Goal: Task Accomplishment & Management: Manage account settings

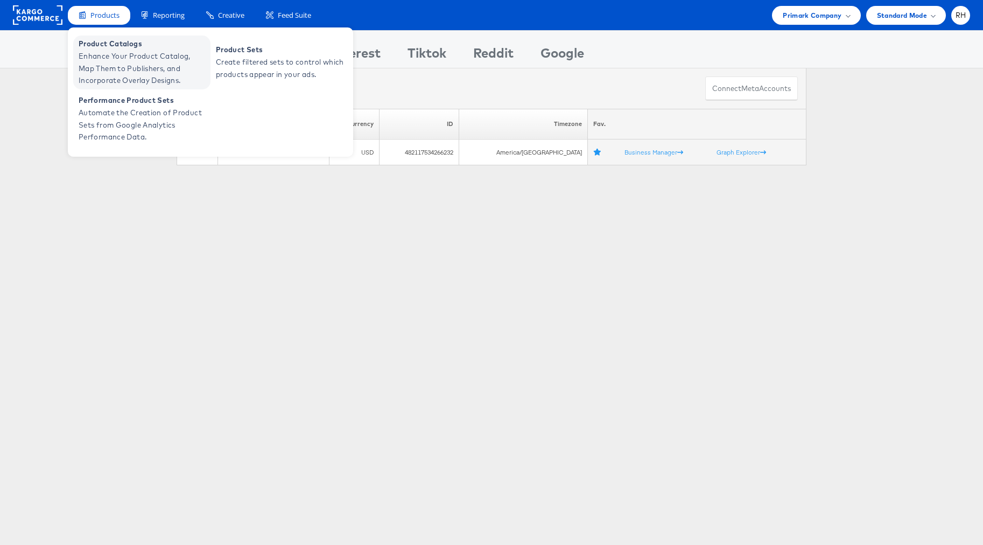
click at [97, 48] on span "Product Catalogs" at bounding box center [143, 44] width 129 height 12
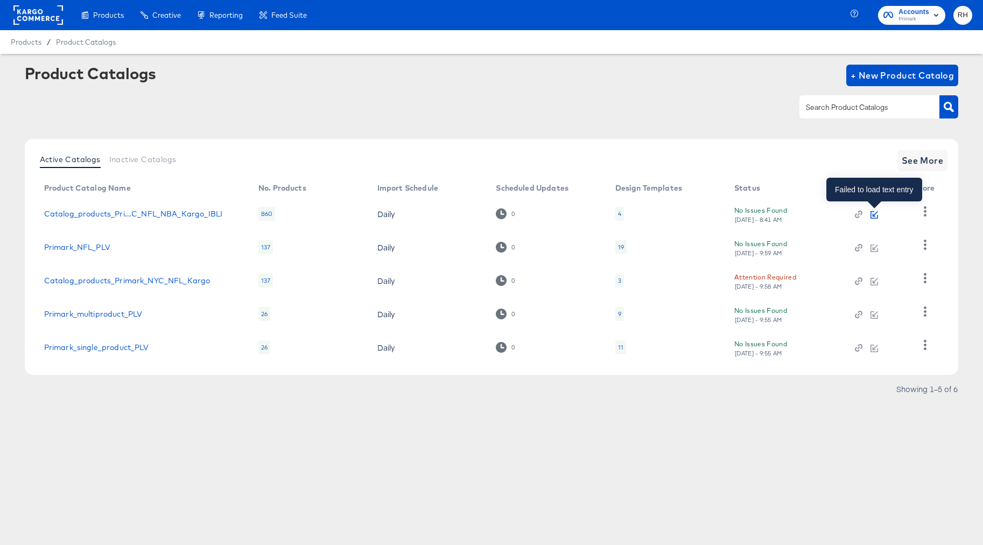
click at [872, 215] on icon "button" at bounding box center [874, 215] width 8 height 8
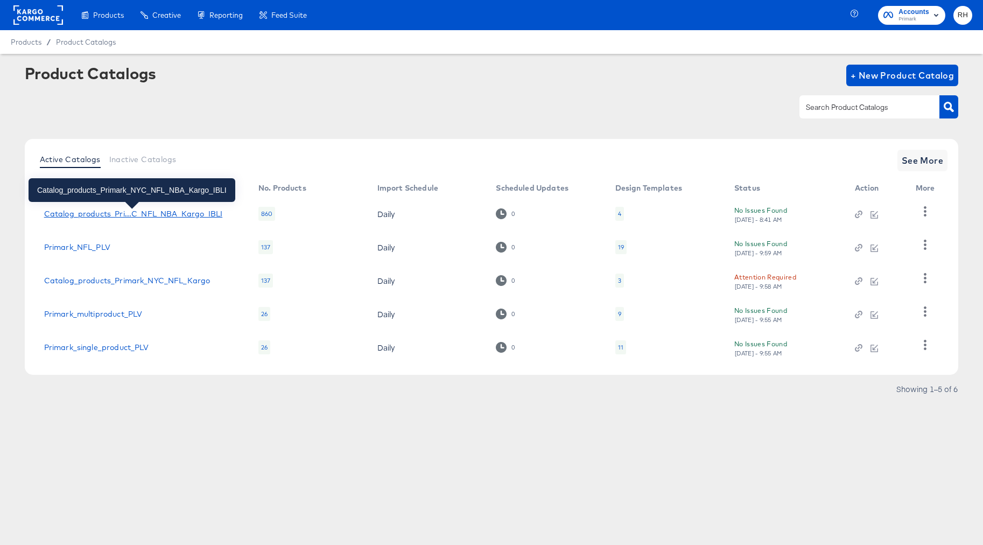
click at [150, 213] on div "Catalog_products_Pri...C_NFL_NBA_Kargo_IBLI" at bounding box center [133, 213] width 178 height 9
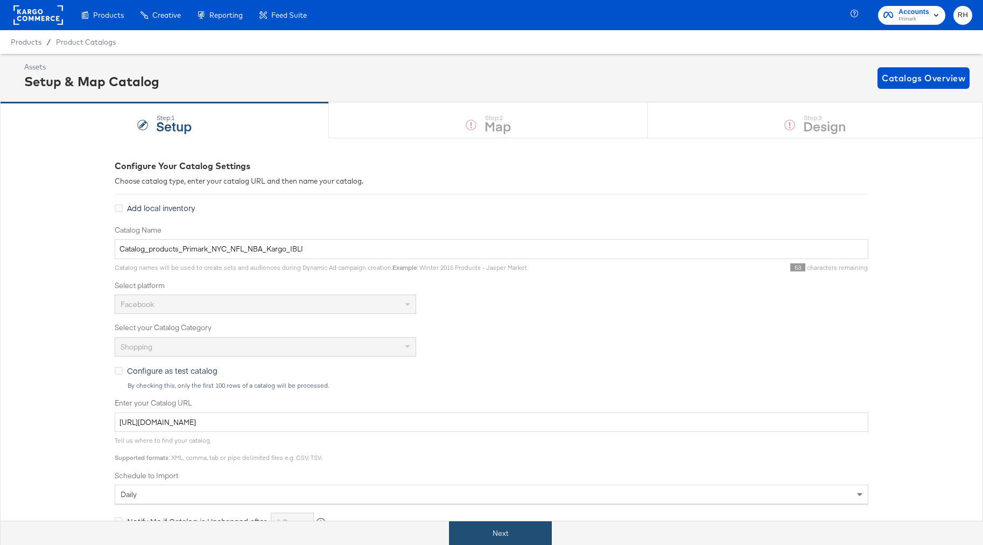
click at [517, 522] on button "Next" at bounding box center [500, 533] width 103 height 24
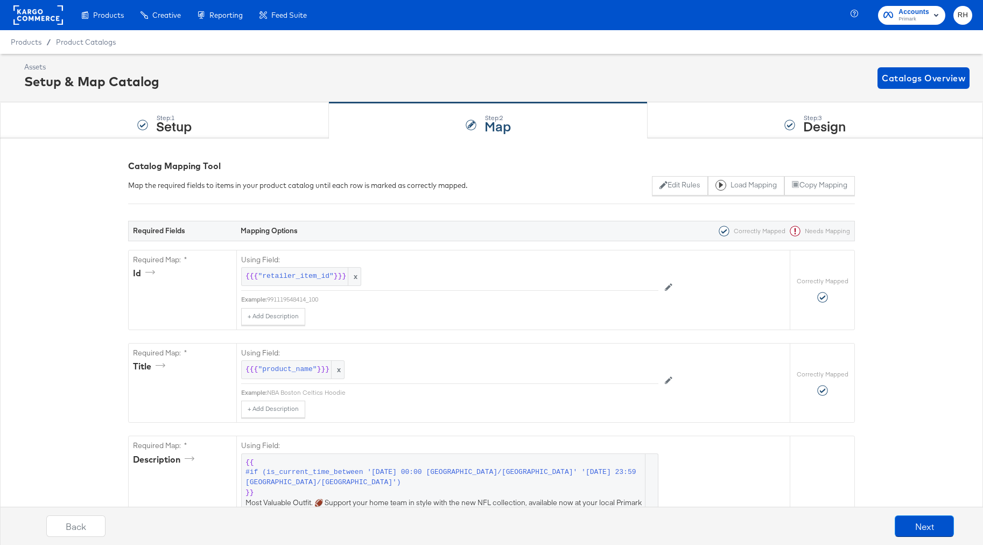
click at [41, 21] on rect at bounding box center [38, 14] width 50 height 19
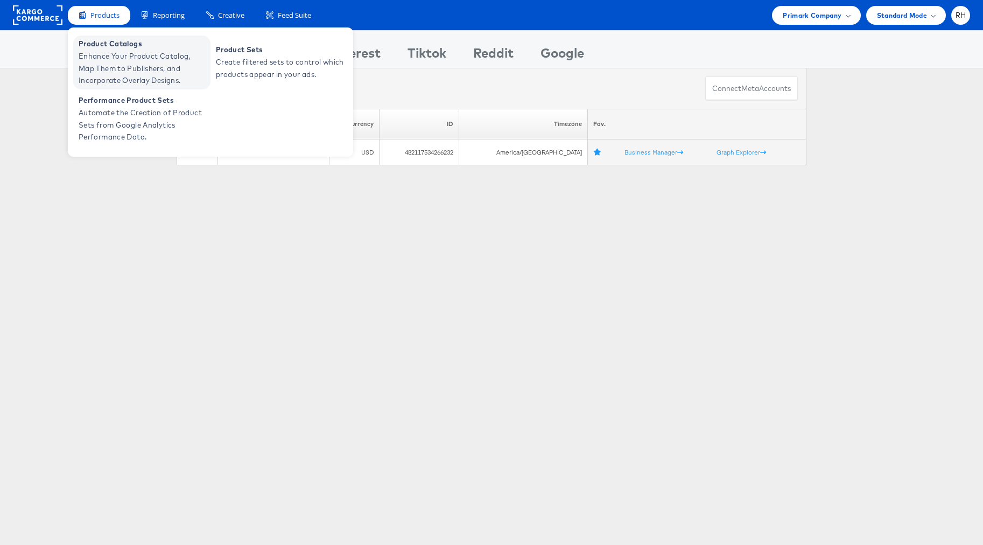
click at [111, 64] on span "Enhance Your Product Catalog, Map Them to Publishers, and Incorporate Overlay D…" at bounding box center [143, 68] width 129 height 37
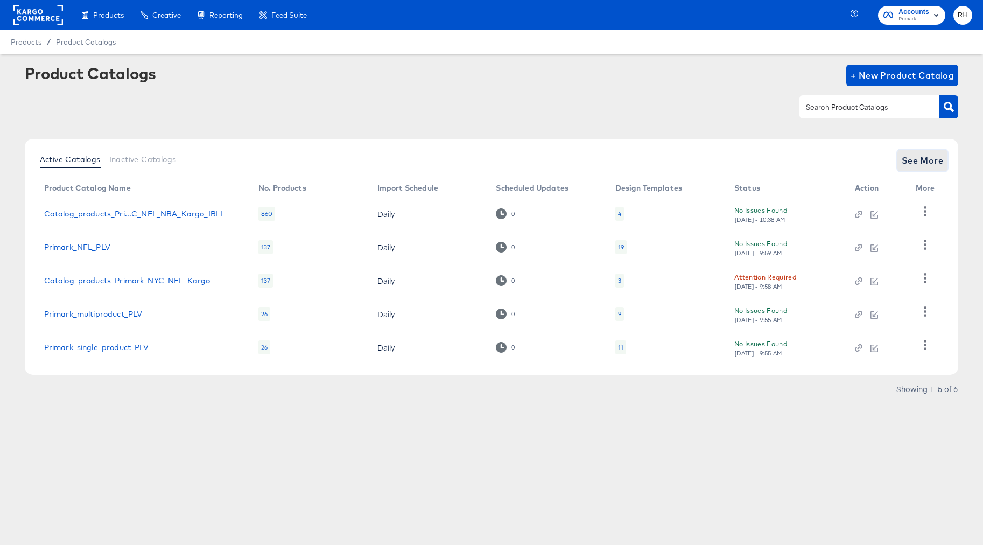
click at [923, 166] on span "See More" at bounding box center [922, 160] width 42 height 15
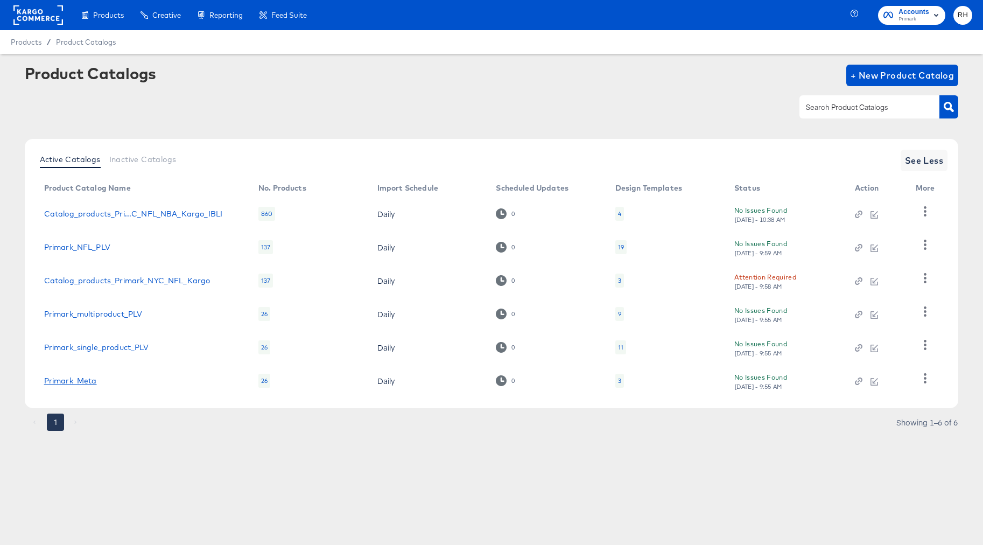
click at [61, 381] on link "Primark_Meta" at bounding box center [70, 380] width 53 height 9
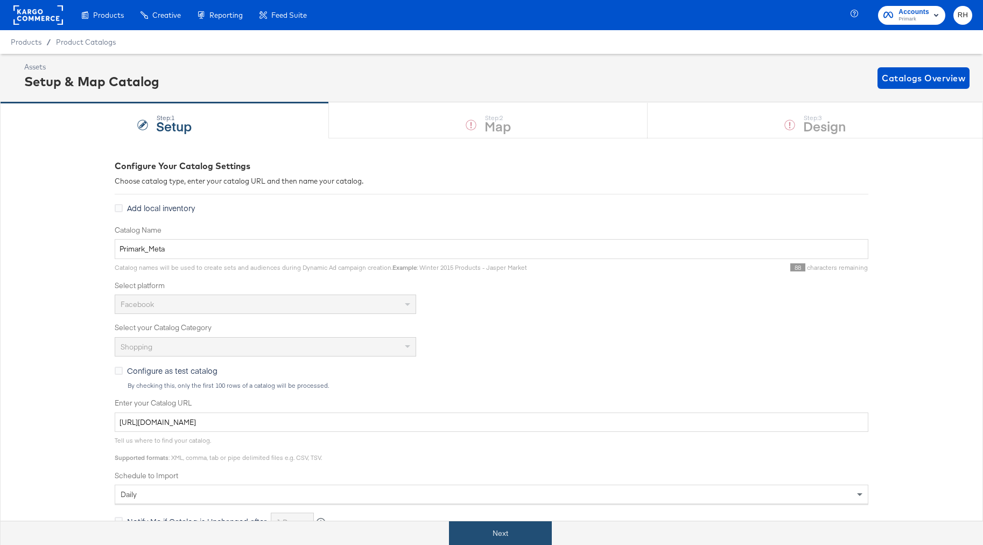
click at [497, 535] on button "Next" at bounding box center [500, 533] width 103 height 24
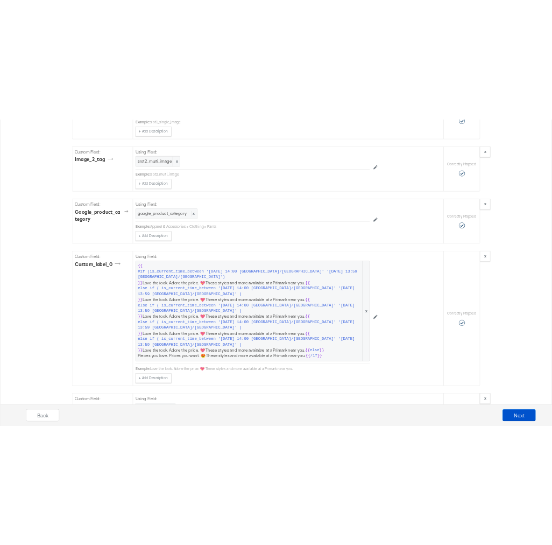
scroll to position [1221, 0]
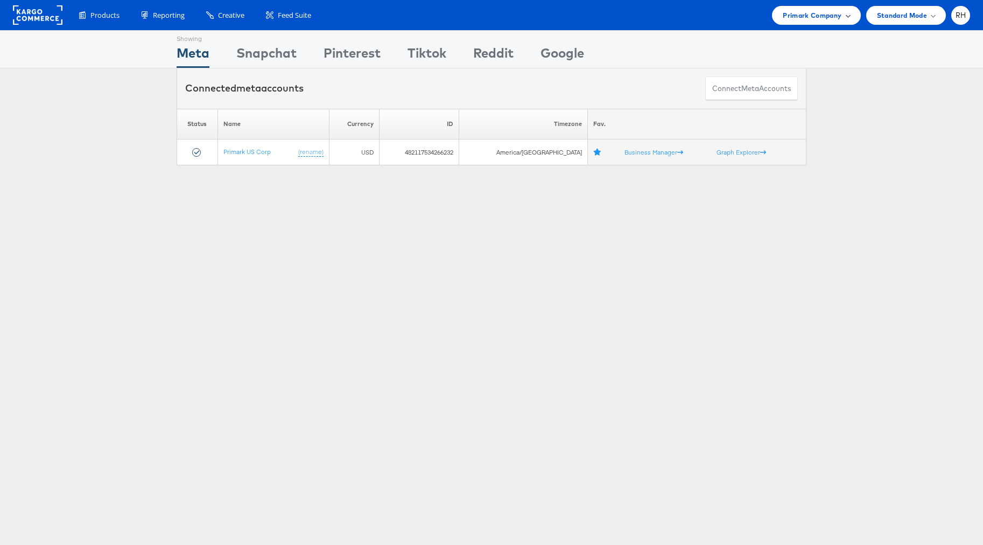
click at [788, 20] on span "Primark Company" at bounding box center [812, 15] width 59 height 11
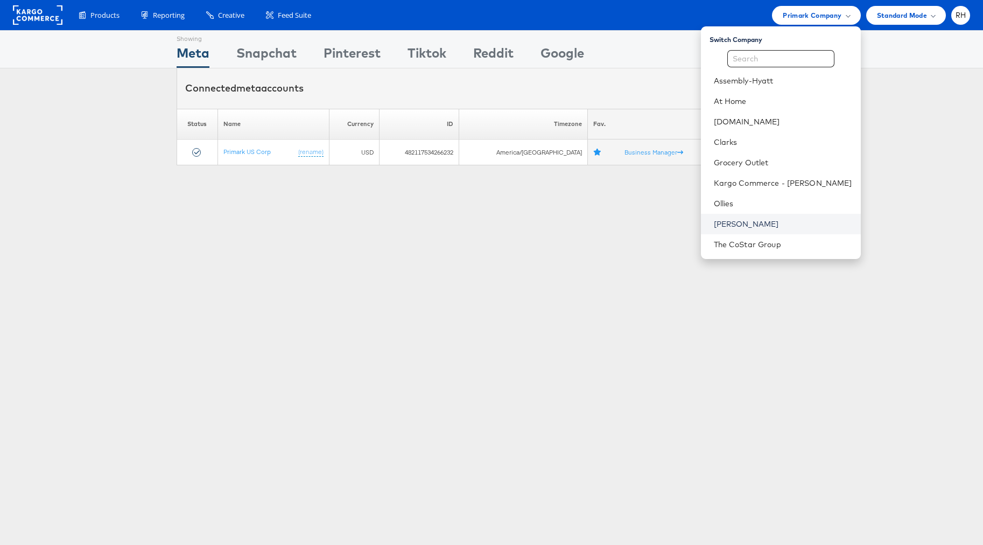
click at [787, 228] on link "Steve Madden" at bounding box center [783, 224] width 138 height 11
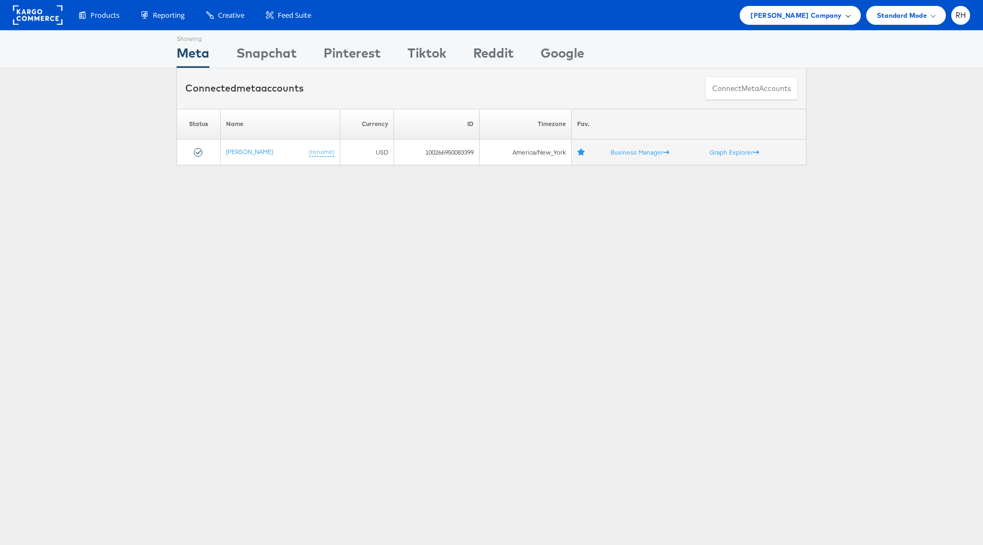
click at [780, 19] on span "Steve Madden Company" at bounding box center [795, 15] width 91 height 11
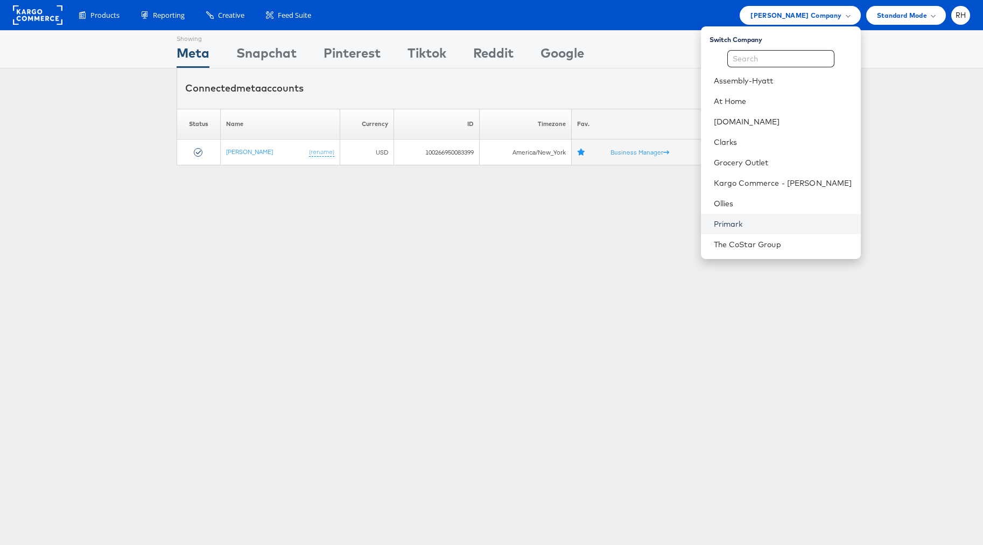
click at [776, 222] on link "Primark" at bounding box center [783, 224] width 138 height 11
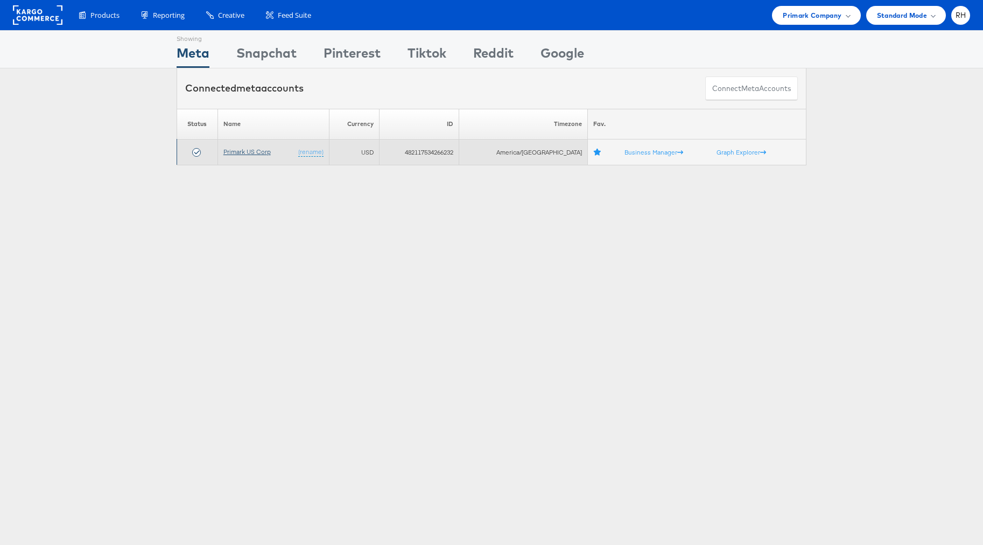
click at [254, 153] on link "Primark US Corp" at bounding box center [246, 151] width 47 height 8
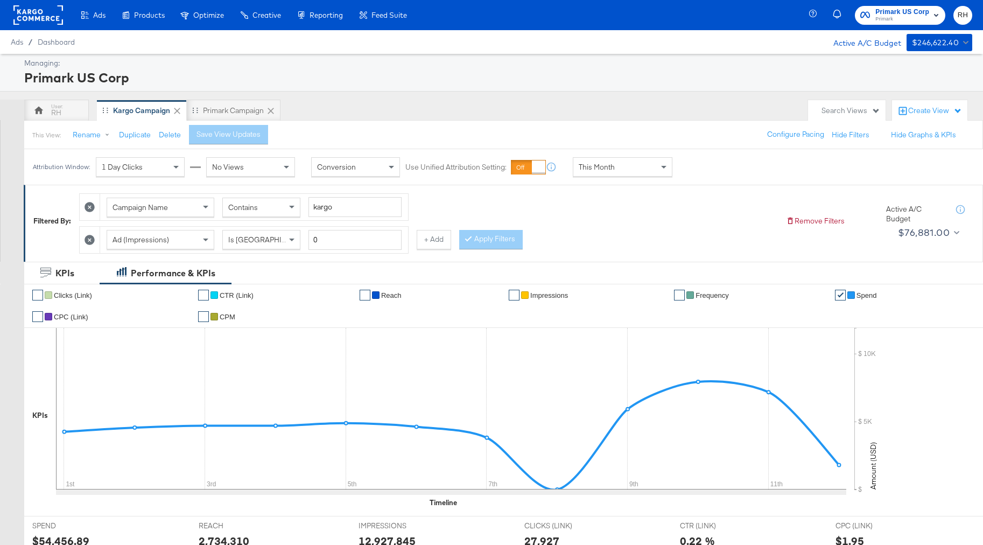
click at [582, 168] on span "This Month" at bounding box center [597, 167] width 36 height 10
click at [706, 169] on div "[DATE]" at bounding box center [702, 171] width 18 height 9
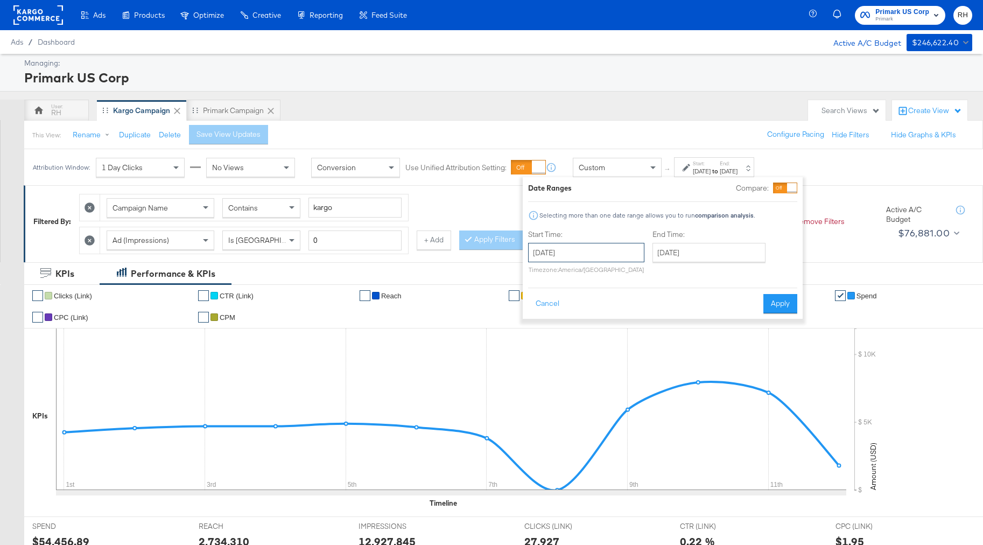
click at [568, 248] on input "[DATE]" at bounding box center [586, 252] width 116 height 19
click at [531, 275] on th "‹" at bounding box center [540, 275] width 18 height 18
click at [593, 369] on td "30" at bounding box center [595, 367] width 18 height 15
type input "[DATE]"
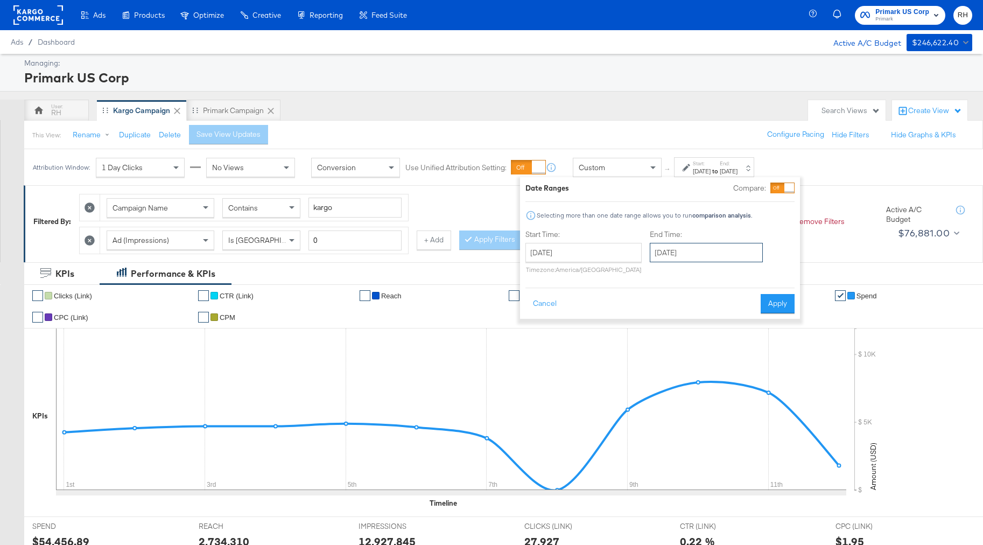
click at [679, 255] on input "[DATE]" at bounding box center [706, 252] width 113 height 19
click at [732, 322] on td "11" at bounding box center [735, 321] width 18 height 15
type input "[DATE]"
click at [770, 312] on button "Apply" at bounding box center [777, 303] width 34 height 19
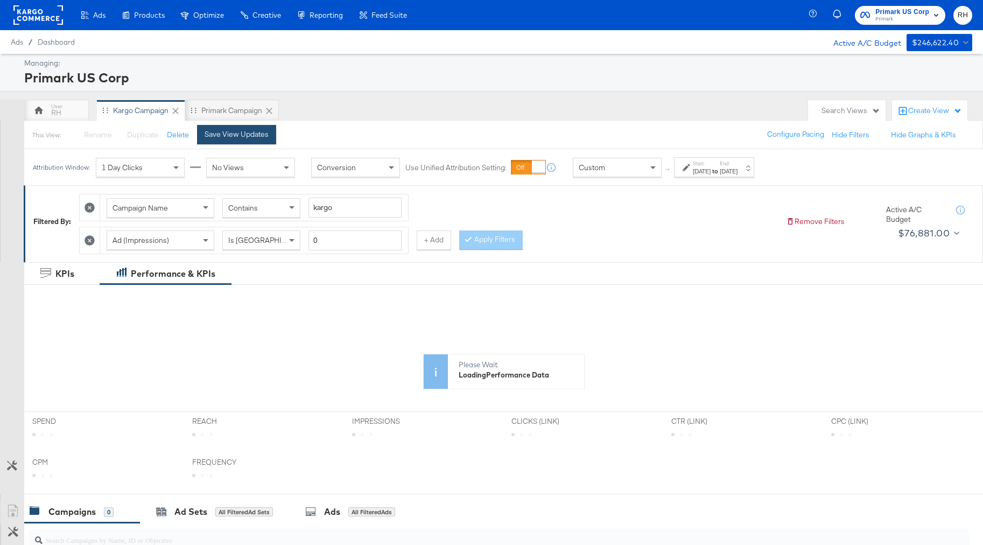
click at [251, 135] on div "Save View Updates" at bounding box center [237, 134] width 64 height 10
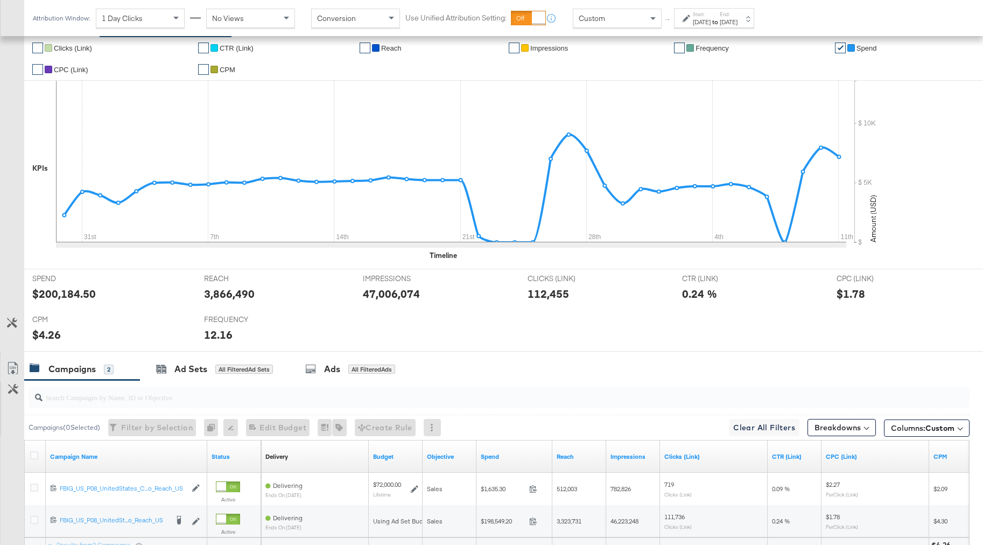
scroll to position [351, 0]
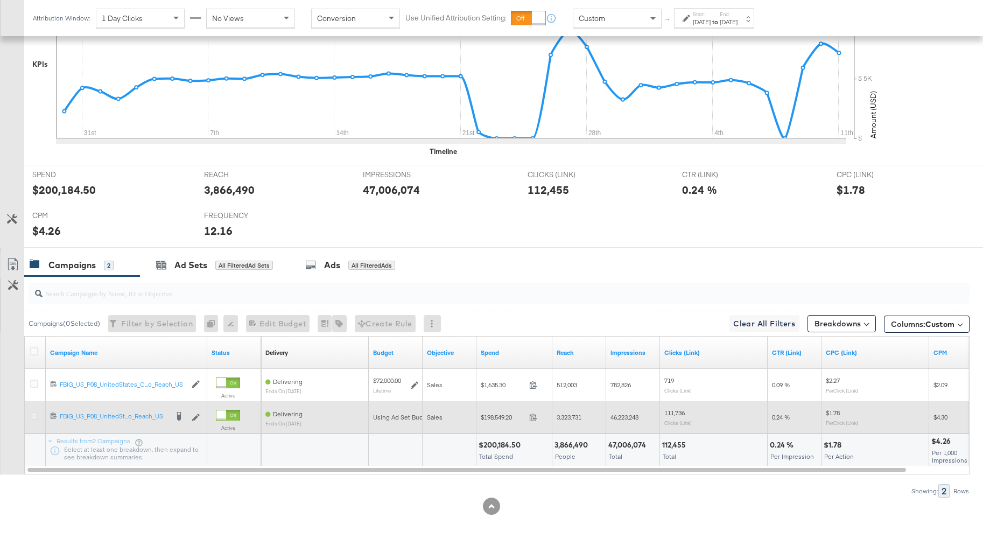
click at [35, 417] on icon at bounding box center [34, 416] width 8 height 8
click at [0, 0] on input "checkbox" at bounding box center [0, 0] width 0 height 0
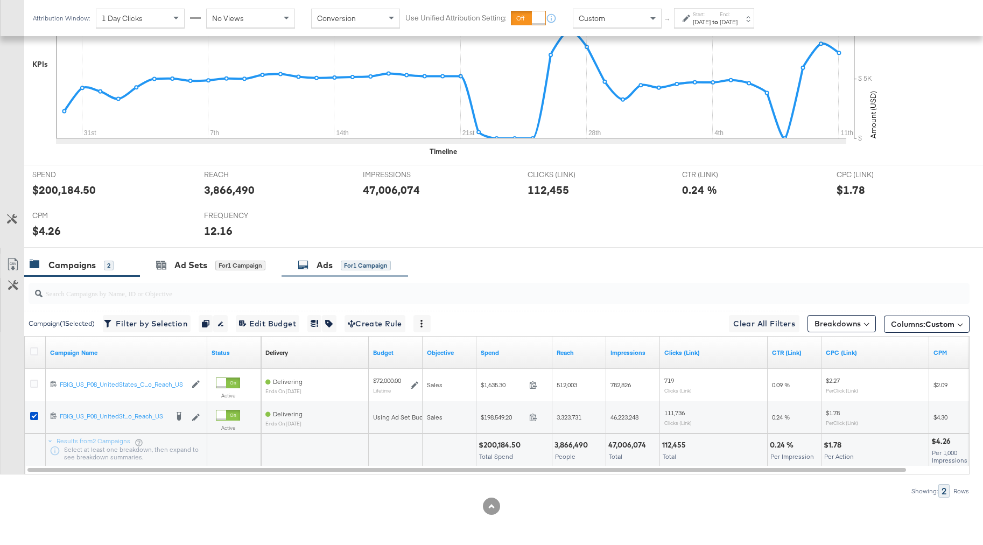
click at [364, 264] on div "for 1 Campaign" at bounding box center [366, 265] width 50 height 10
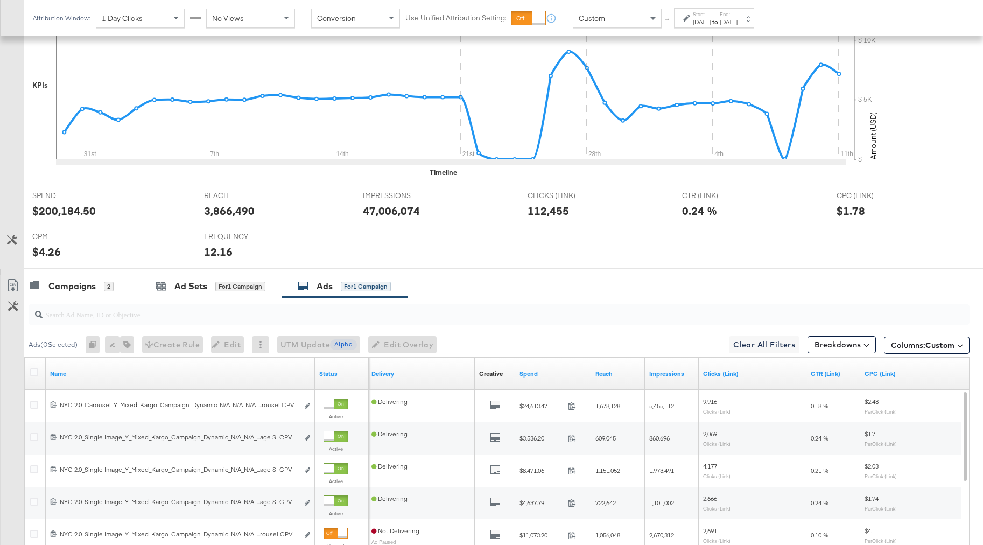
scroll to position [300, 0]
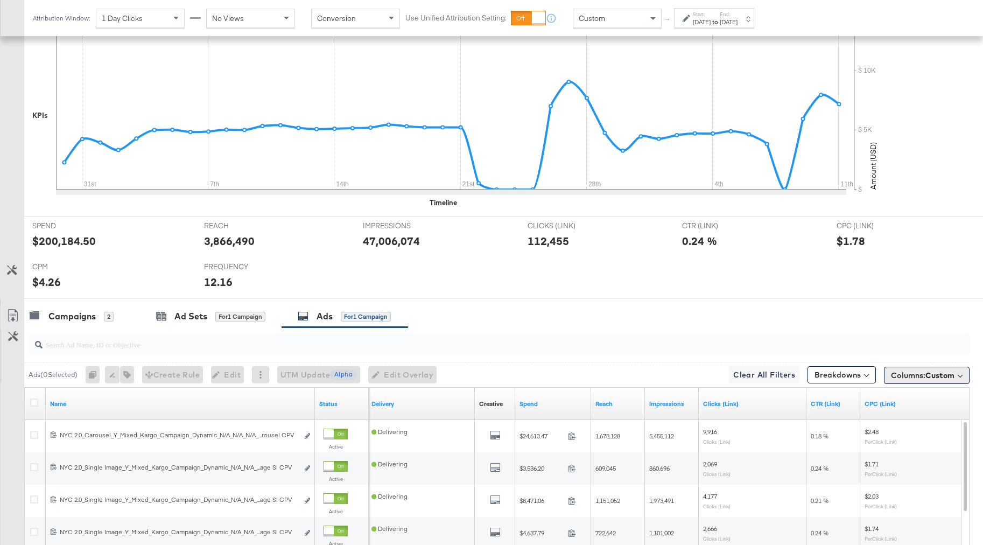
click at [912, 374] on span "Columns: Custom" at bounding box center [923, 375] width 64 height 11
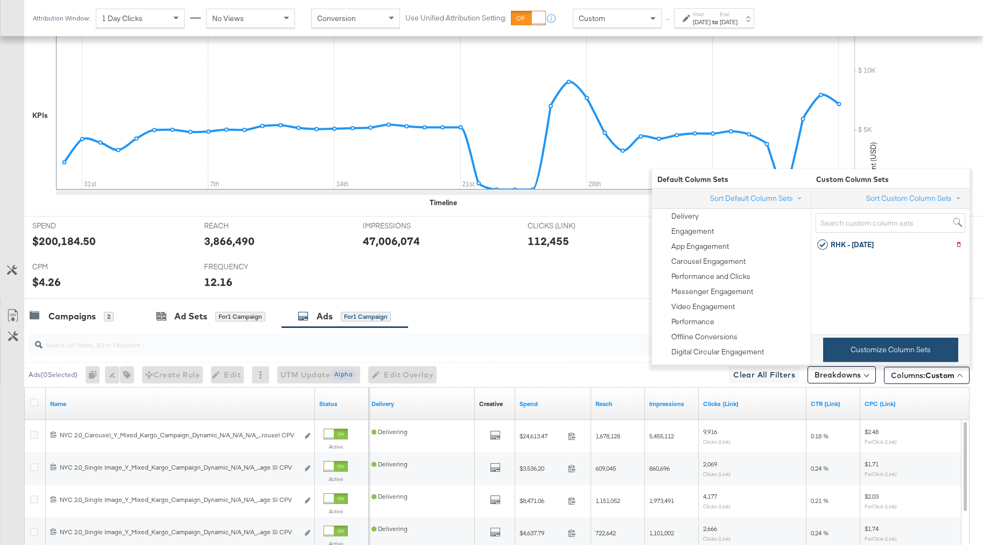
click at [866, 352] on button "Customize Column Sets" at bounding box center [890, 349] width 135 height 24
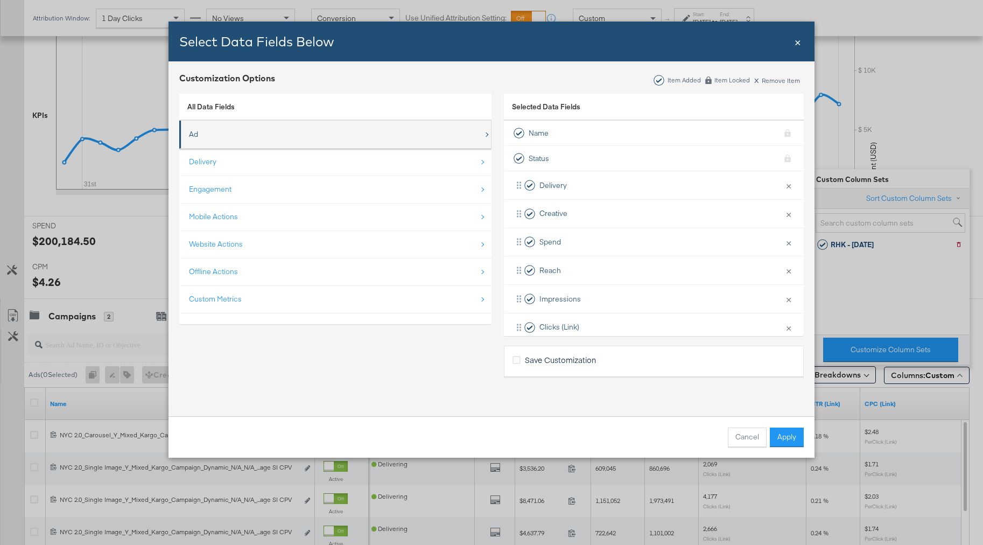
click at [255, 136] on div "Ad" at bounding box center [336, 134] width 294 height 22
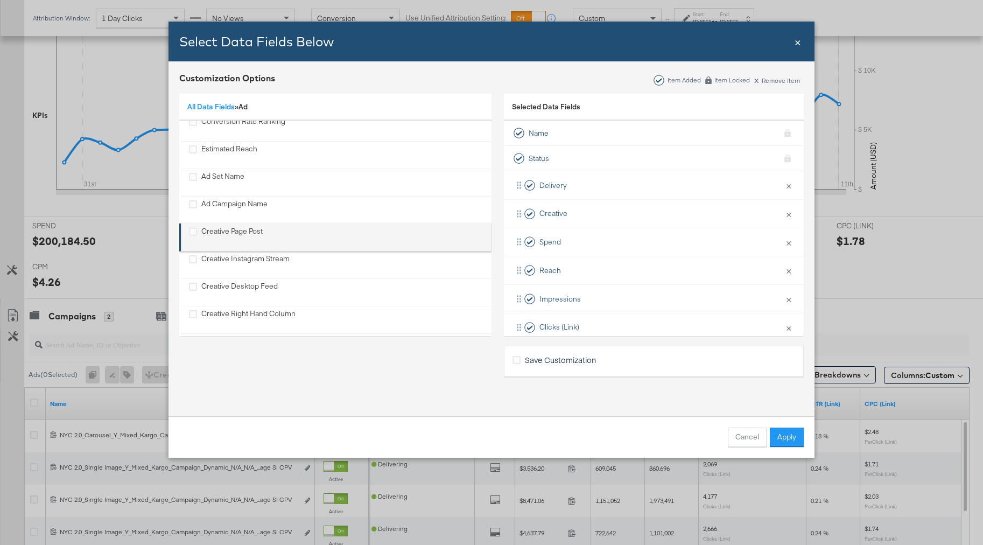
scroll to position [191, 0]
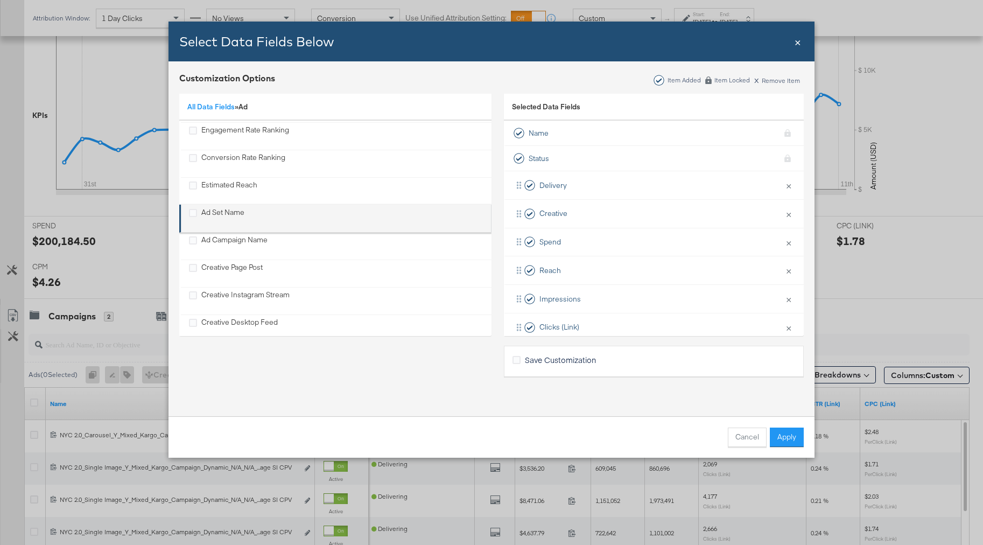
click at [217, 215] on div "Ad Set Name" at bounding box center [222, 218] width 43 height 22
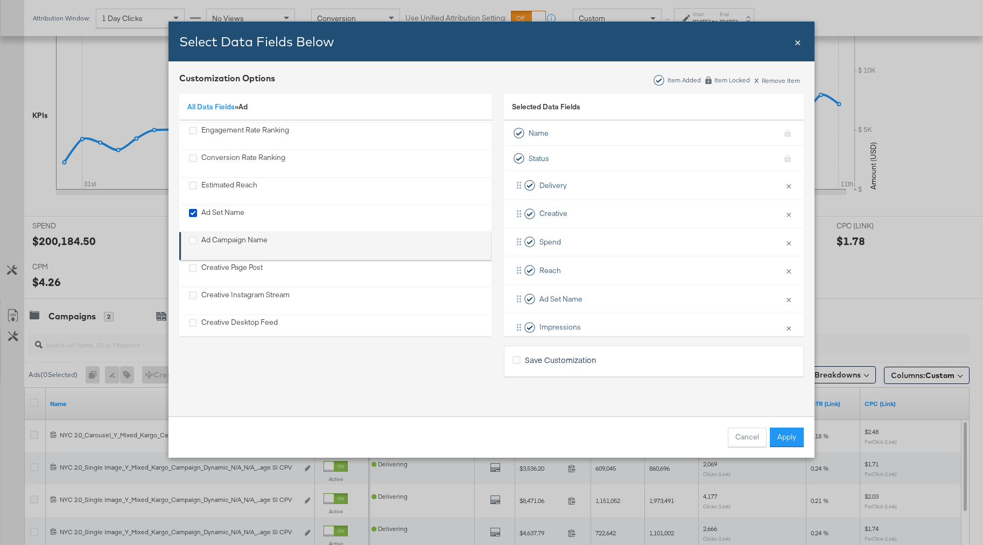
click at [216, 236] on div "Ad Campaign Name" at bounding box center [234, 246] width 66 height 22
click at [525, 361] on span "Save Customization" at bounding box center [560, 359] width 71 height 11
click at [0, 0] on input "Save Customization" at bounding box center [0, 0] width 0 height 0
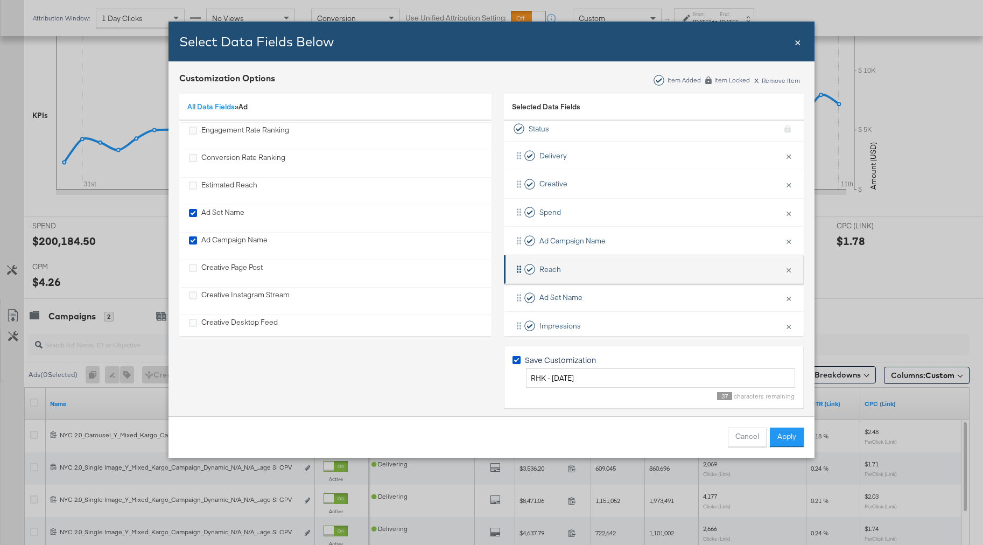
scroll to position [45, 0]
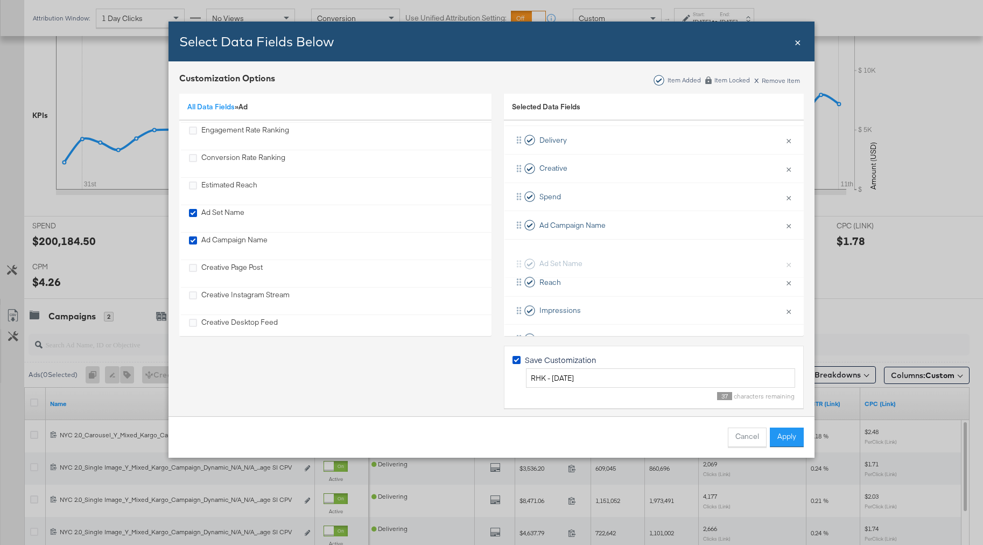
drag, startPoint x: 517, startPoint y: 280, endPoint x: 517, endPoint y: 259, distance: 21.0
click at [517, 259] on div "Delivery × Remove from KPIs Creative × Remove from KPIs Spend × Remove from KPI…" at bounding box center [654, 296] width 300 height 340
drag, startPoint x: 518, startPoint y: 195, endPoint x: 516, endPoint y: 254, distance: 59.2
click at [516, 254] on div "Delivery × Remove from KPIs Creative × Remove from KPIs Spend × Remove from KPI…" at bounding box center [654, 296] width 300 height 340
click at [801, 440] on button "Apply" at bounding box center [787, 436] width 34 height 19
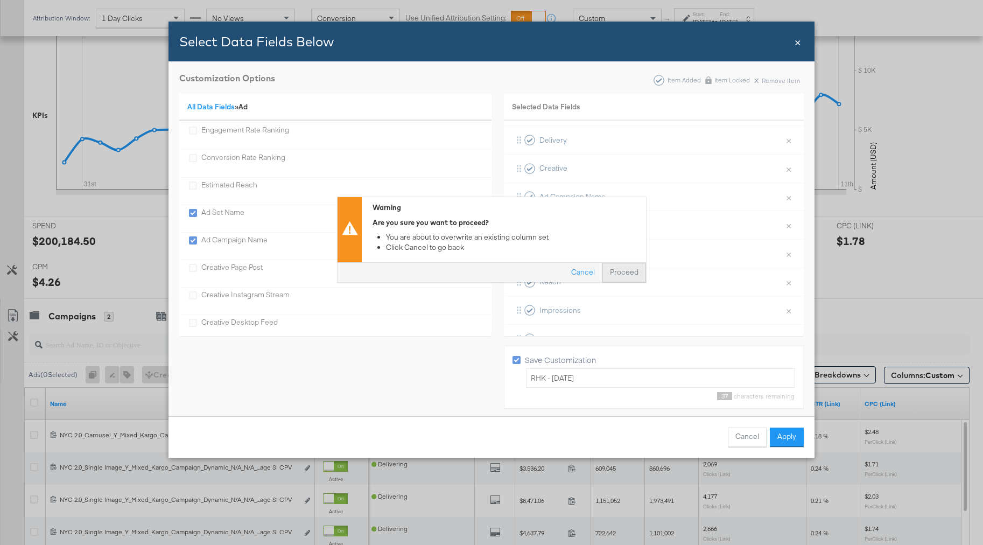
click at [629, 277] on button "Proceed" at bounding box center [624, 272] width 44 height 19
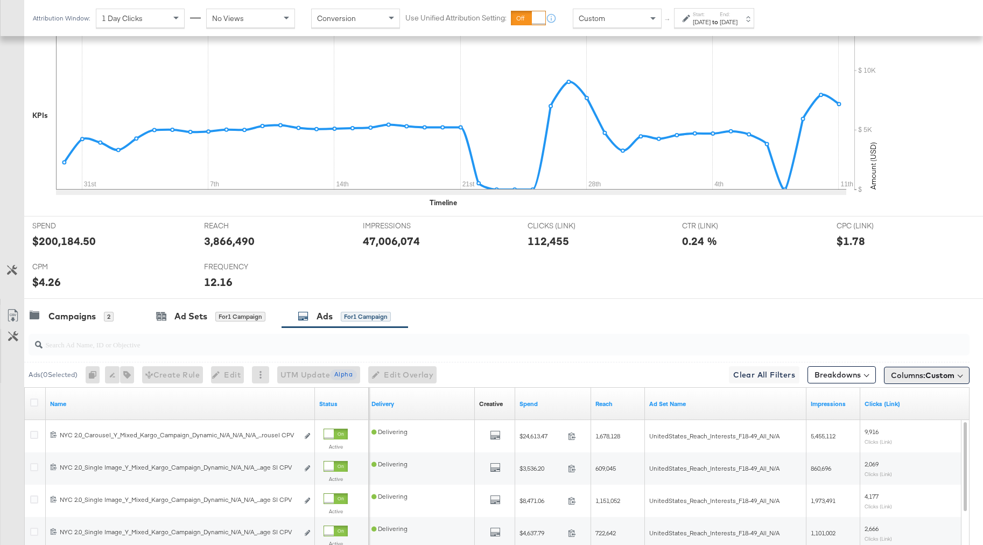
click at [918, 378] on span "Columns: Custom" at bounding box center [923, 375] width 64 height 11
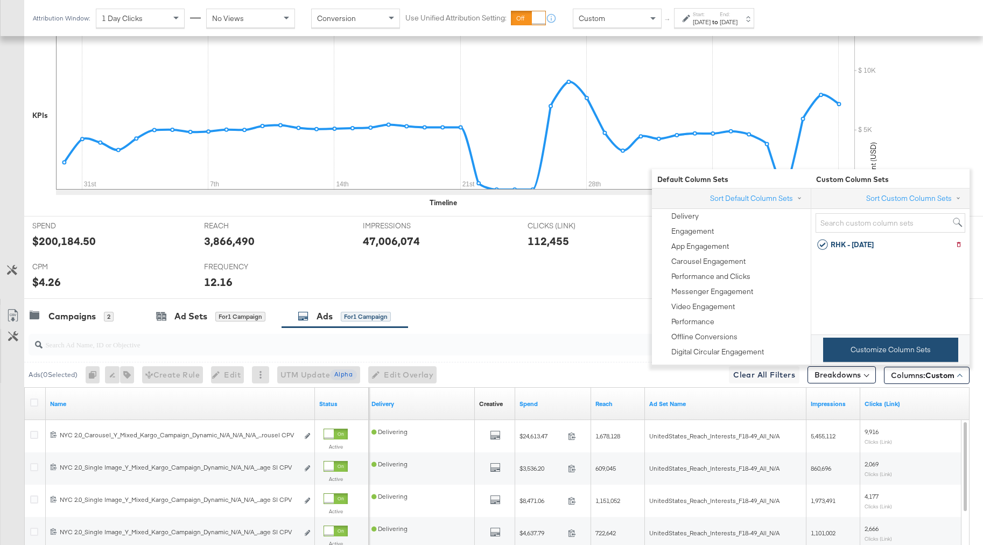
click at [896, 342] on button "Customize Column Sets" at bounding box center [890, 349] width 135 height 24
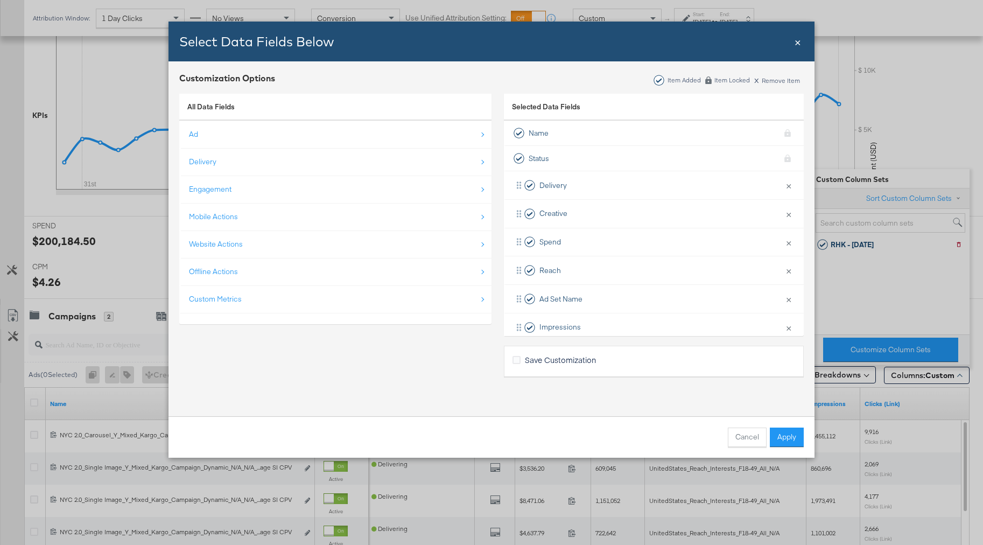
click at [511, 358] on div "Save Customization" at bounding box center [654, 361] width 300 height 31
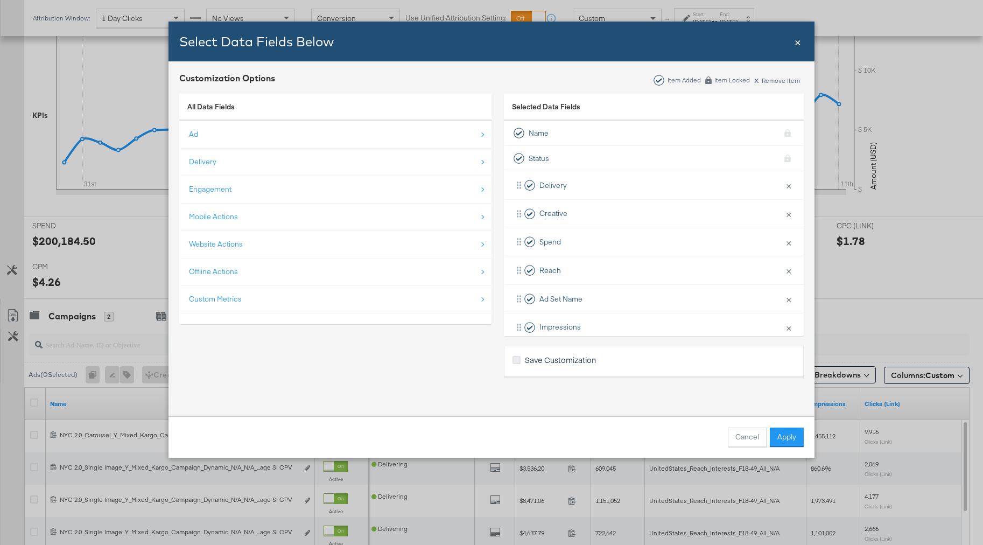
click at [513, 362] on icon "Bulk Add Locations Modal" at bounding box center [516, 360] width 8 height 8
click at [0, 0] on input "Save Customization" at bounding box center [0, 0] width 0 height 0
drag, startPoint x: 520, startPoint y: 299, endPoint x: 524, endPoint y: 235, distance: 64.2
click at [524, 235] on div "Delivery × Remove from KPIs Creative × Remove from KPIs Spend × Remove from KPI…" at bounding box center [654, 340] width 300 height 340
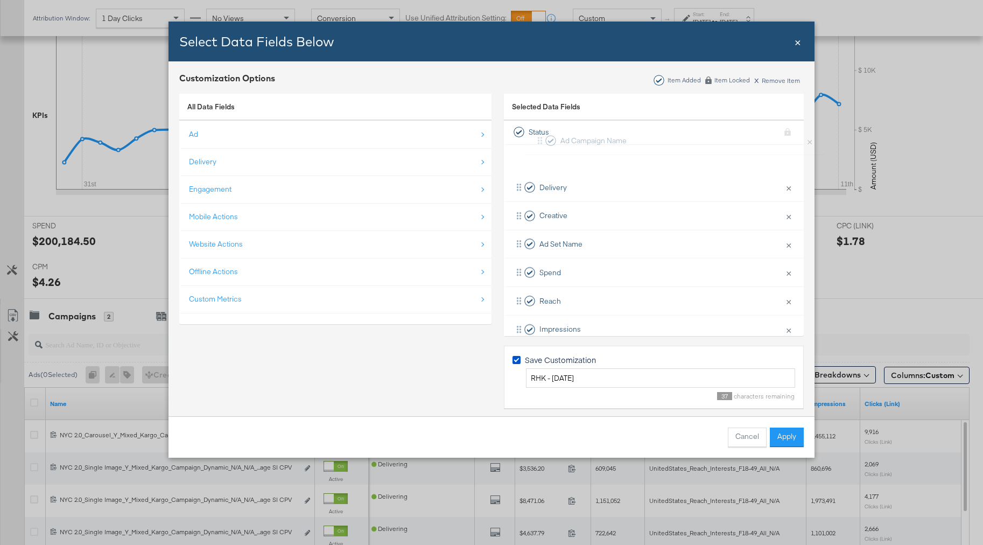
scroll to position [0, 0]
drag, startPoint x: 513, startPoint y: 308, endPoint x: 519, endPoint y: 242, distance: 65.9
click at [519, 242] on div "Delivery × Remove from KPIs Creative × Remove from KPIs Ad Set Name × Remove fr…" at bounding box center [654, 341] width 300 height 340
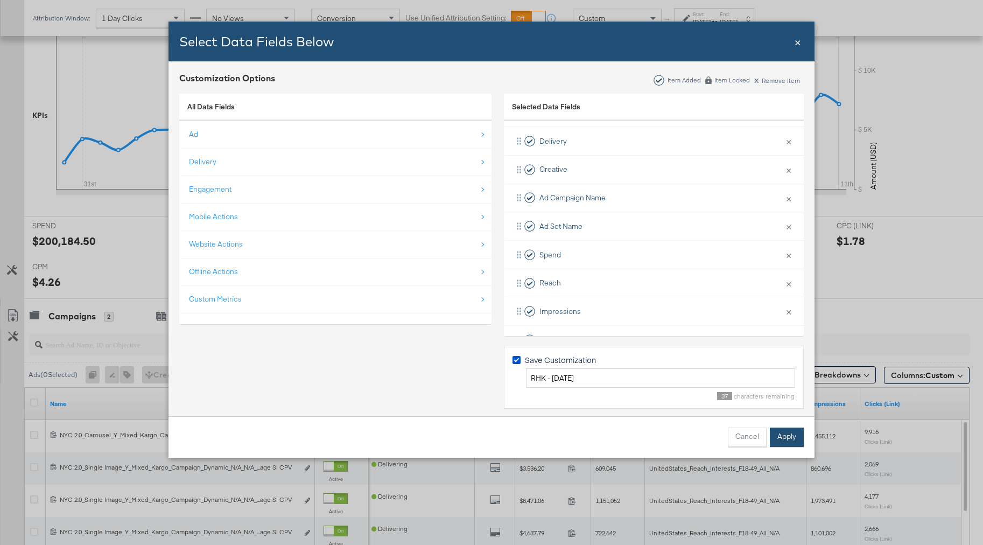
click at [776, 439] on button "Apply" at bounding box center [787, 436] width 34 height 19
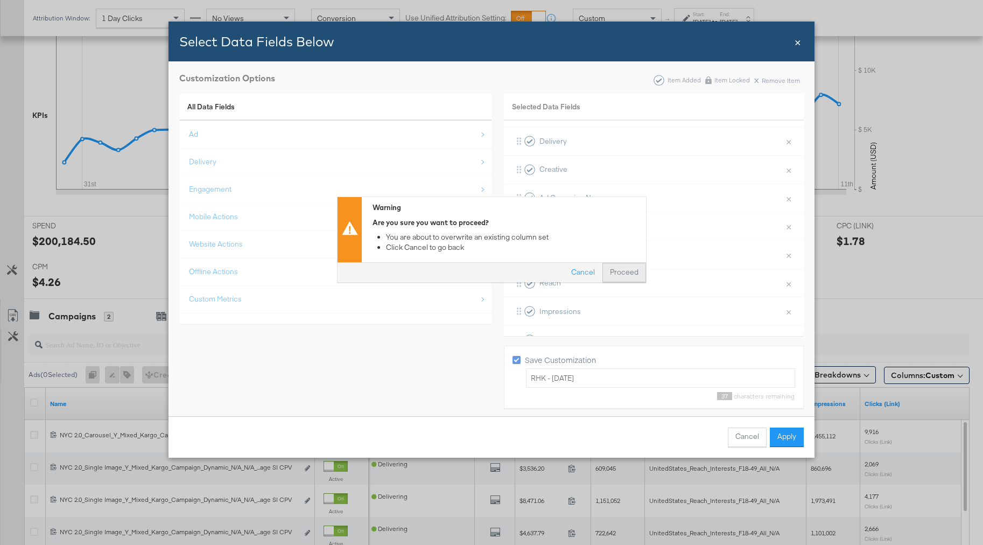
click at [633, 271] on button "Proceed" at bounding box center [624, 272] width 44 height 19
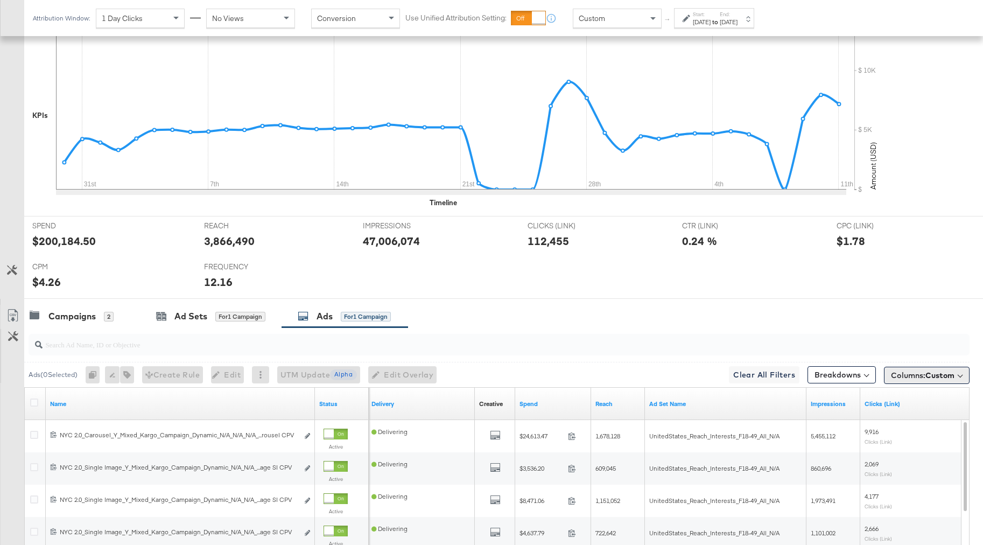
click at [928, 382] on button "Columns: Custom" at bounding box center [927, 375] width 86 height 17
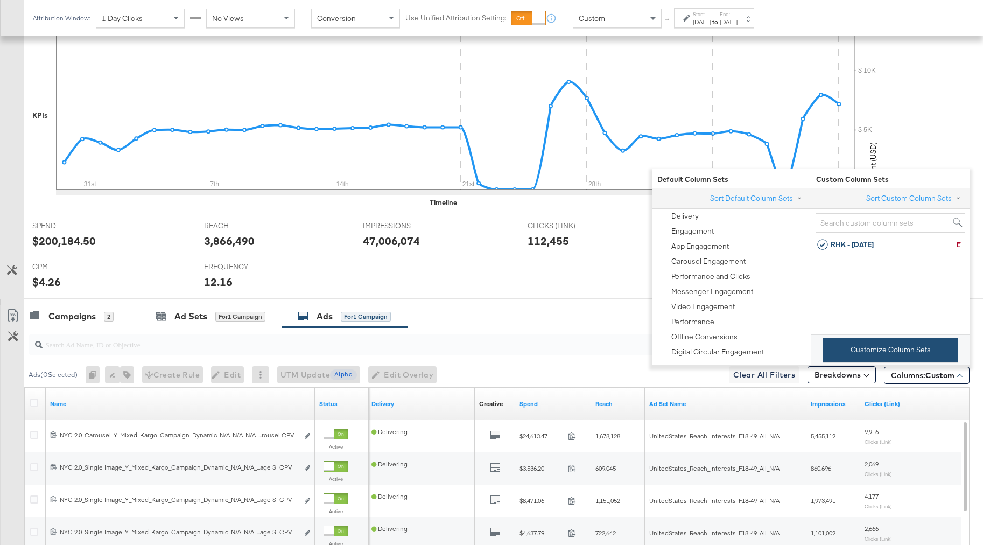
click at [850, 349] on button "Customize Column Sets" at bounding box center [890, 349] width 135 height 24
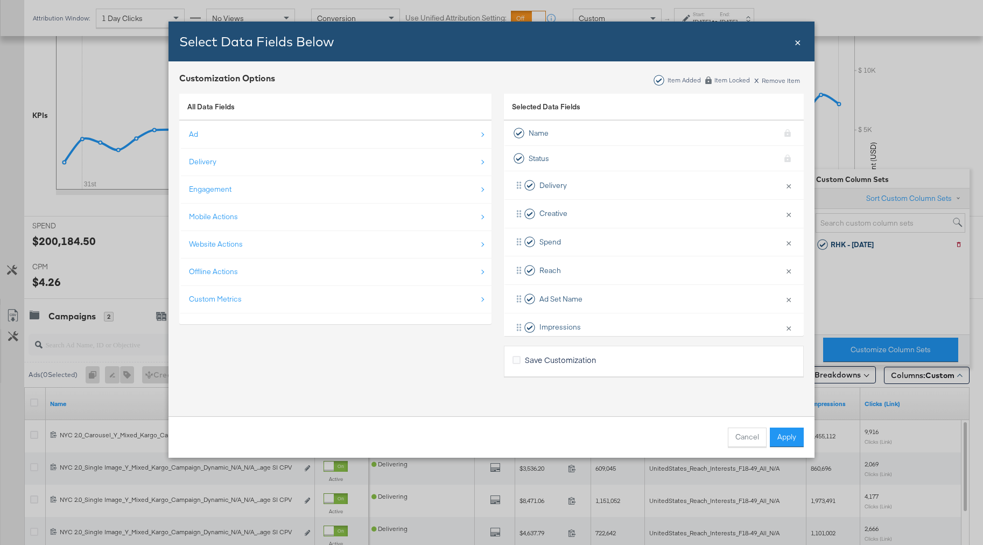
click at [558, 361] on span "Save Customization" at bounding box center [560, 359] width 71 height 11
click at [0, 0] on input "Save Customization" at bounding box center [0, 0] width 0 height 0
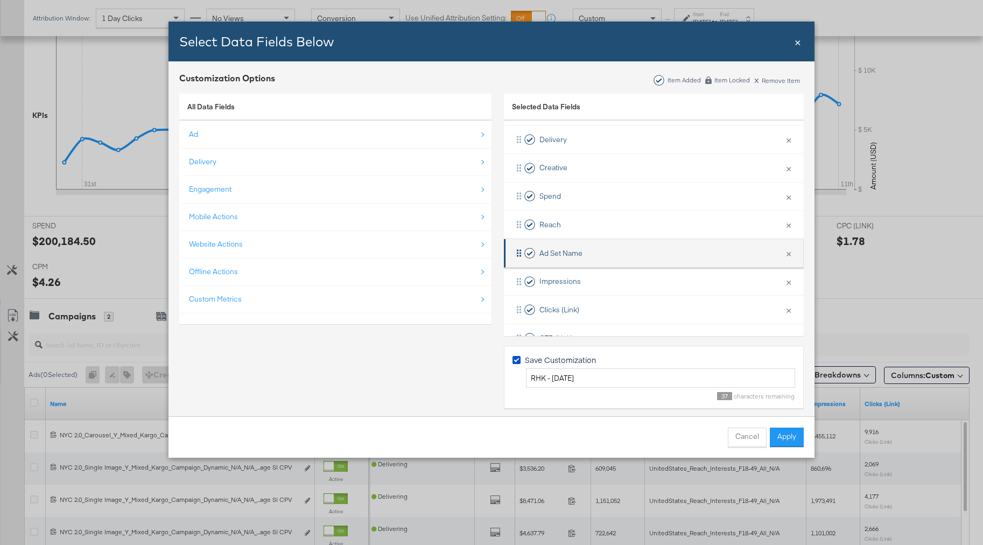
scroll to position [47, 0]
drag, startPoint x: 520, startPoint y: 251, endPoint x: 521, endPoint y: 193, distance: 57.6
click at [521, 193] on div "Delivery × Remove from KPIs Creative × Remove from KPIs Spend × Remove from KPI…" at bounding box center [654, 294] width 300 height 340
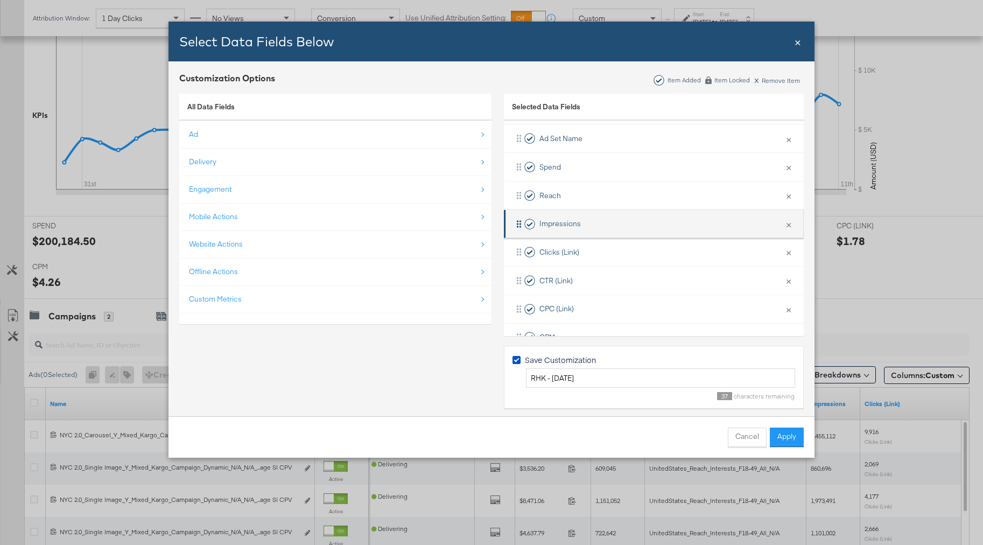
scroll to position [186, 0]
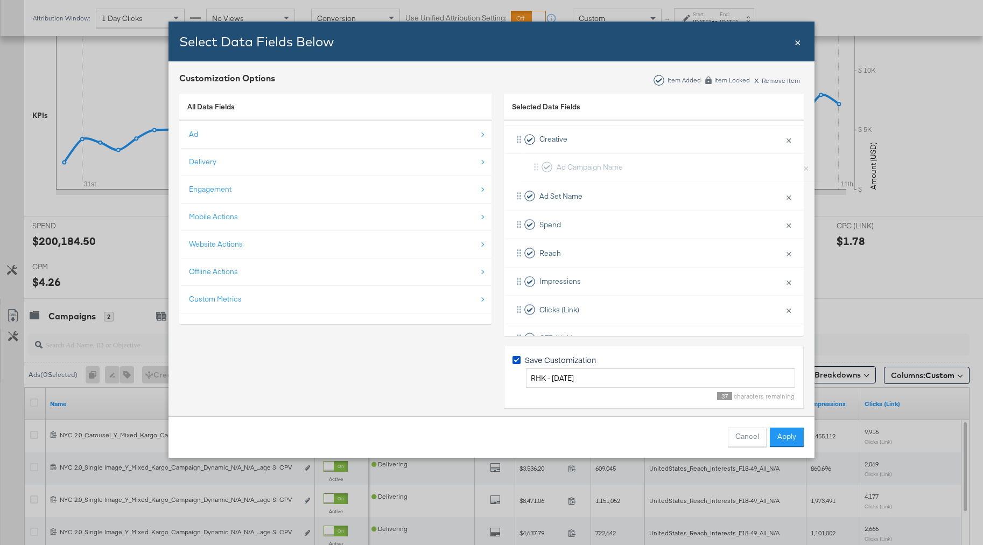
drag, startPoint x: 516, startPoint y: 302, endPoint x: 533, endPoint y: 150, distance: 152.7
click at [533, 150] on div "Delivery × Remove from KPIs Creative × Remove from KPIs Ad Set Name × Remove fr…" at bounding box center [654, 267] width 300 height 340
click at [780, 438] on button "Apply" at bounding box center [787, 436] width 34 height 19
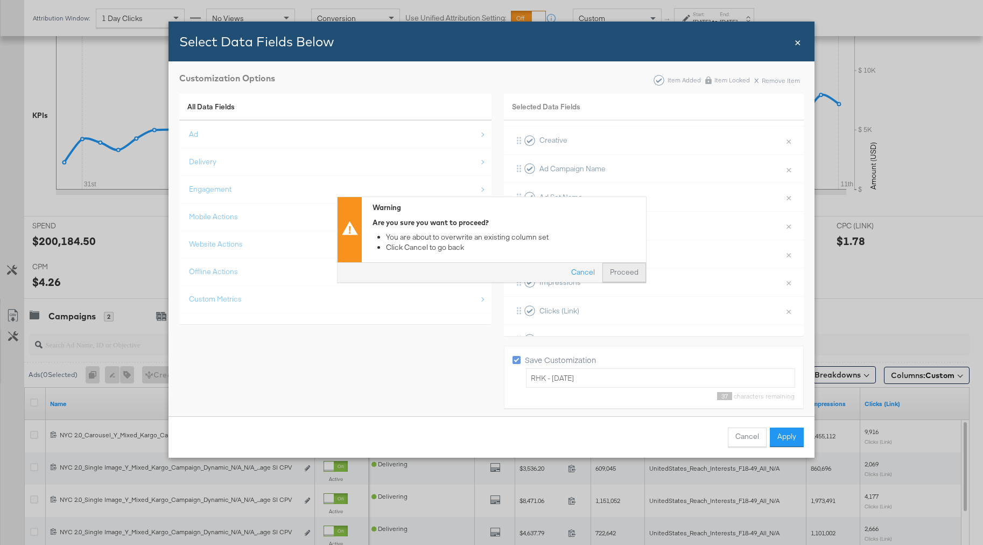
click at [627, 266] on button "Proceed" at bounding box center [624, 272] width 44 height 19
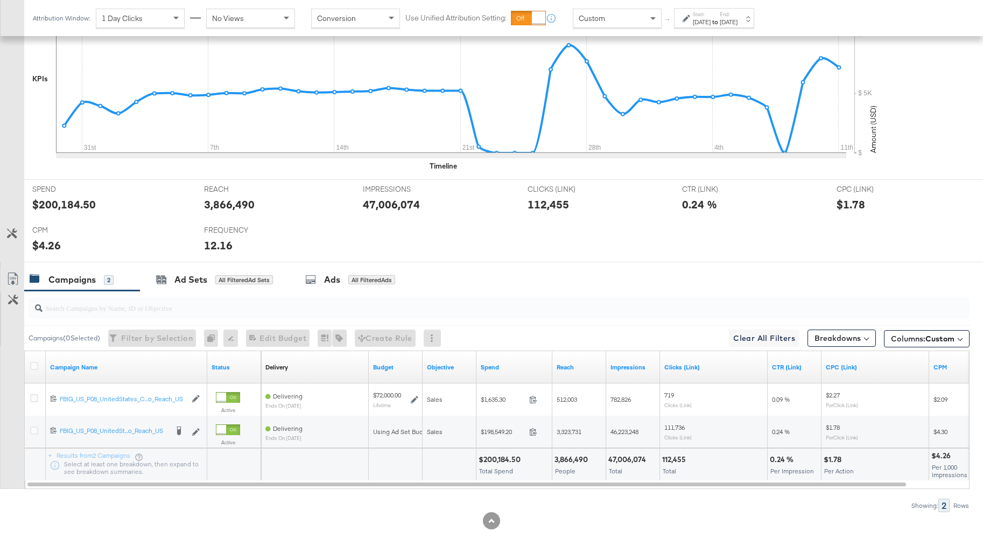
scroll to position [350, 0]
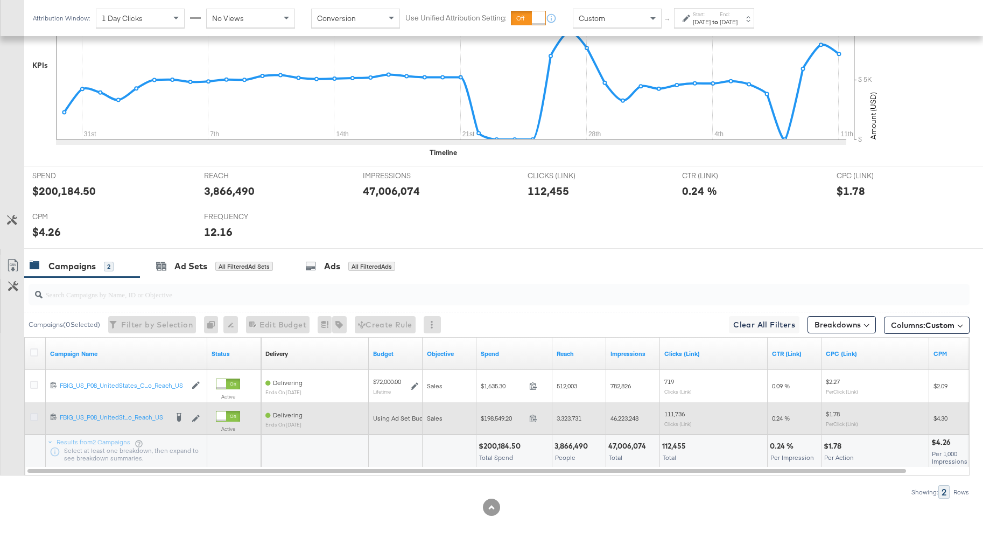
click at [33, 417] on icon at bounding box center [34, 417] width 8 height 8
click at [0, 0] on input "checkbox" at bounding box center [0, 0] width 0 height 0
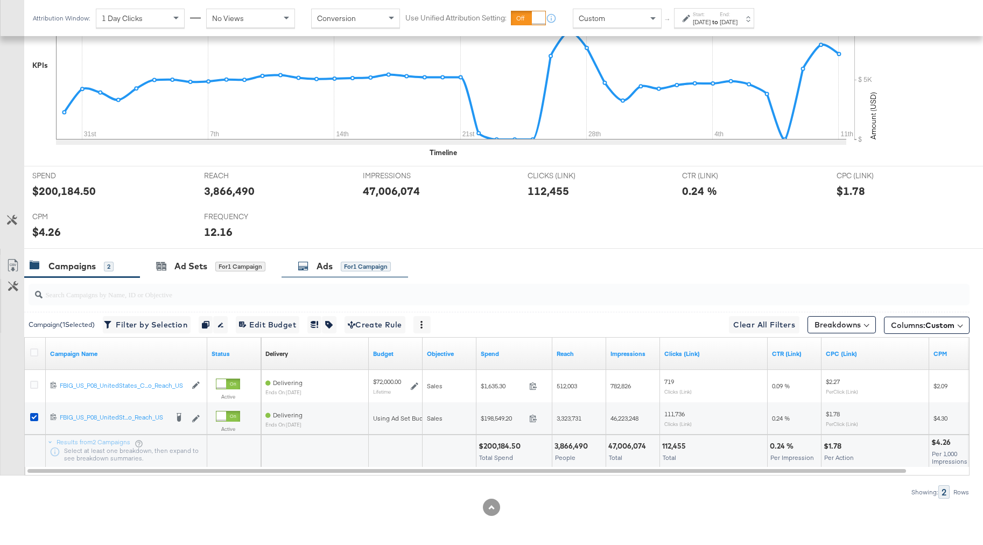
click at [344, 272] on div "Ads for 1 Campaign" at bounding box center [344, 266] width 126 height 23
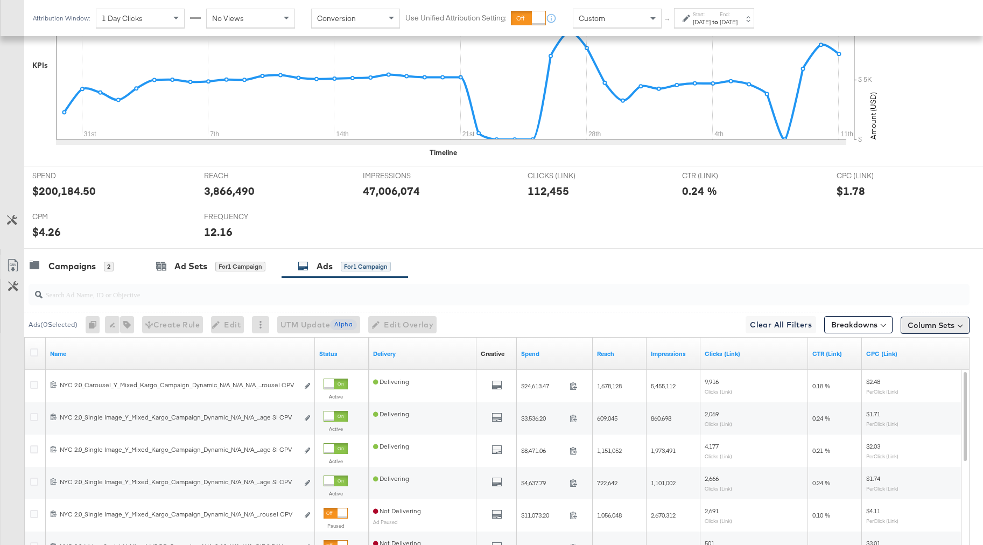
click at [923, 328] on button "Column Sets" at bounding box center [934, 324] width 69 height 17
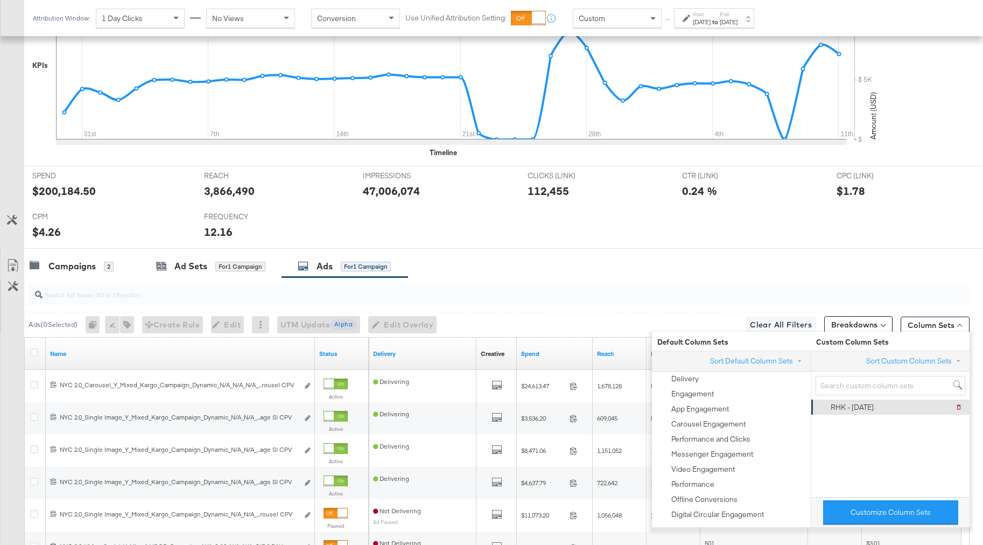
click at [862, 408] on div "RHK - [DATE]" at bounding box center [851, 407] width 43 height 10
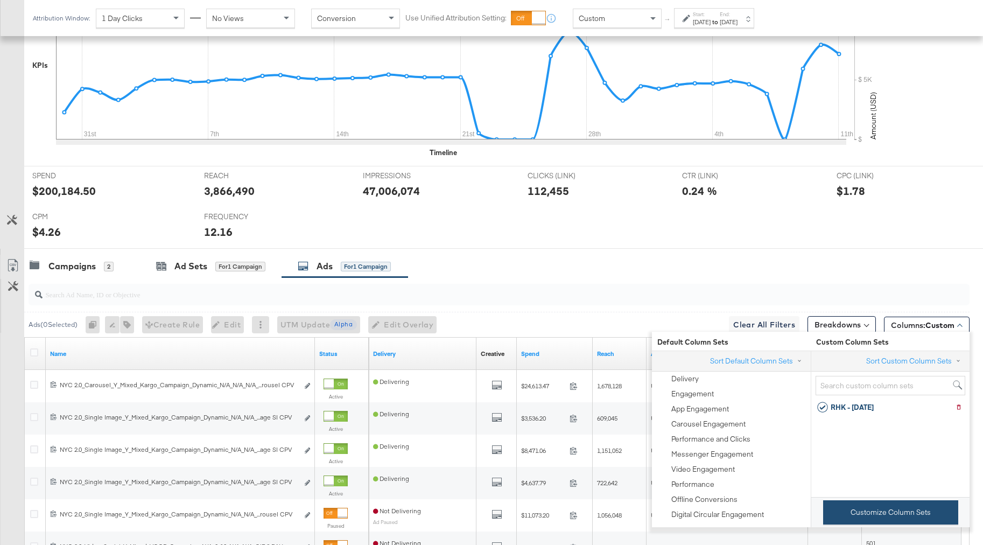
click at [861, 513] on button "Customize Column Sets" at bounding box center [890, 512] width 135 height 24
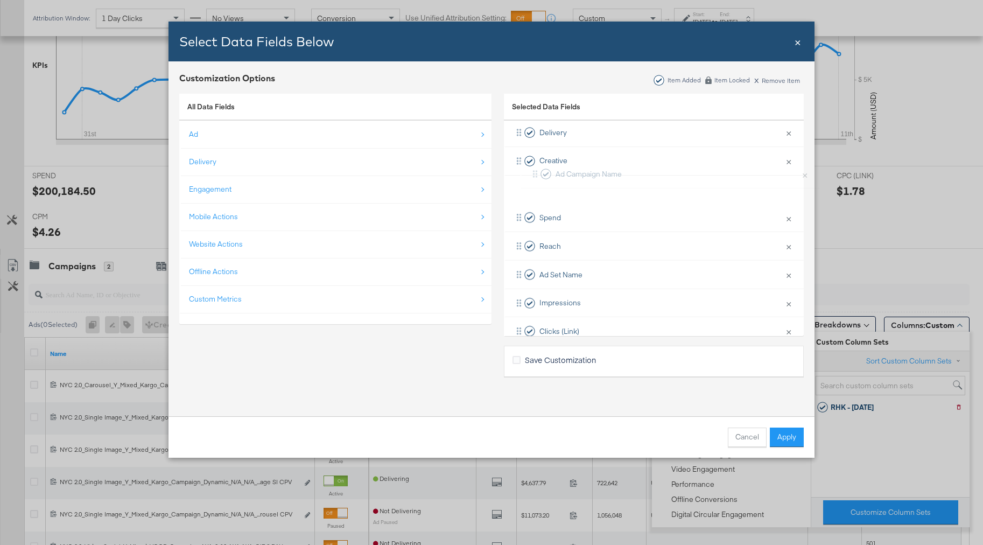
scroll to position [52, 0]
drag, startPoint x: 519, startPoint y: 311, endPoint x: 526, endPoint y: 183, distance: 128.3
click at [526, 183] on div "Delivery × Remove from KPIs Creative × Remove from KPIs Spend × Remove from KPI…" at bounding box center [654, 289] width 300 height 340
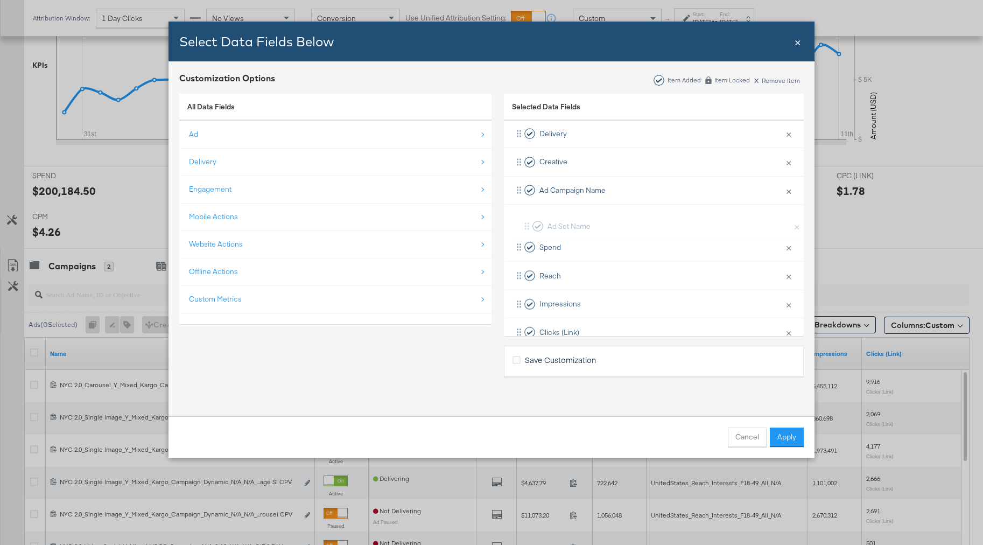
drag, startPoint x: 519, startPoint y: 272, endPoint x: 527, endPoint y: 216, distance: 56.0
click at [527, 216] on div "Delivery × Remove from KPIs Creative × Remove from KPIs Ad Campaign Name × Remo…" at bounding box center [654, 289] width 300 height 340
click at [530, 361] on span "Save Customization" at bounding box center [560, 359] width 71 height 11
click at [0, 0] on input "Save Customization" at bounding box center [0, 0] width 0 height 0
click at [548, 376] on input "RHK - [DATE]" at bounding box center [660, 378] width 269 height 20
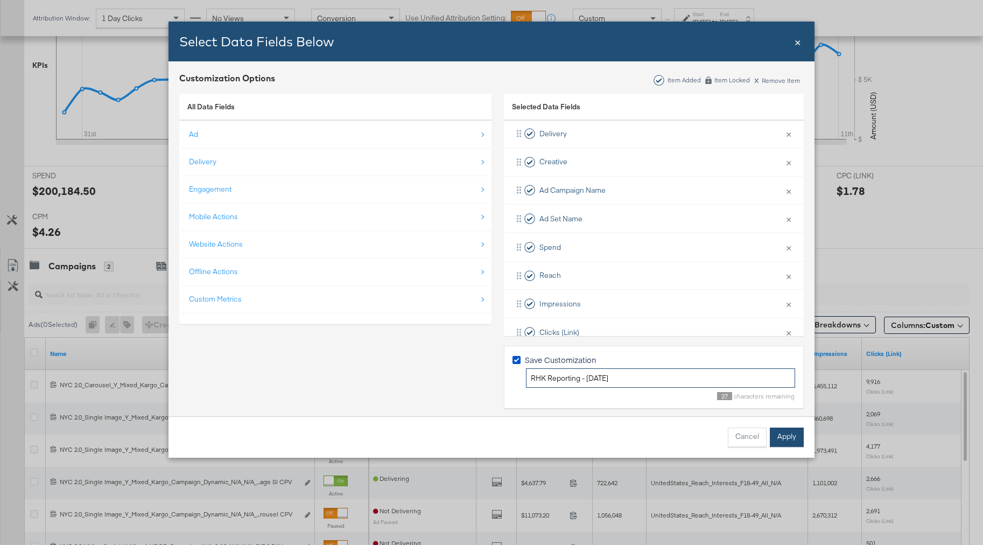
type input "RHK Reporting - 9.12.25"
click at [784, 441] on button "Apply" at bounding box center [787, 436] width 34 height 19
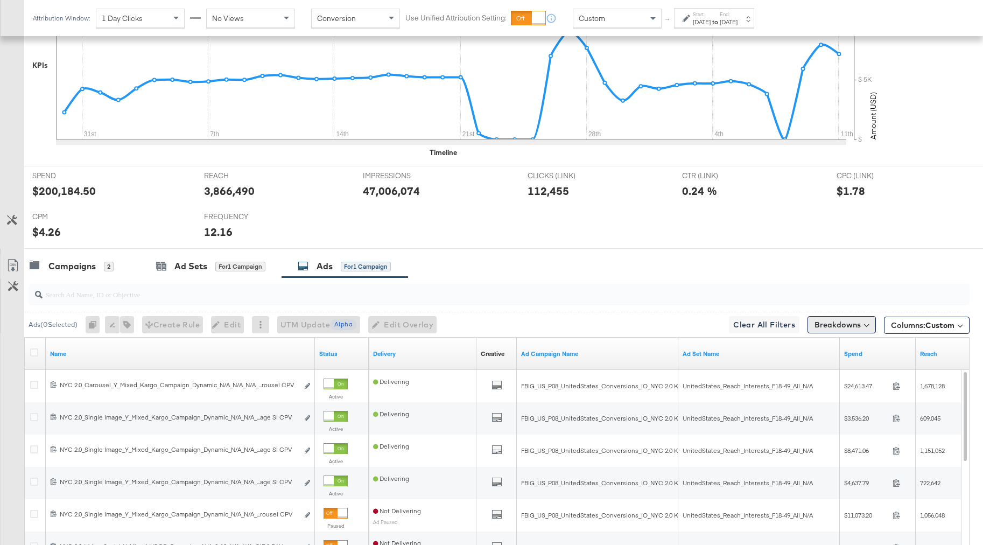
click at [841, 333] on button "Breakdowns" at bounding box center [841, 324] width 68 height 17
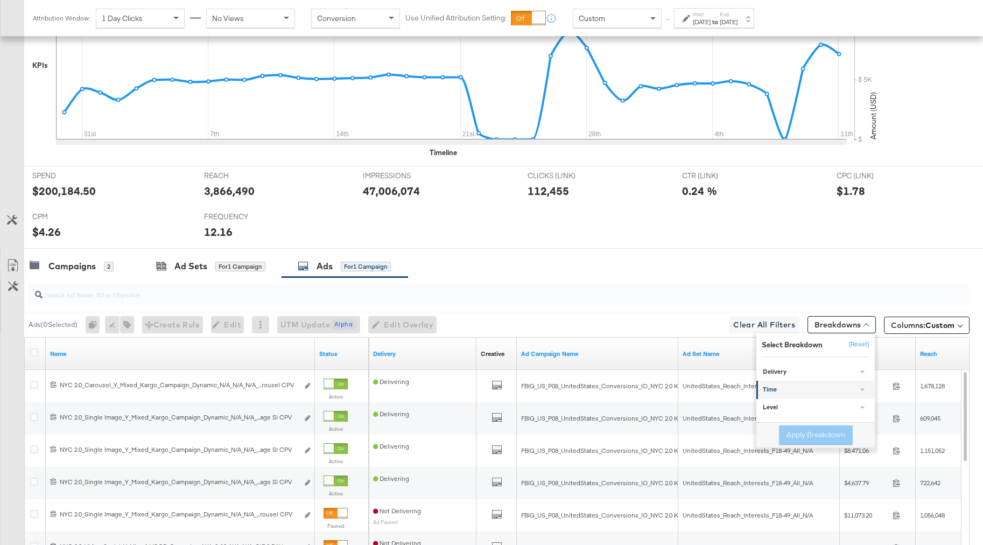
click at [801, 388] on div "Time" at bounding box center [816, 389] width 107 height 9
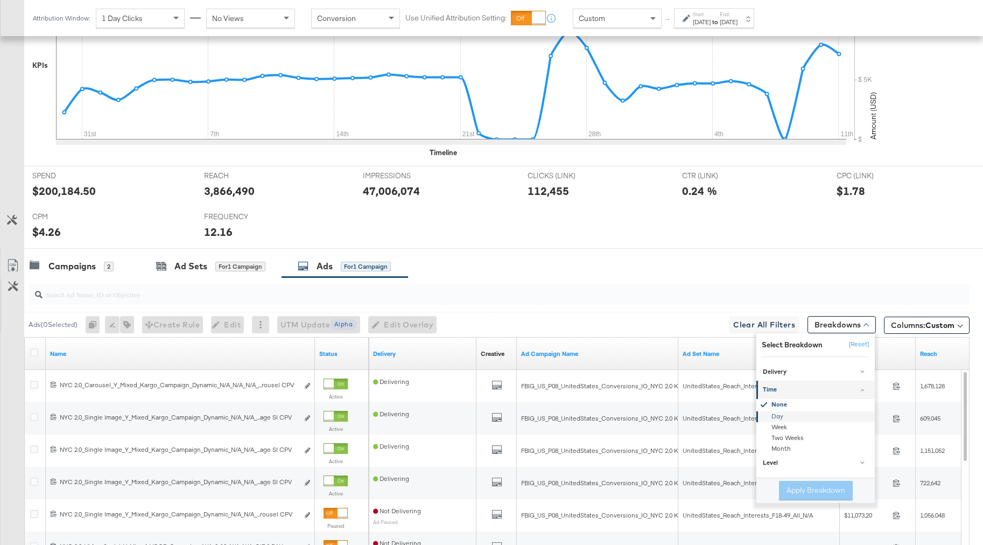
click at [780, 415] on div "Day" at bounding box center [816, 416] width 117 height 11
click at [794, 490] on button "Apply Breakdown" at bounding box center [816, 490] width 74 height 19
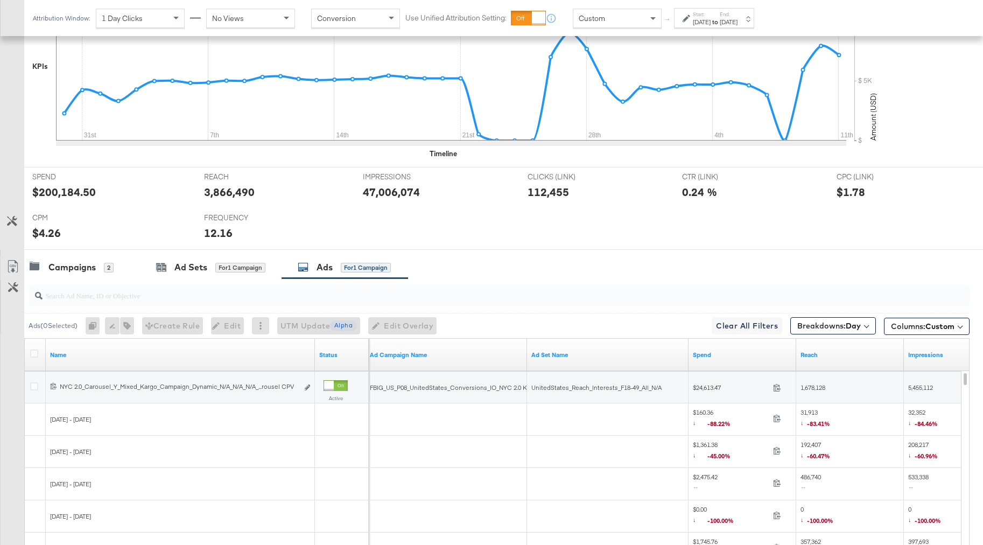
scroll to position [349, 0]
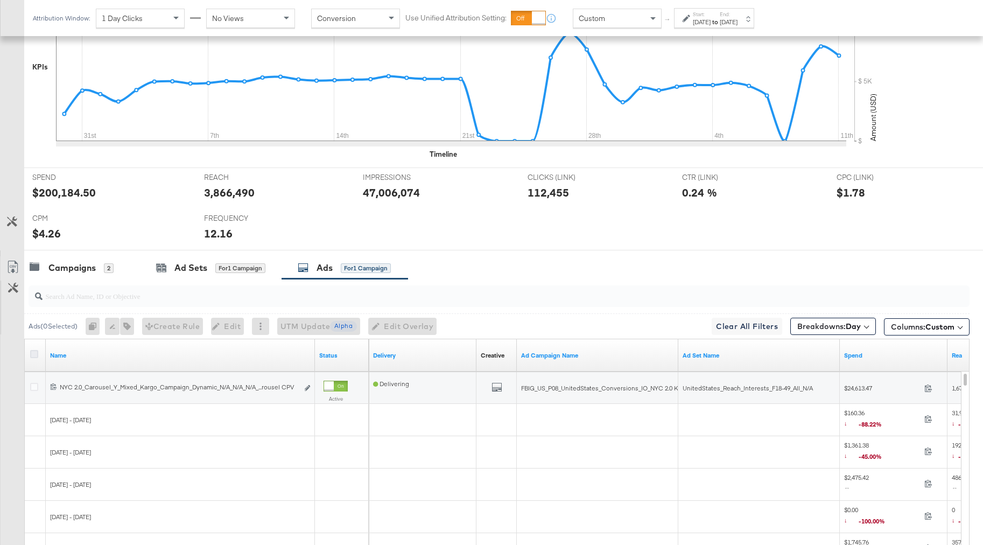
click at [34, 355] on icon at bounding box center [34, 354] width 8 height 8
click at [0, 0] on input "checkbox" at bounding box center [0, 0] width 0 height 0
click at [12, 269] on icon at bounding box center [12, 266] width 13 height 13
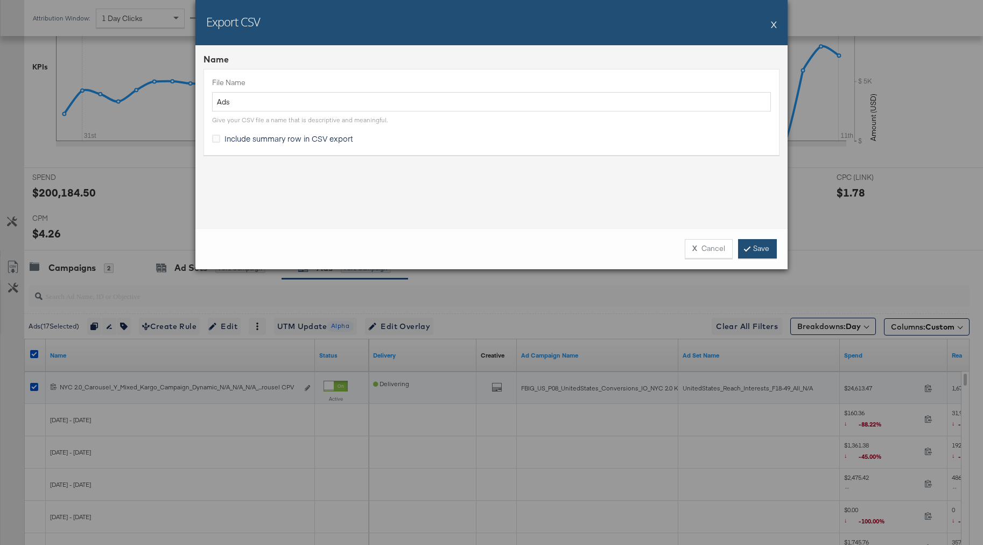
click at [757, 251] on link "Save" at bounding box center [757, 248] width 39 height 19
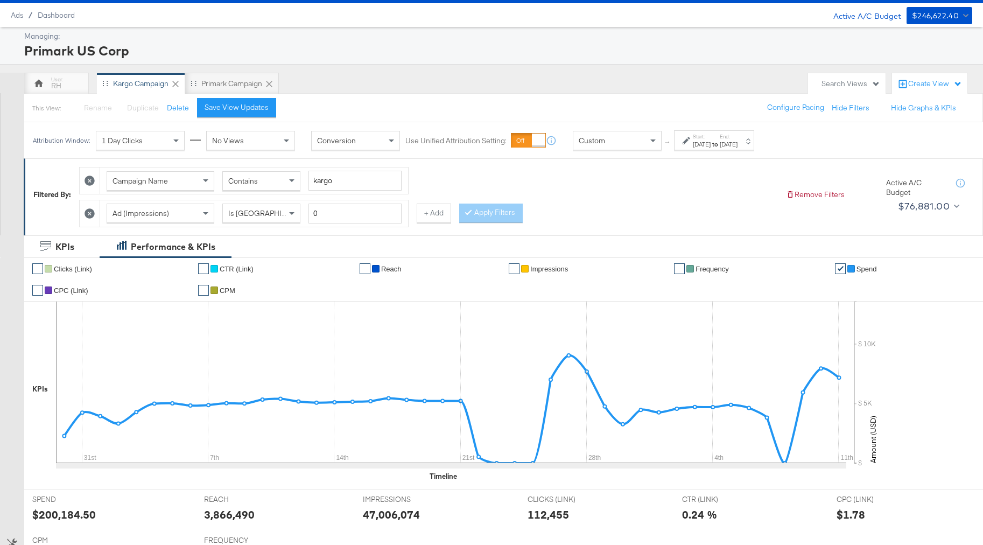
scroll to position [0, 0]
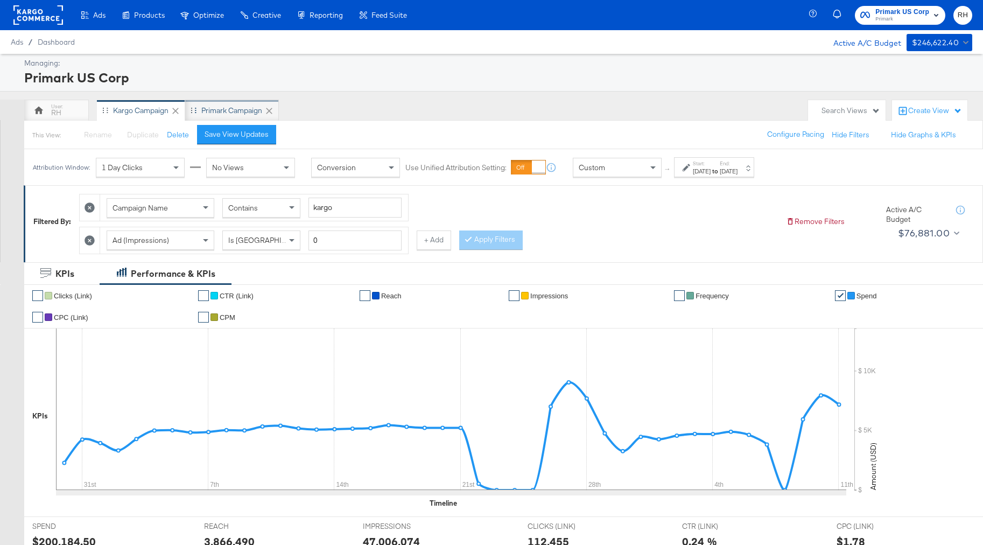
click at [214, 108] on div "Primark Campaign" at bounding box center [231, 110] width 61 height 10
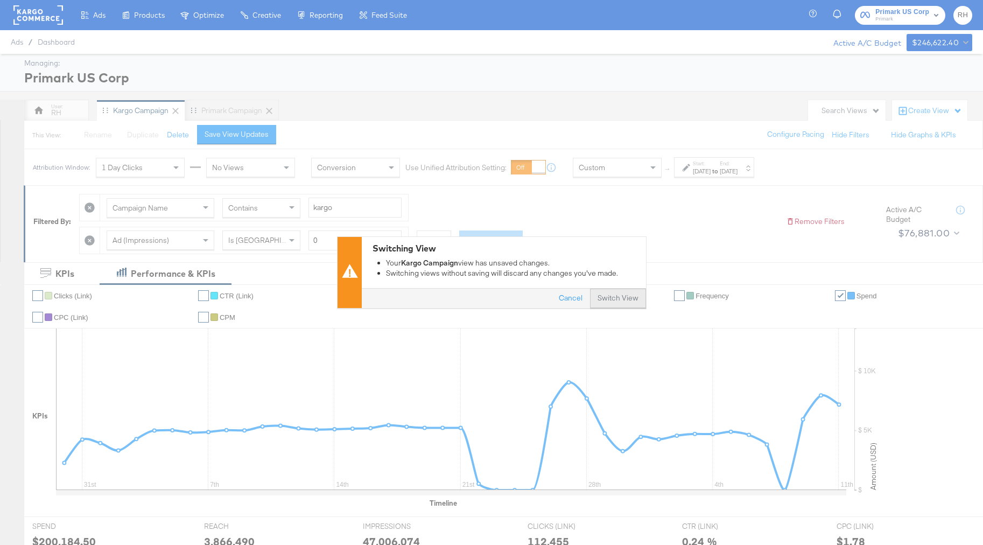
click at [614, 301] on button "Switch View" at bounding box center [618, 298] width 56 height 19
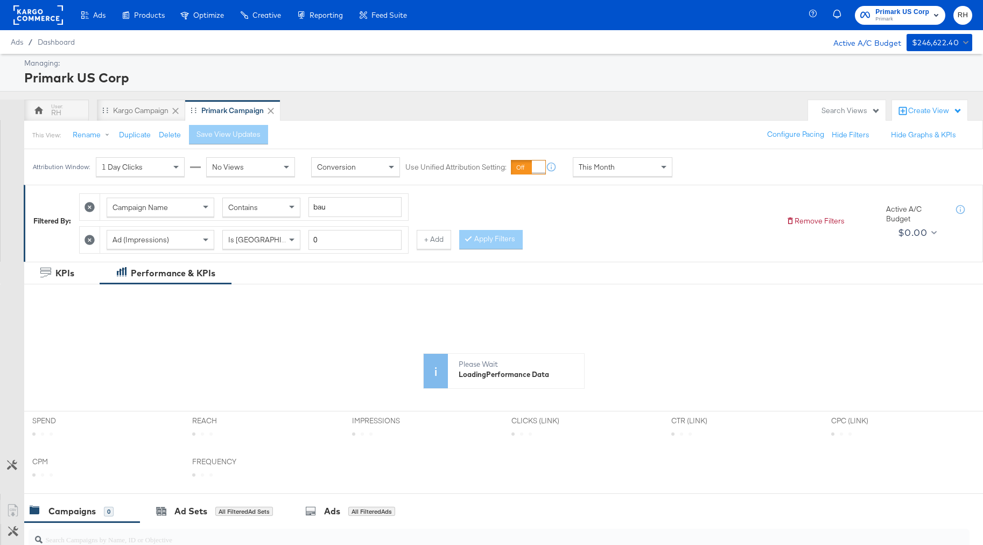
click at [615, 163] on div "This Month" at bounding box center [622, 167] width 98 height 18
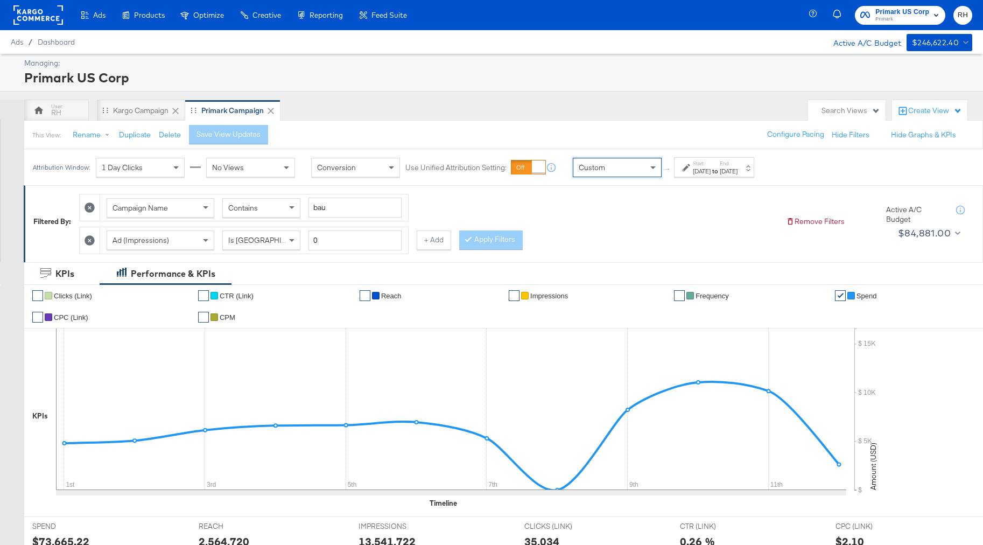
click at [710, 170] on div "[DATE]" at bounding box center [702, 171] width 18 height 9
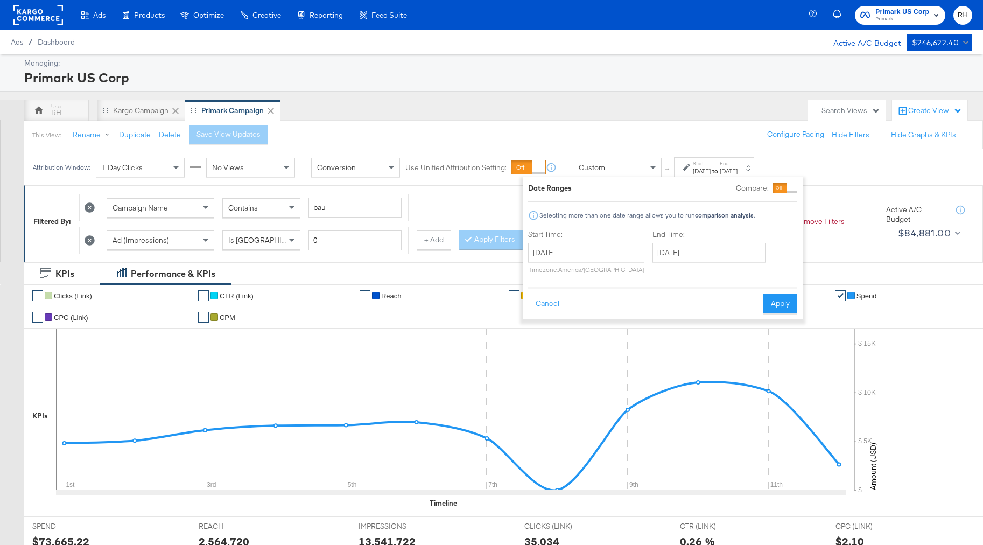
click at [579, 241] on div "Start Time: September 12th 2025 ‹ September 2025 › Su Mo Tu We Th Fr Sa 31 1 2 …" at bounding box center [586, 253] width 116 height 49
click at [570, 254] on input "[DATE]" at bounding box center [586, 252] width 116 height 19
click at [539, 278] on span "‹" at bounding box center [540, 274] width 17 height 16
click at [593, 362] on td "30" at bounding box center [595, 367] width 18 height 15
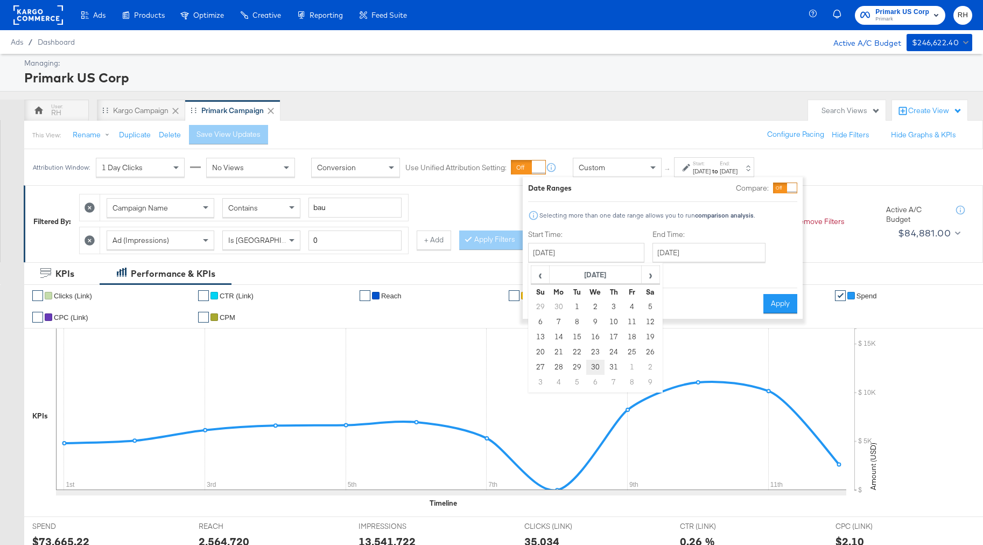
type input "[DATE]"
click at [665, 250] on input "[DATE]" at bounding box center [706, 252] width 113 height 19
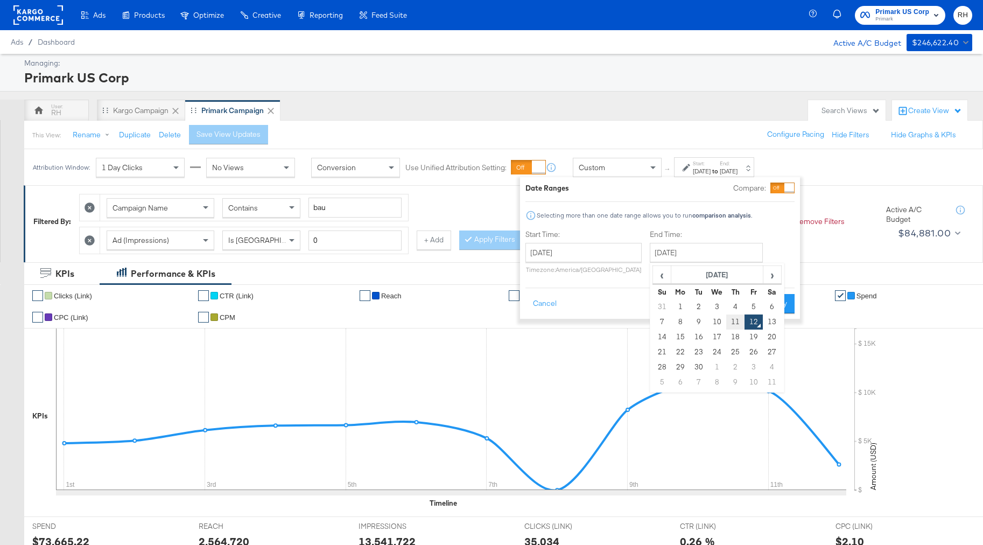
click at [731, 322] on td "11" at bounding box center [735, 321] width 18 height 15
type input "[DATE]"
click at [771, 298] on button "Apply" at bounding box center [777, 303] width 34 height 19
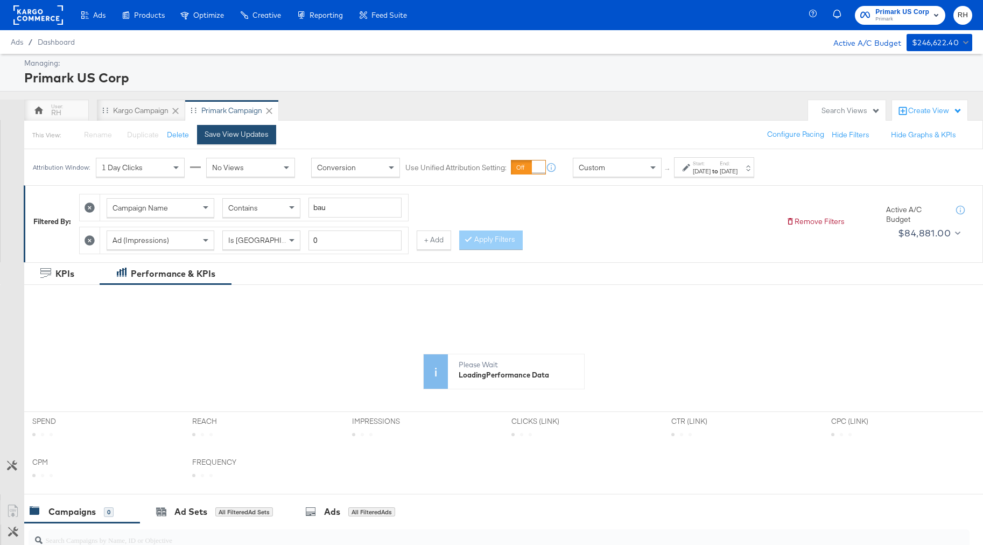
click at [249, 131] on div "Save View Updates" at bounding box center [237, 134] width 64 height 10
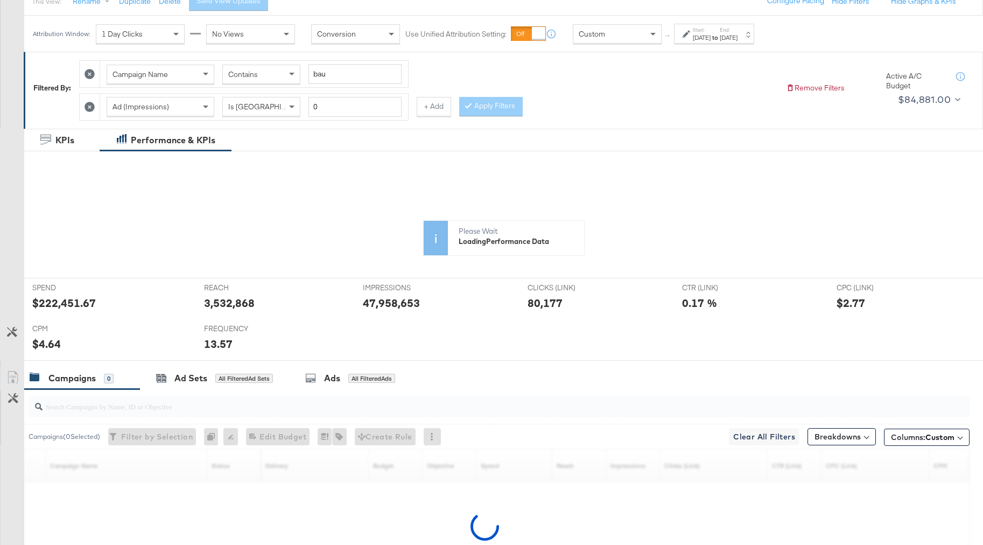
scroll to position [246, 0]
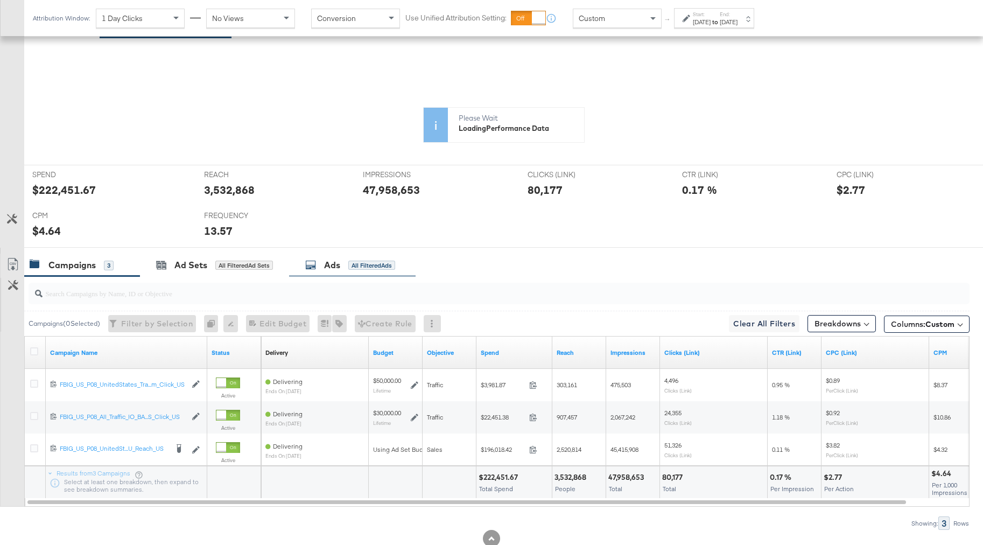
click at [349, 165] on div "✔ Clicks (Link) ✔ CTR (Link) ✔ Reach ✔ Impressions ✔ Frequency ✔ Spend ✔ CPC (L…" at bounding box center [503, 101] width 959 height 127
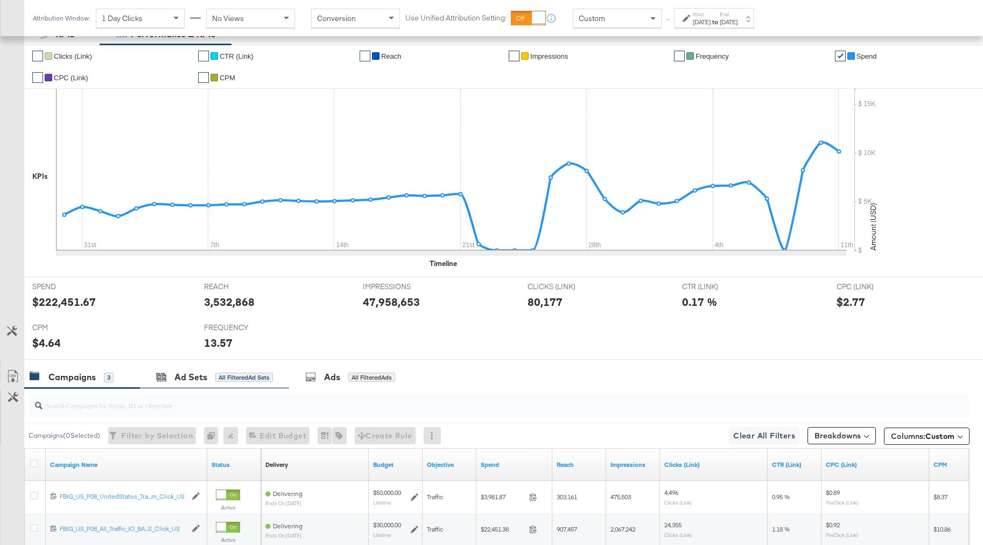
scroll to position [0, 0]
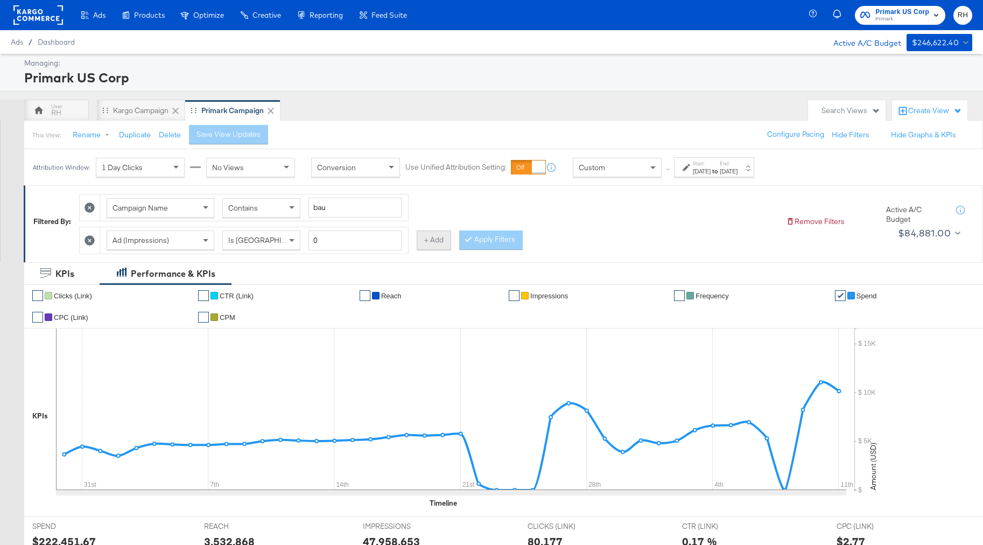
click at [422, 242] on button "+ Add" at bounding box center [434, 239] width 34 height 19
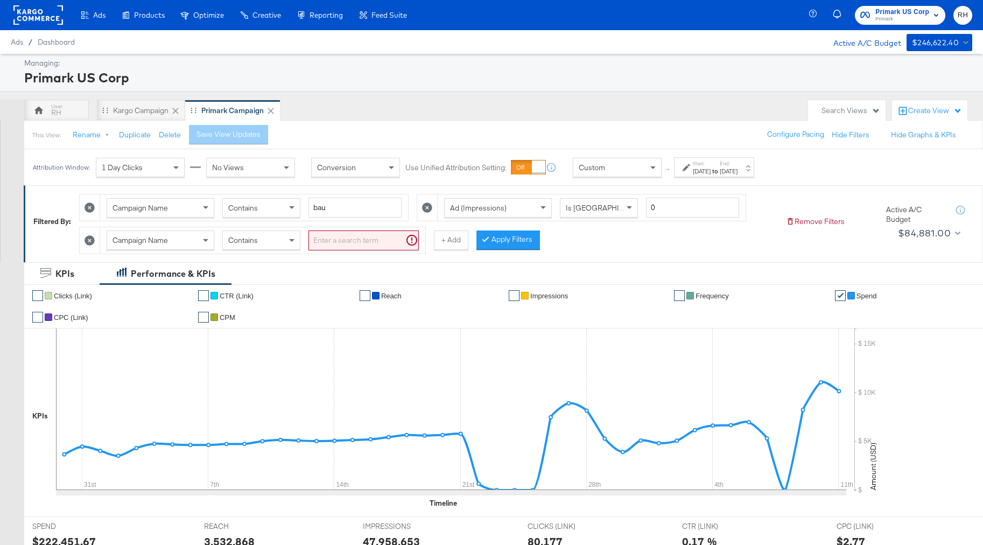
click at [319, 241] on input "search" at bounding box center [363, 240] width 110 height 20
type input "reach"
click at [482, 245] on button "Apply Filters" at bounding box center [491, 239] width 64 height 19
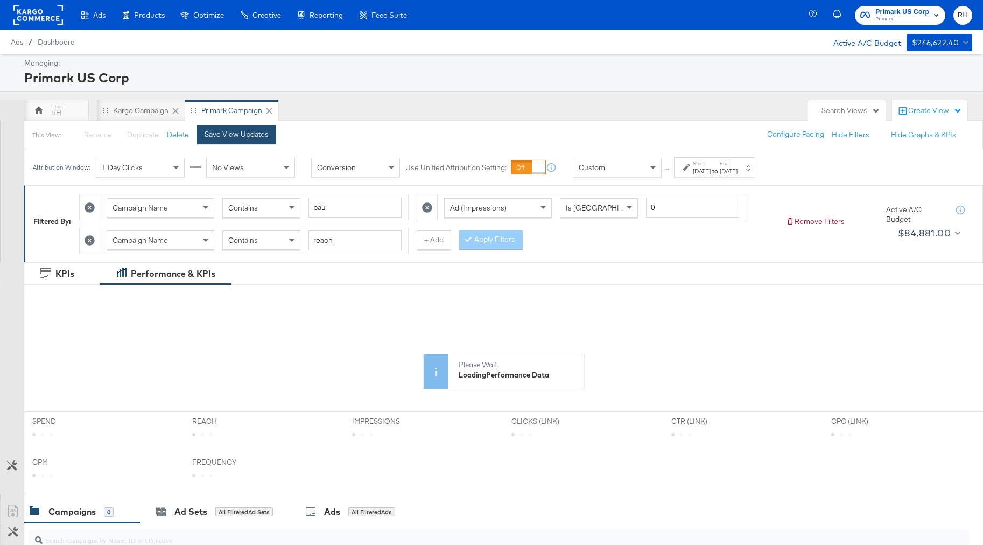
click at [211, 135] on div "Save View Updates" at bounding box center [237, 134] width 64 height 10
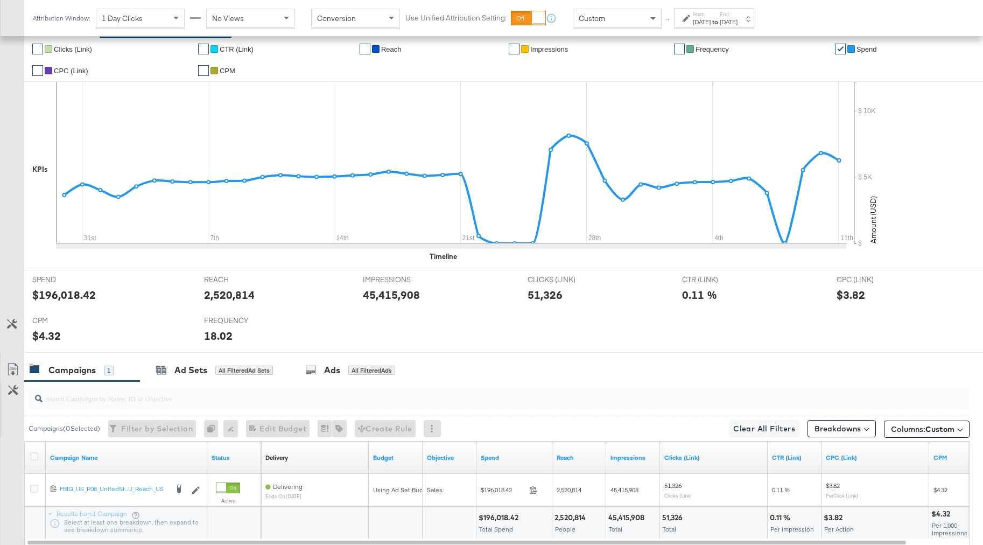
scroll to position [319, 0]
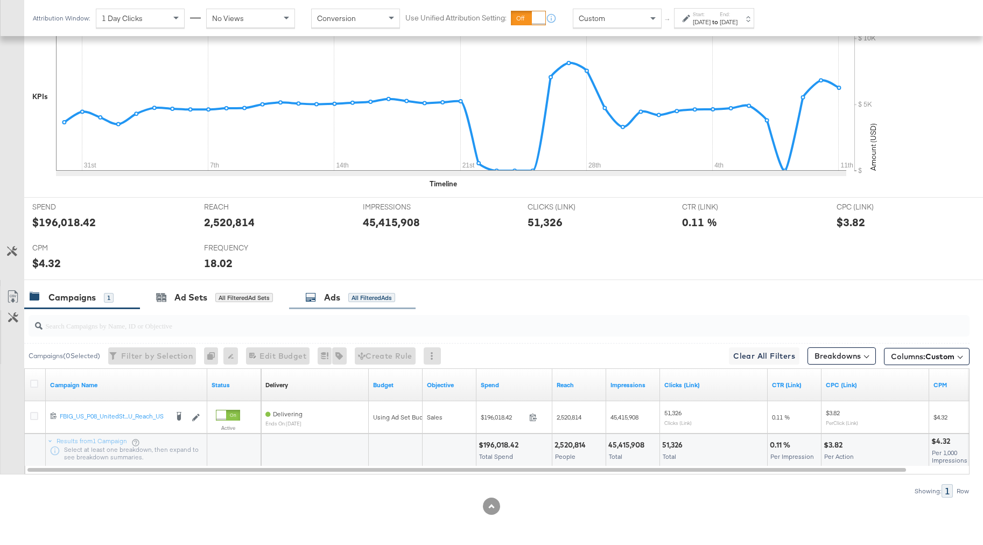
click at [334, 299] on div "Ads" at bounding box center [332, 297] width 16 height 12
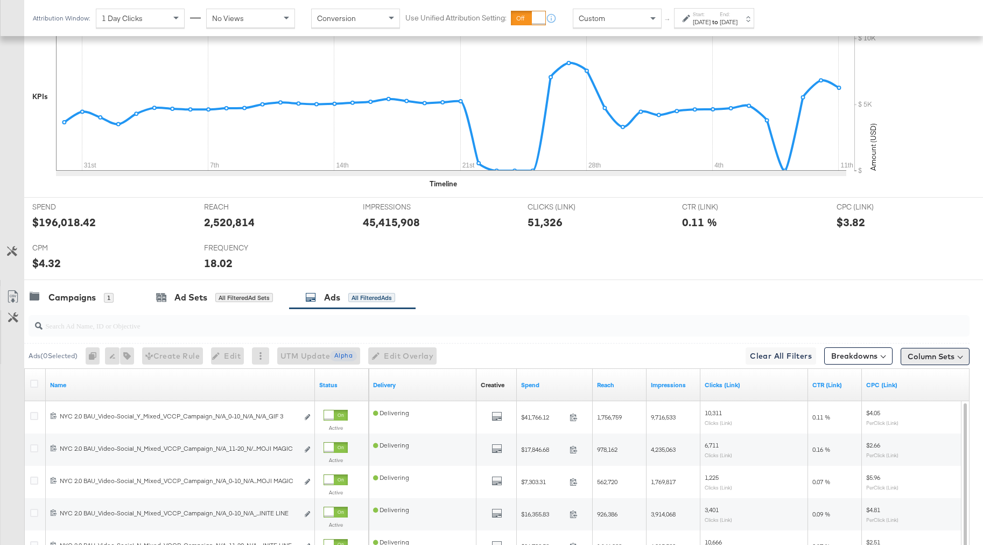
click at [927, 355] on button "Column Sets" at bounding box center [934, 356] width 69 height 17
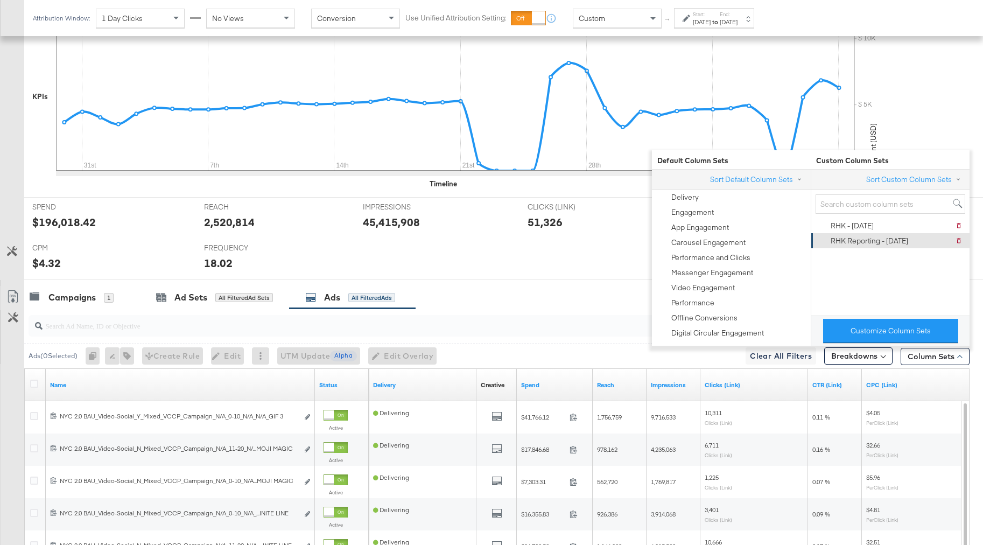
click at [879, 242] on div "RHK Reporting - 9.12.25" at bounding box center [869, 241] width 78 height 10
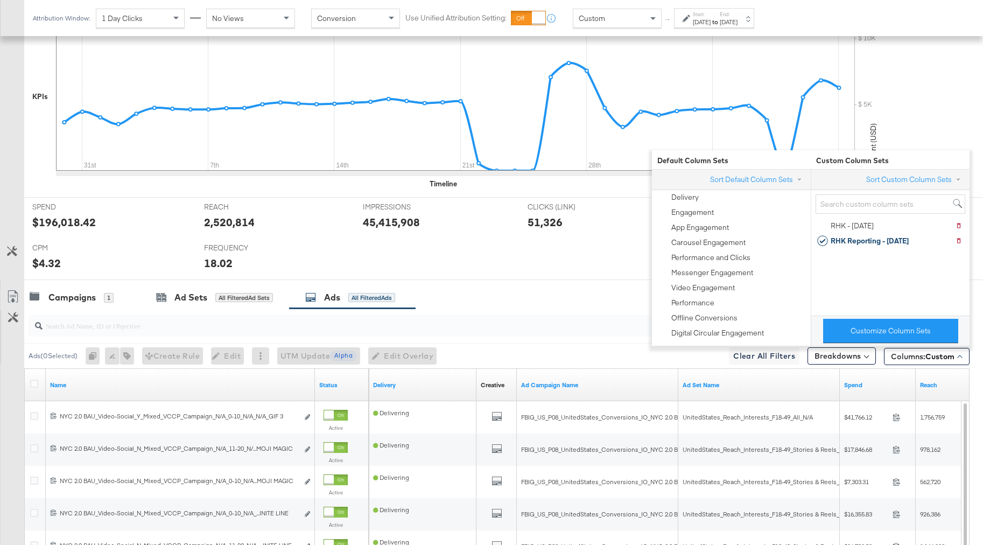
click at [638, 274] on div "SPEND SPEND $196,018.42 REACH REACH 2,520,814 IMPRESSIONS IMPRESSIONS 45,415,90…" at bounding box center [503, 238] width 959 height 83
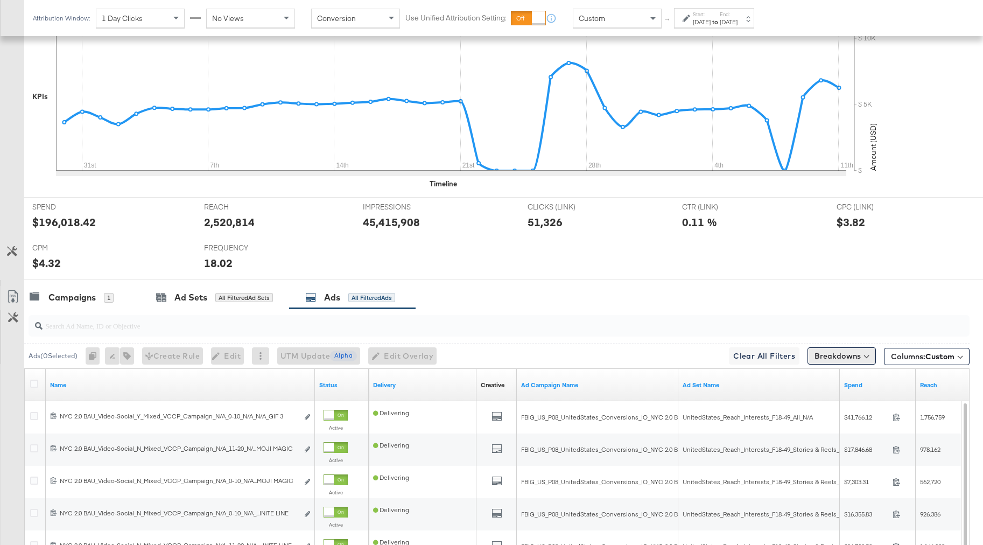
click at [834, 357] on button "Breakdowns" at bounding box center [841, 355] width 68 height 17
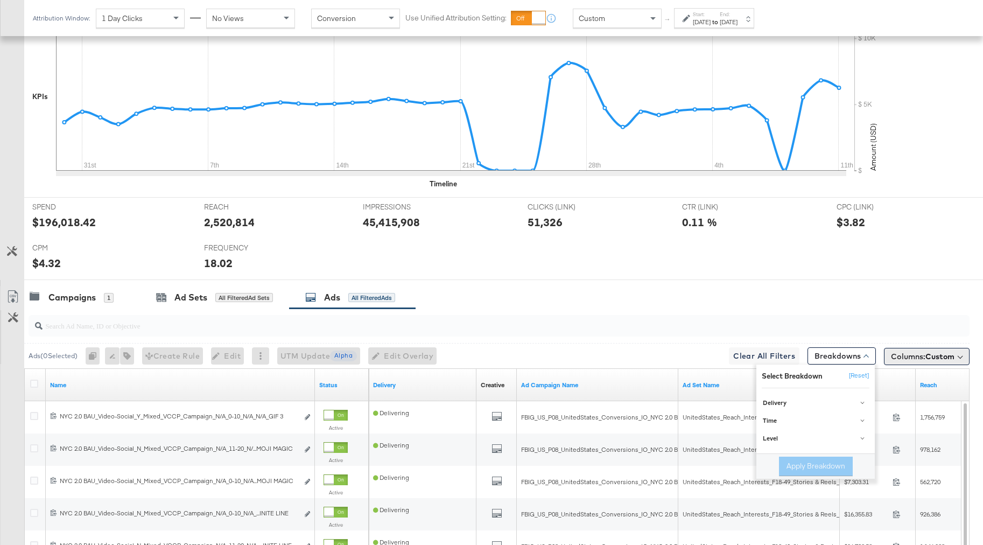
click at [891, 354] on span "Columns: Custom" at bounding box center [923, 356] width 64 height 11
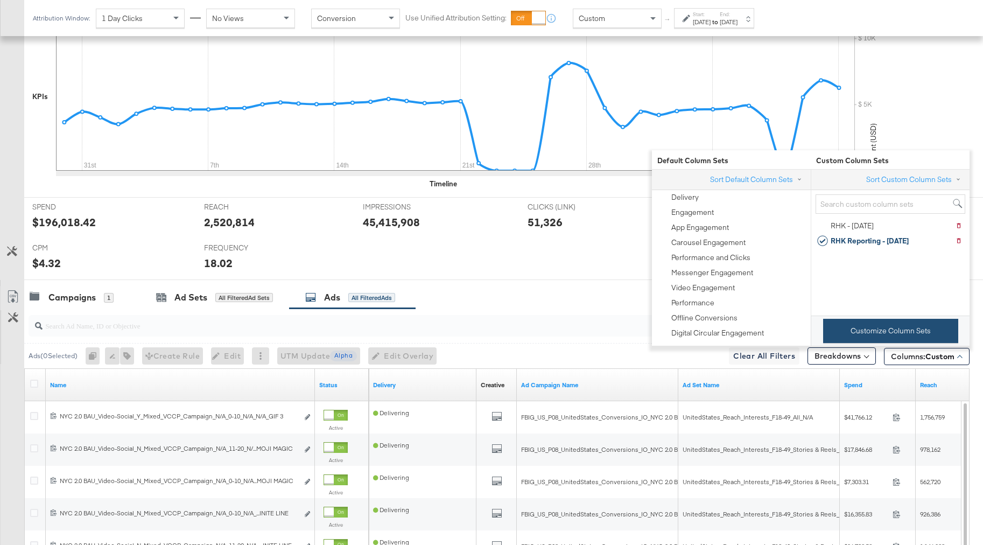
click at [859, 334] on button "Customize Column Sets" at bounding box center [890, 331] width 135 height 24
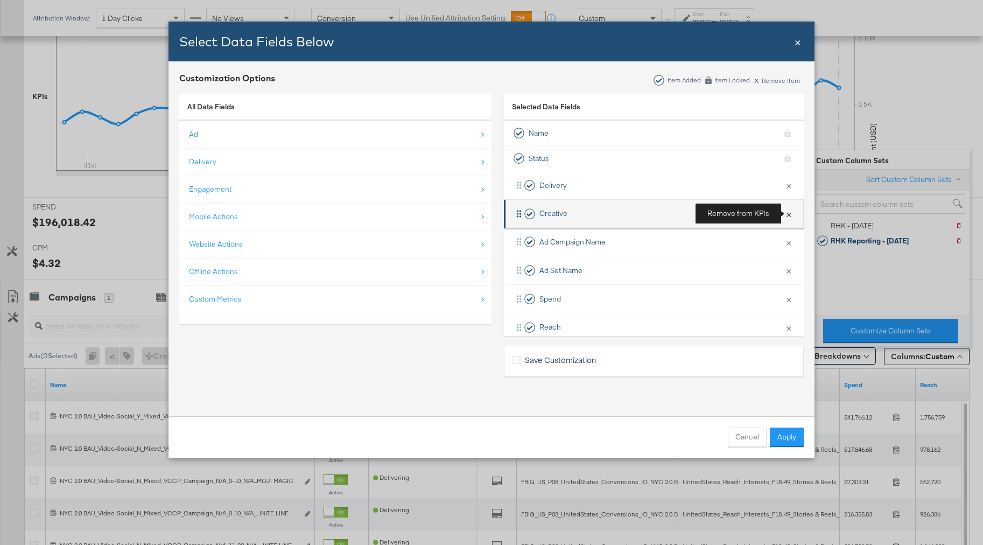
click at [787, 217] on button "×" at bounding box center [788, 213] width 14 height 23
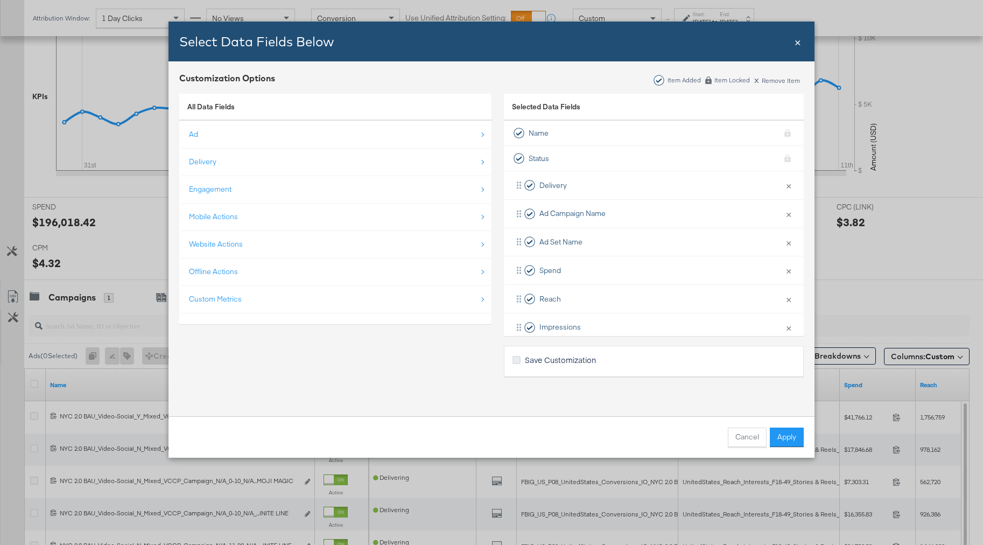
click at [516, 360] on icon "Bulk Add Locations Modal" at bounding box center [516, 360] width 8 height 8
click at [0, 0] on input "Save Customization" at bounding box center [0, 0] width 0 height 0
click at [778, 435] on button "Apply" at bounding box center [787, 436] width 34 height 19
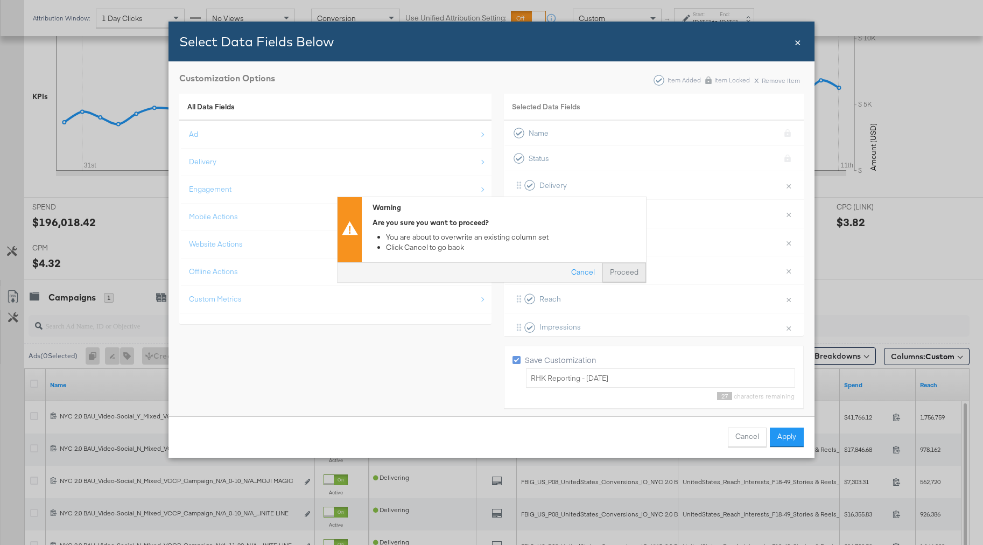
click at [625, 274] on button "Proceed" at bounding box center [624, 272] width 44 height 19
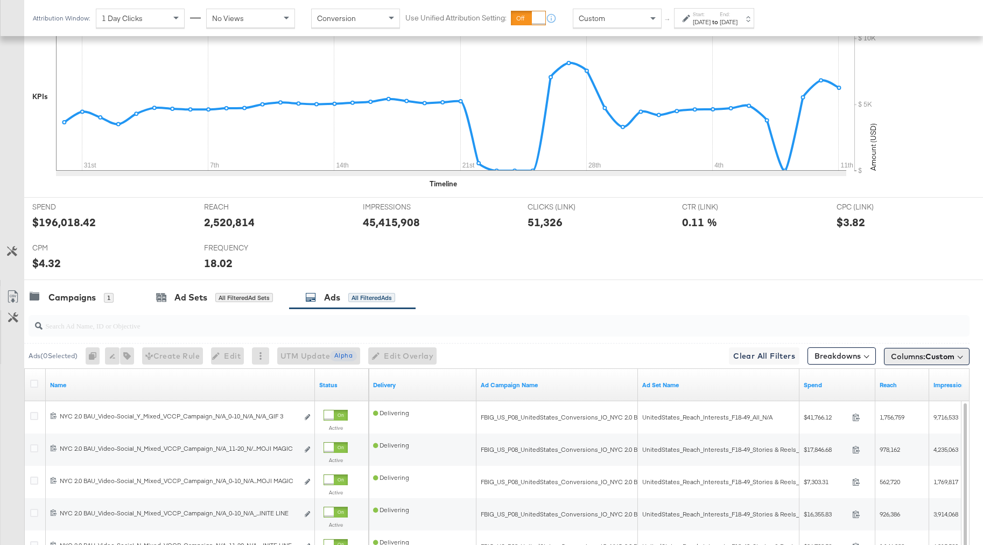
click at [929, 364] on button "Columns: Custom" at bounding box center [927, 356] width 86 height 17
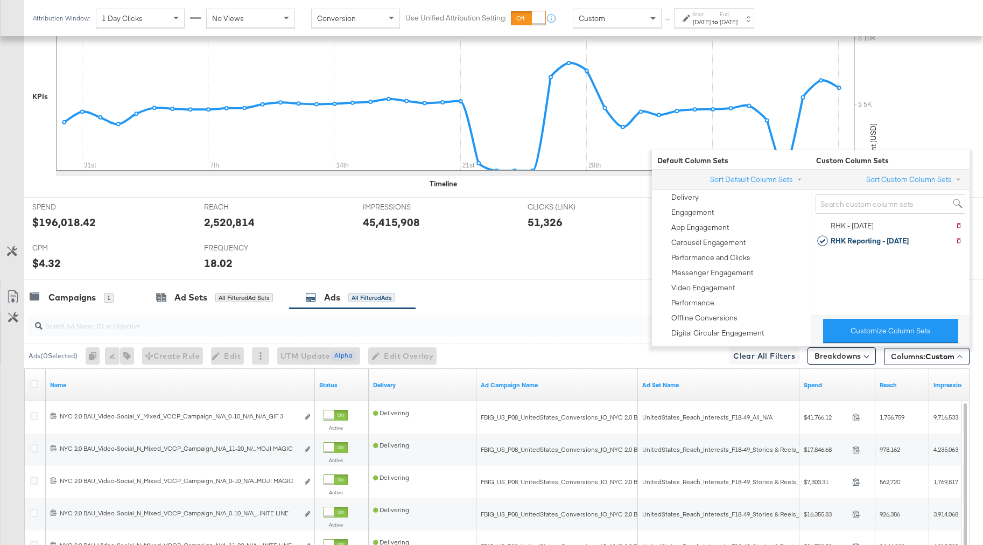
click at [510, 282] on div at bounding box center [491, 284] width 983 height 9
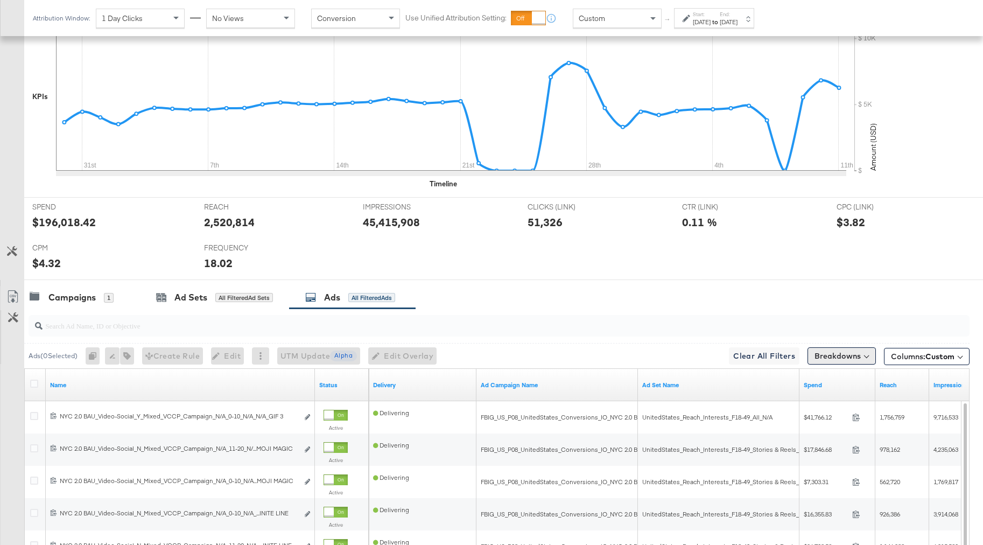
click at [841, 355] on button "Breakdowns" at bounding box center [841, 355] width 68 height 17
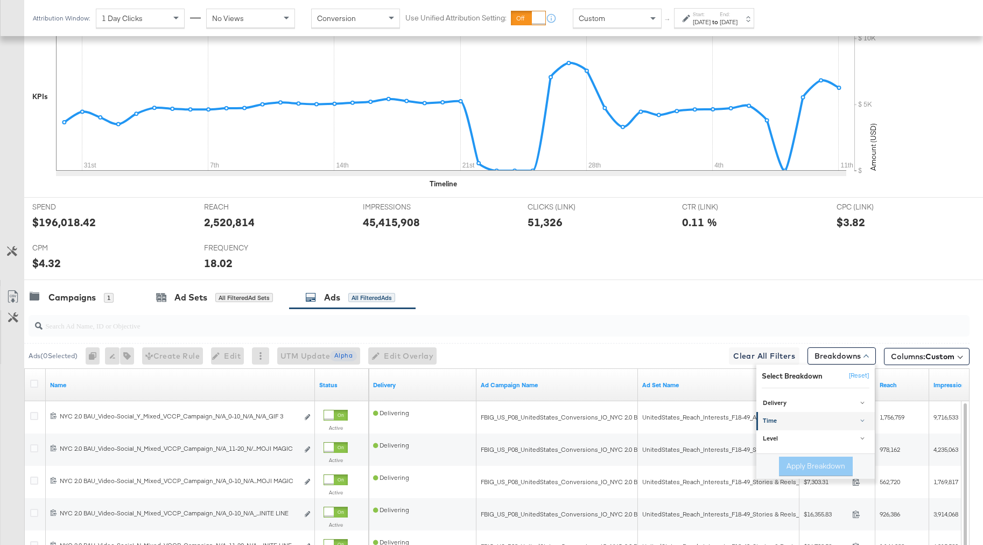
click at [796, 424] on div "Time" at bounding box center [816, 421] width 107 height 9
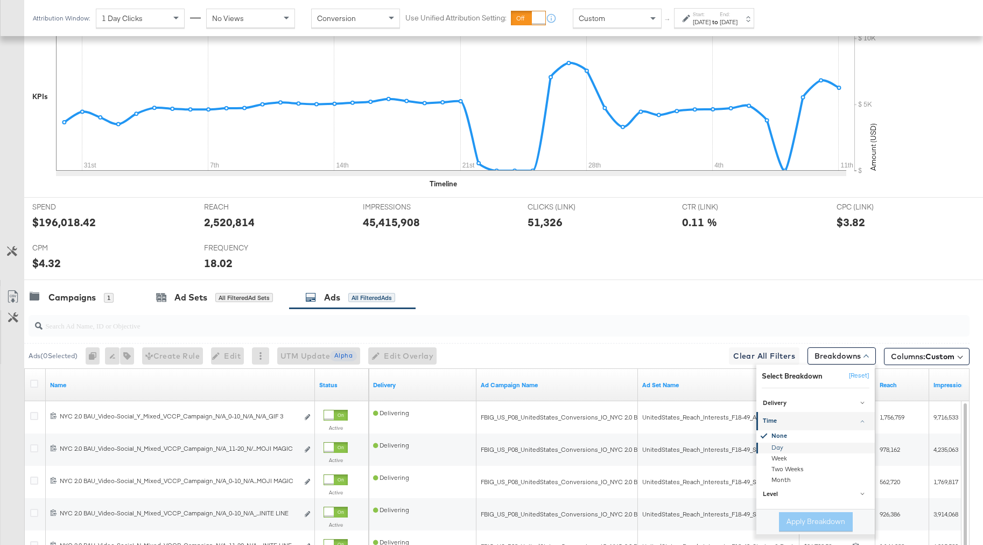
click at [781, 447] on div "Day" at bounding box center [816, 447] width 117 height 11
click at [791, 523] on button "Apply Breakdown" at bounding box center [816, 521] width 74 height 19
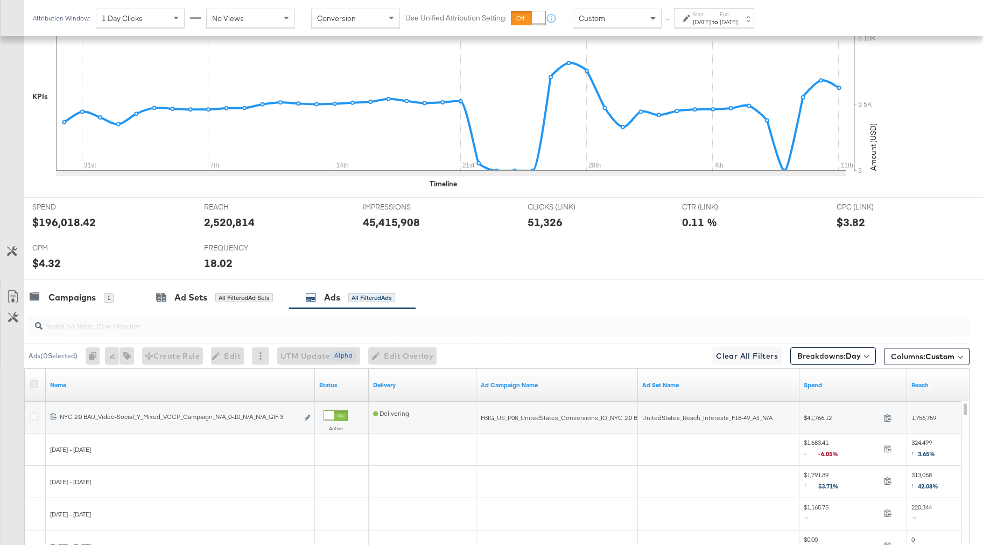
click at [31, 383] on icon at bounding box center [34, 383] width 8 height 8
click at [0, 0] on input "checkbox" at bounding box center [0, 0] width 0 height 0
click at [13, 293] on icon at bounding box center [12, 296] width 13 height 13
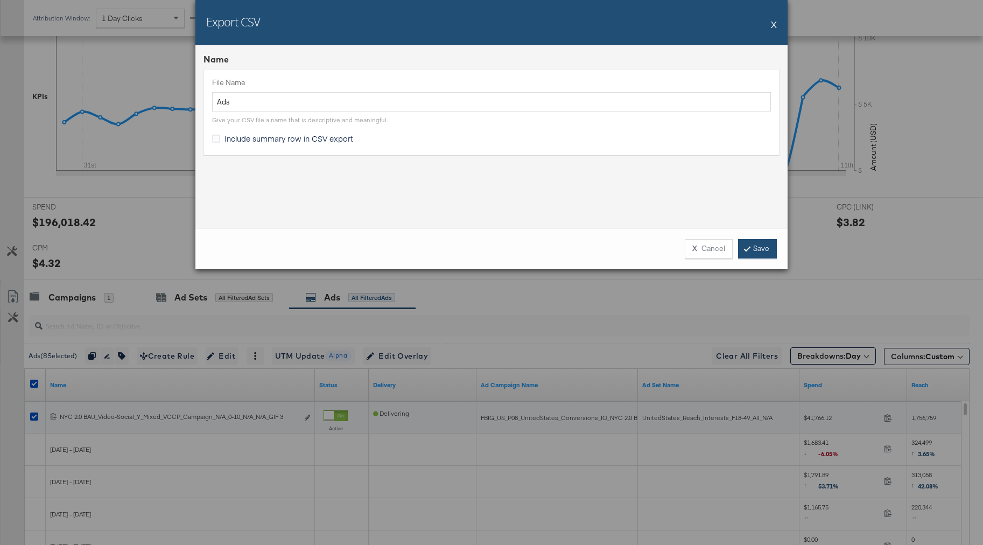
click at [754, 250] on link "Save" at bounding box center [757, 248] width 39 height 19
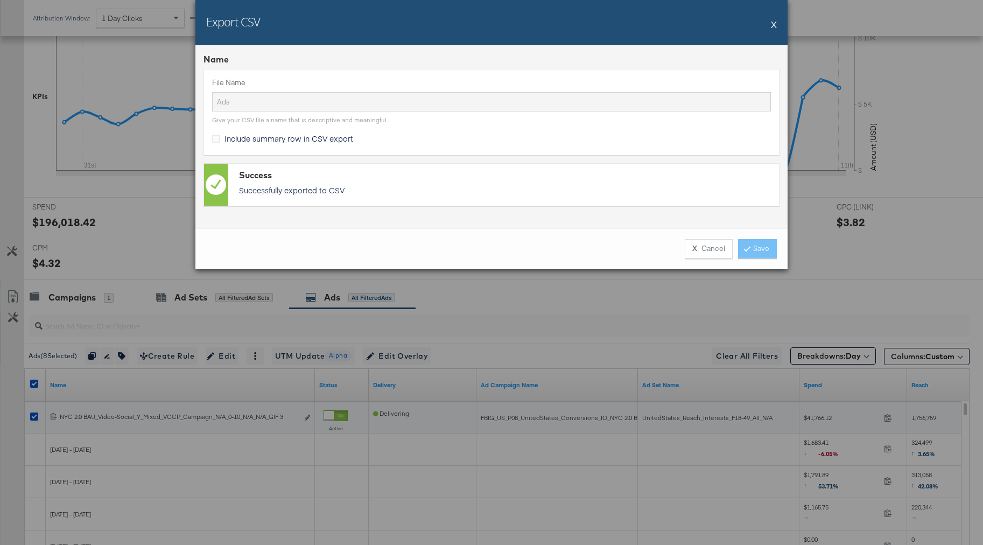
click at [533, 300] on div "Export CSV X Name File Name Ads Give your CSV file a name that is descriptive a…" at bounding box center [491, 272] width 983 height 545
click at [475, 300] on div "Export CSV X Name File Name Ads Give your CSV file a name that is descriptive a…" at bounding box center [491, 272] width 983 height 545
click at [520, 307] on div "Export CSV X Name File Name Ads Give your CSV file a name that is descriptive a…" at bounding box center [491, 272] width 983 height 545
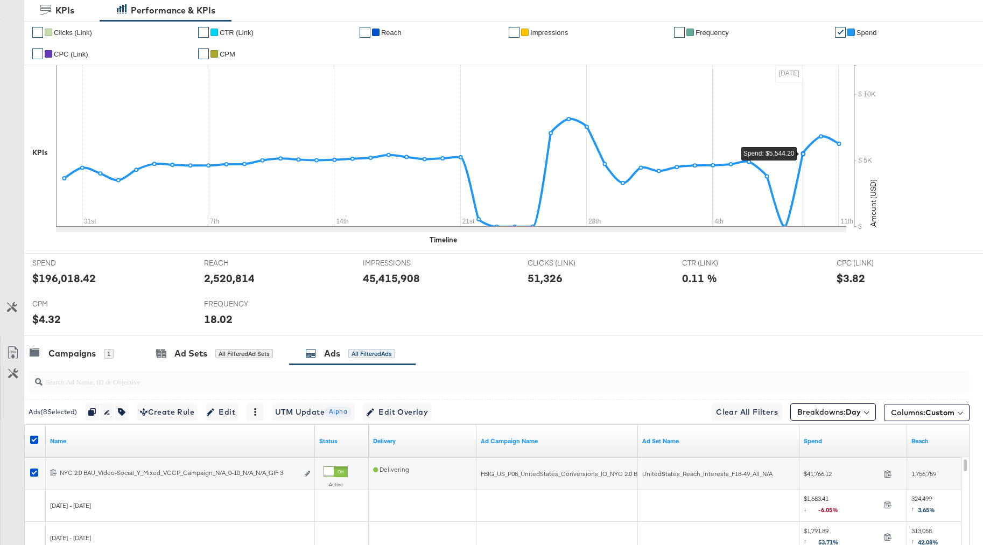
scroll to position [0, 0]
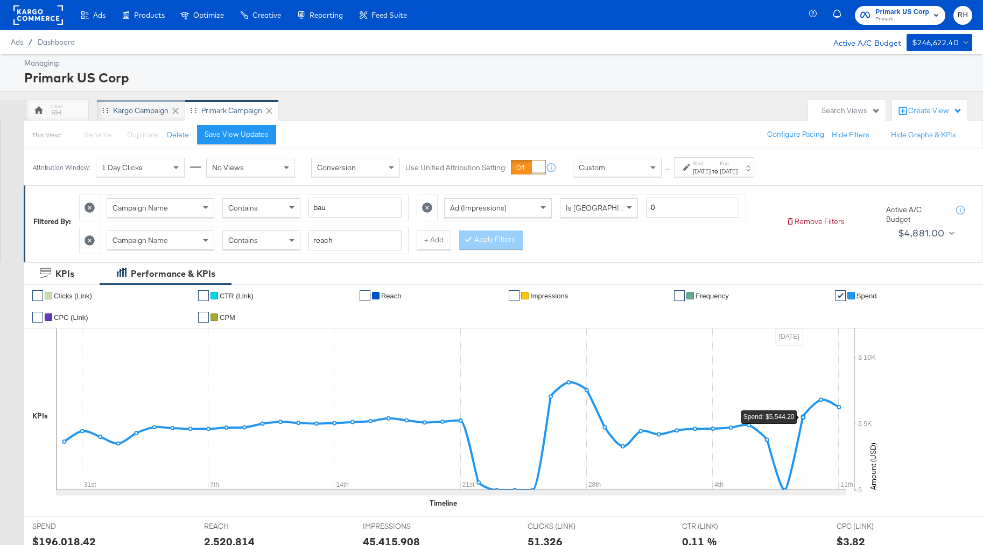
click at [123, 106] on div "Kargo Campaign" at bounding box center [140, 110] width 55 height 10
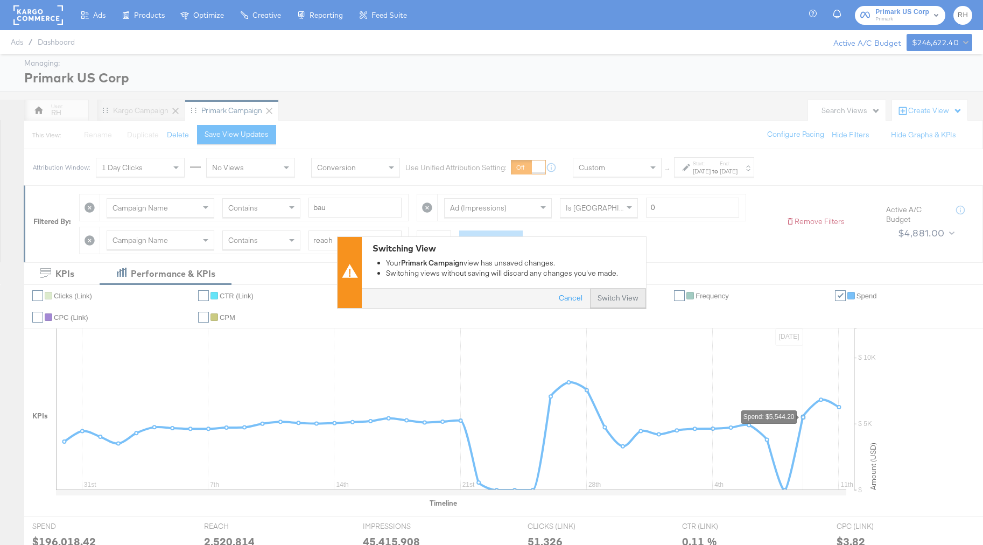
click at [614, 299] on button "Switch View" at bounding box center [618, 298] width 56 height 19
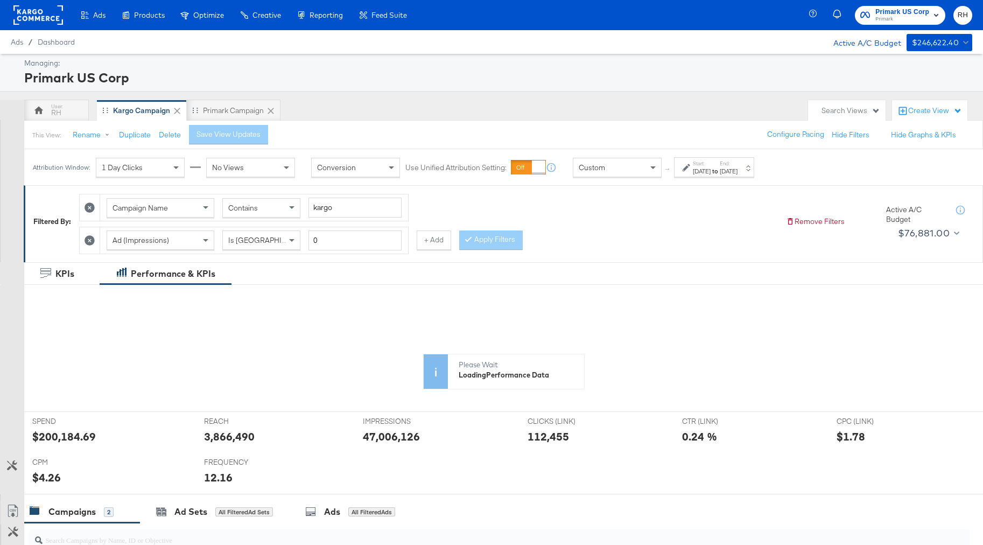
scroll to position [5, 0]
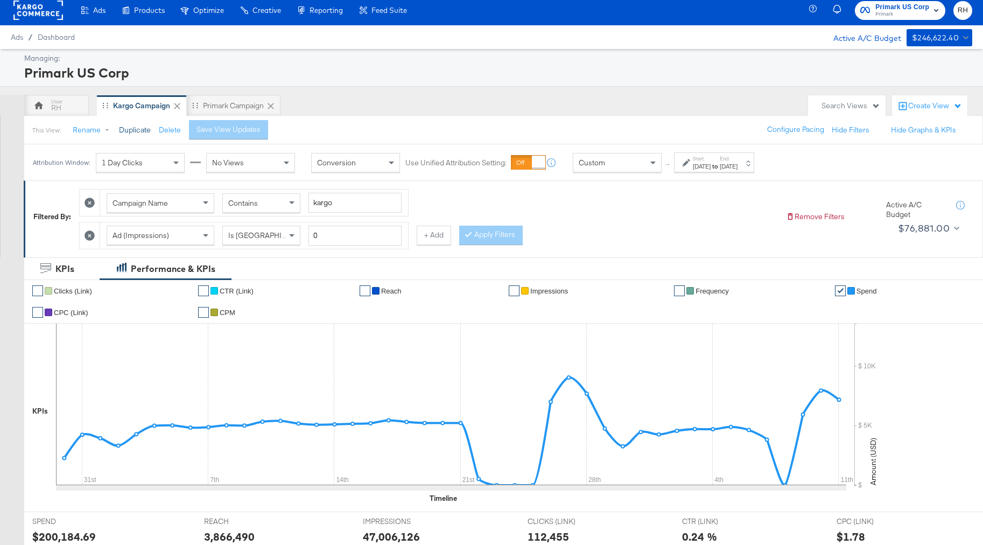
click at [133, 130] on button "Duplicate" at bounding box center [135, 130] width 32 height 10
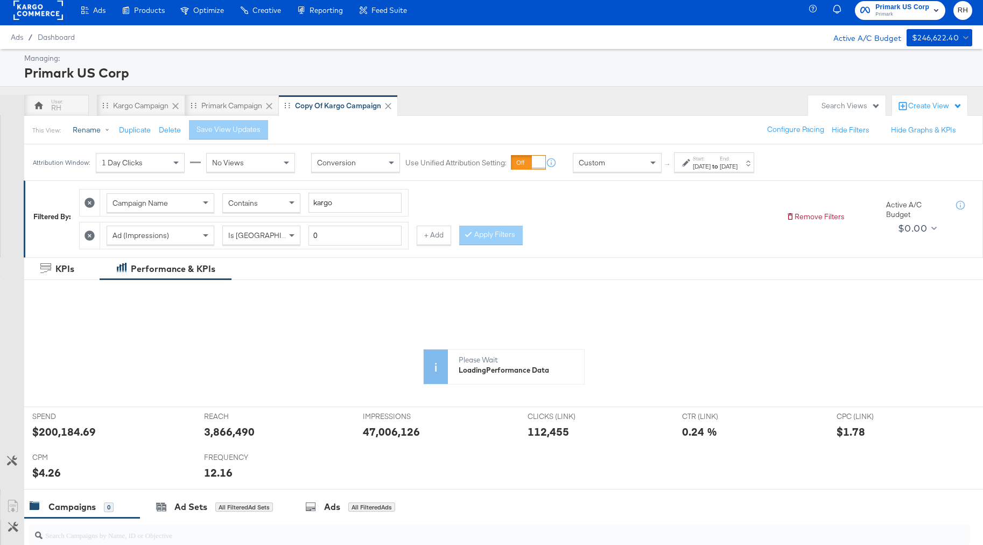
click at [99, 129] on button "Rename" at bounding box center [93, 130] width 56 height 19
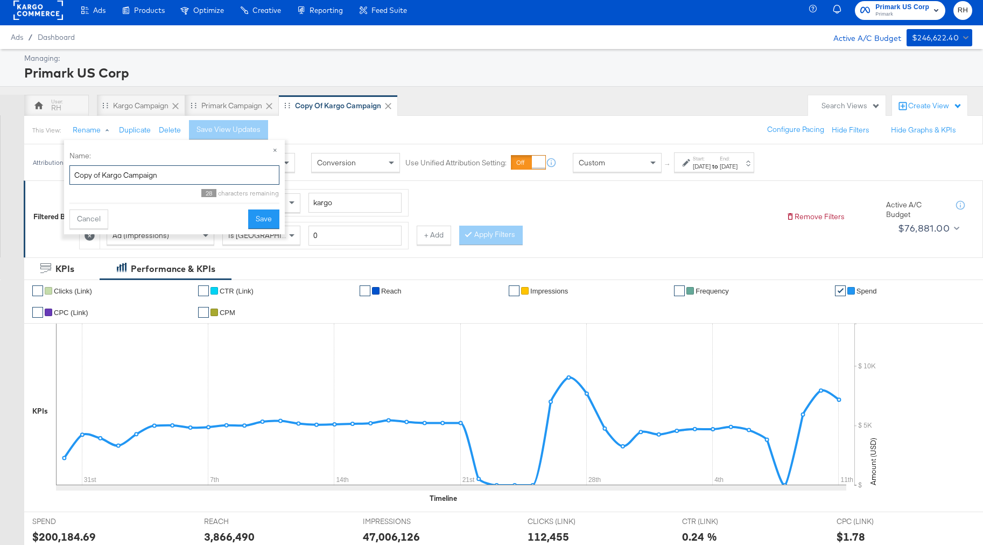
click at [124, 171] on input "Copy of Kargo Campaign" at bounding box center [174, 175] width 210 height 20
type input "Kargo NFL Campaign"
click at [274, 216] on button "Save" at bounding box center [263, 218] width 31 height 19
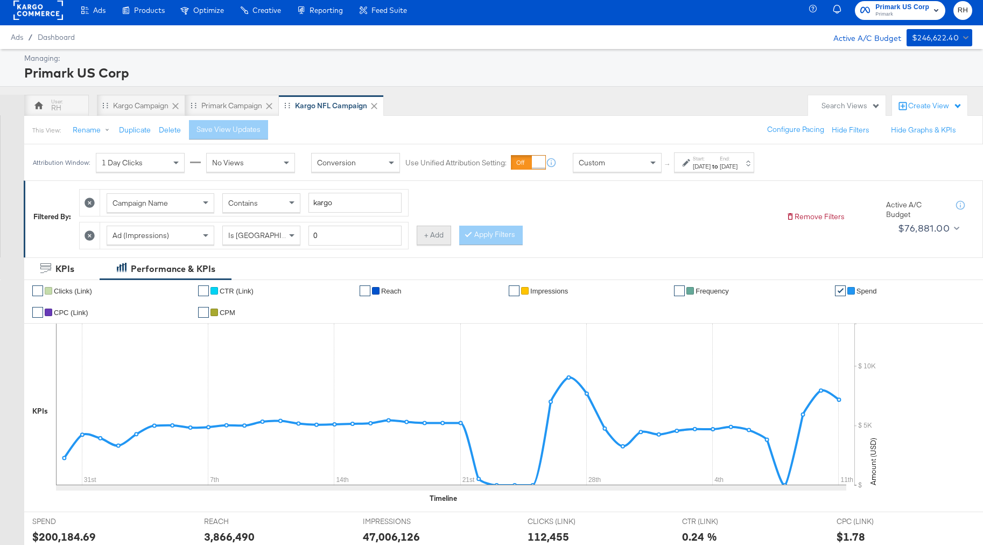
click at [422, 236] on button "+ Add" at bounding box center [434, 235] width 34 height 19
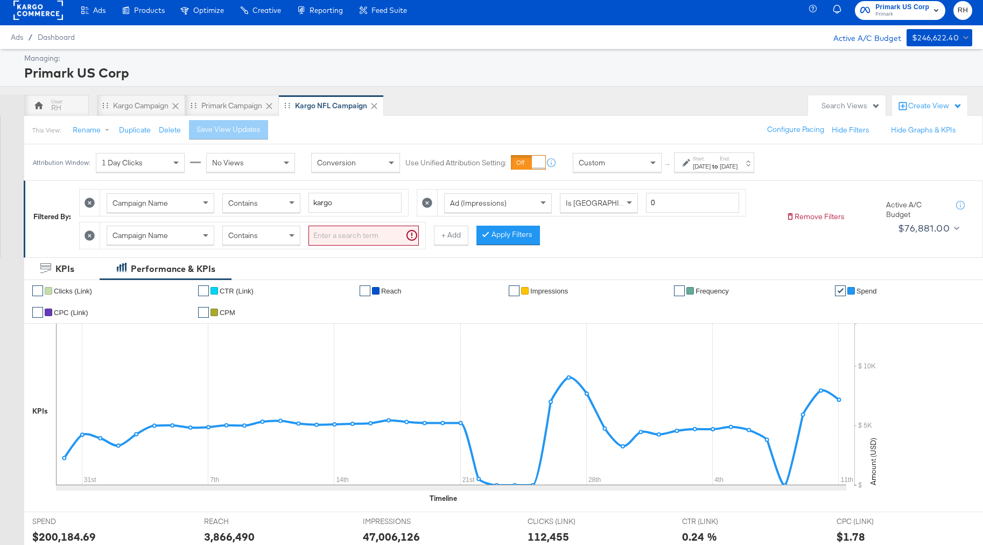
click at [344, 231] on input "search" at bounding box center [363, 236] width 110 height 20
type input "f"
type input "nfl"
click at [482, 237] on button "Apply Filters" at bounding box center [491, 235] width 64 height 19
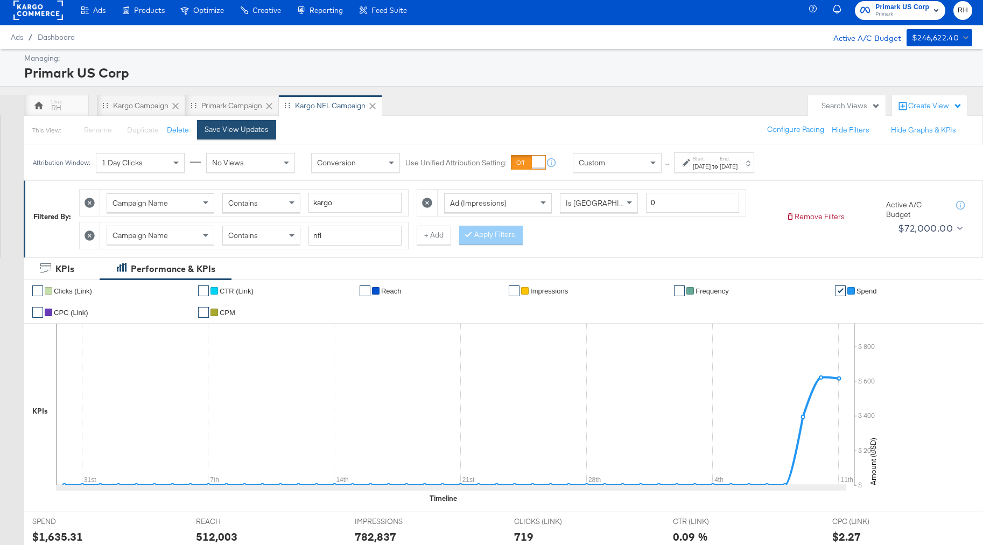
click at [252, 133] on div "Save View Updates" at bounding box center [237, 129] width 64 height 10
click at [687, 172] on div "Start: Jul 30th 2025 to End: Sep 11th 2025" at bounding box center [714, 162] width 80 height 20
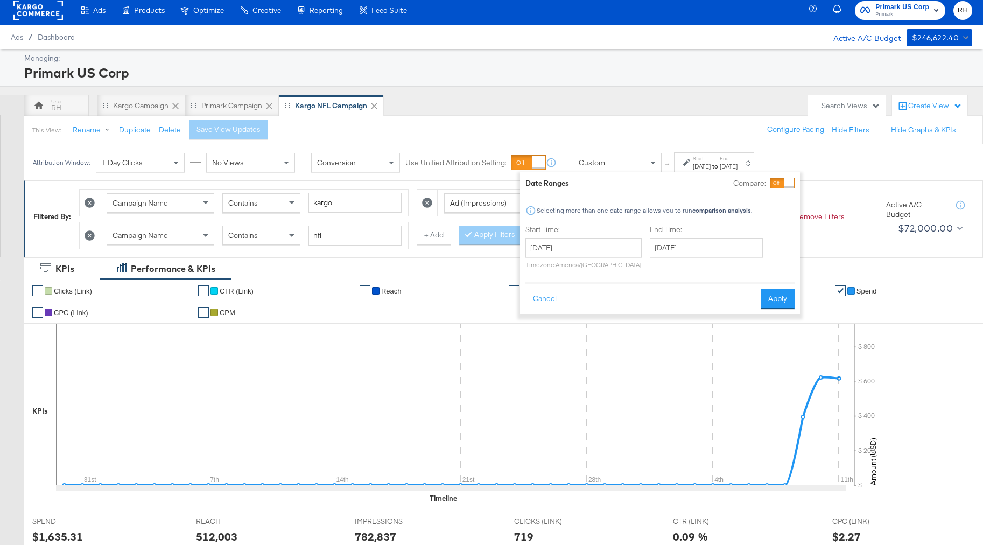
click at [607, 259] on div "July 30th 2025 ‹ July 2025 › Su Mo Tu We Th Fr Sa 29 30 1 2 3 4 5 6 7 8 9 10 11…" at bounding box center [583, 253] width 116 height 31
click at [606, 246] on input "[DATE]" at bounding box center [583, 247] width 116 height 19
click at [647, 273] on span "›" at bounding box center [647, 270] width 17 height 16
click at [570, 314] on td "9" at bounding box center [574, 316] width 18 height 15
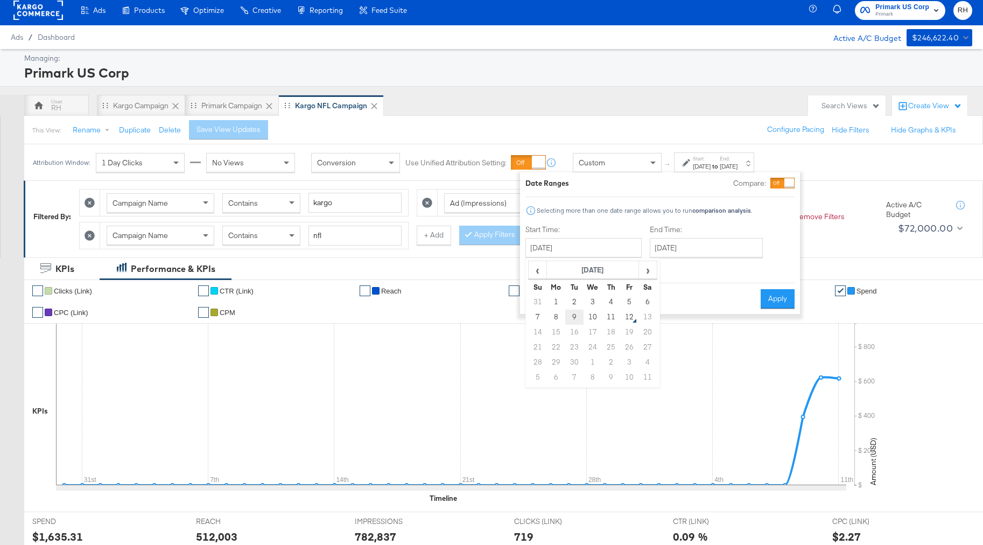
type input "September 9th 2025"
click at [763, 297] on button "Apply" at bounding box center [777, 298] width 34 height 19
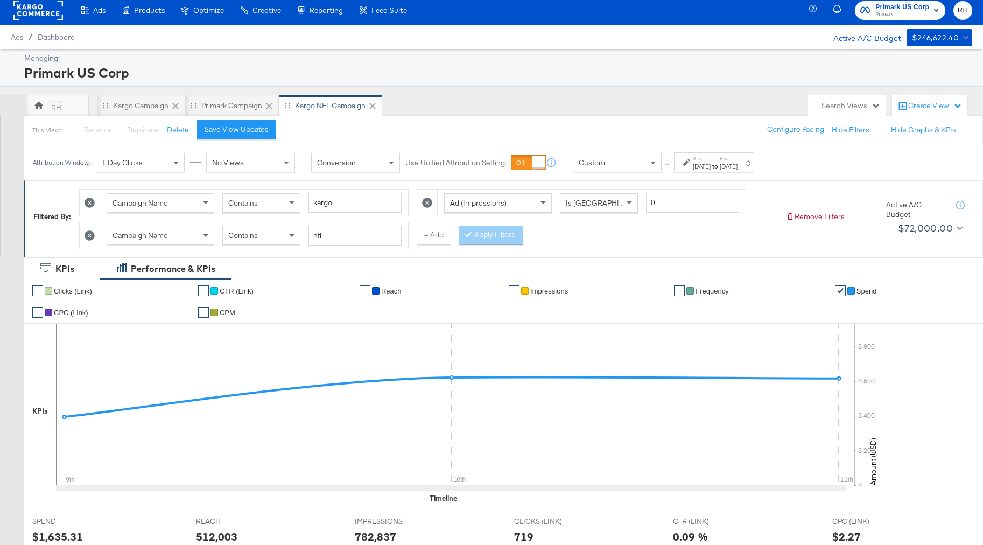
scroll to position [319, 0]
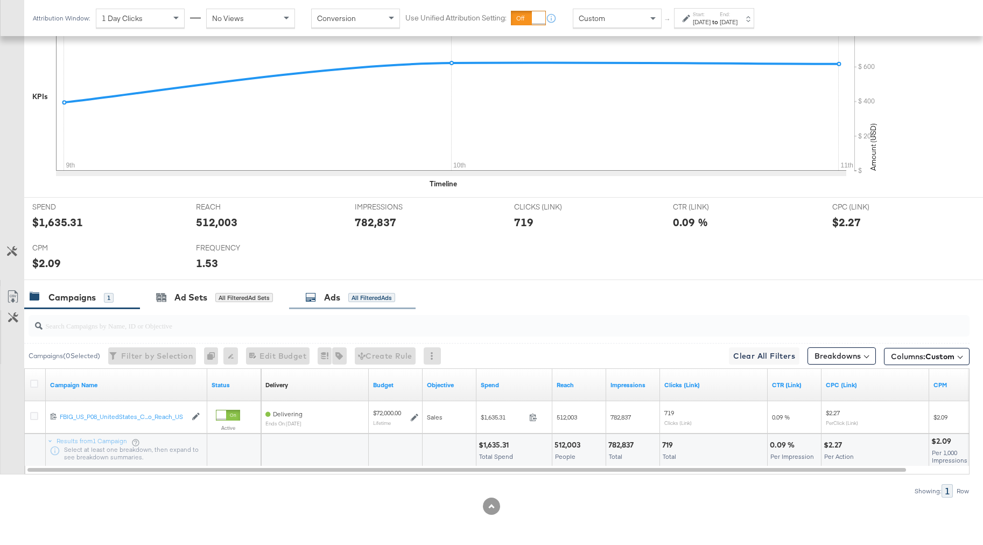
click at [374, 300] on div "All Filtered Ads" at bounding box center [371, 298] width 47 height 10
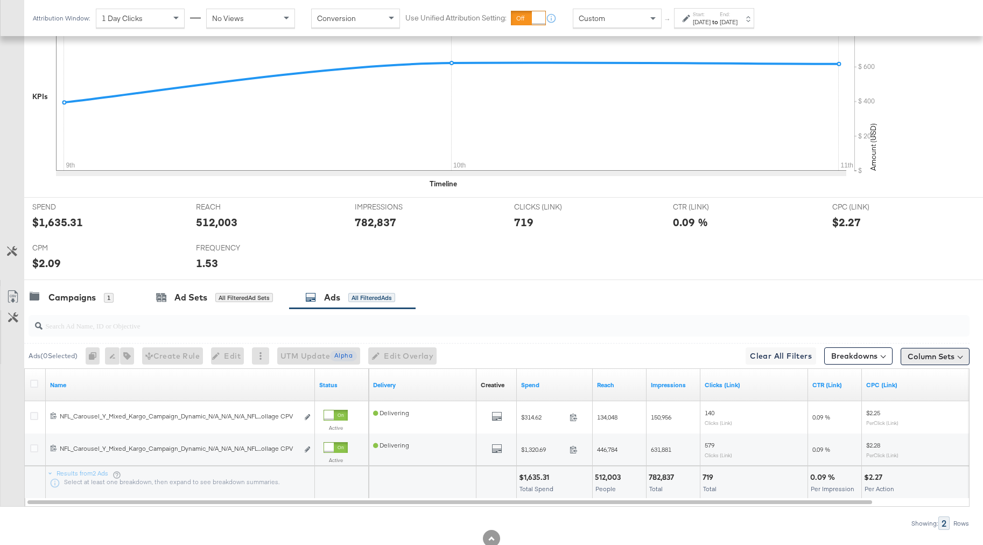
click at [924, 355] on button "Column Sets" at bounding box center [934, 356] width 69 height 17
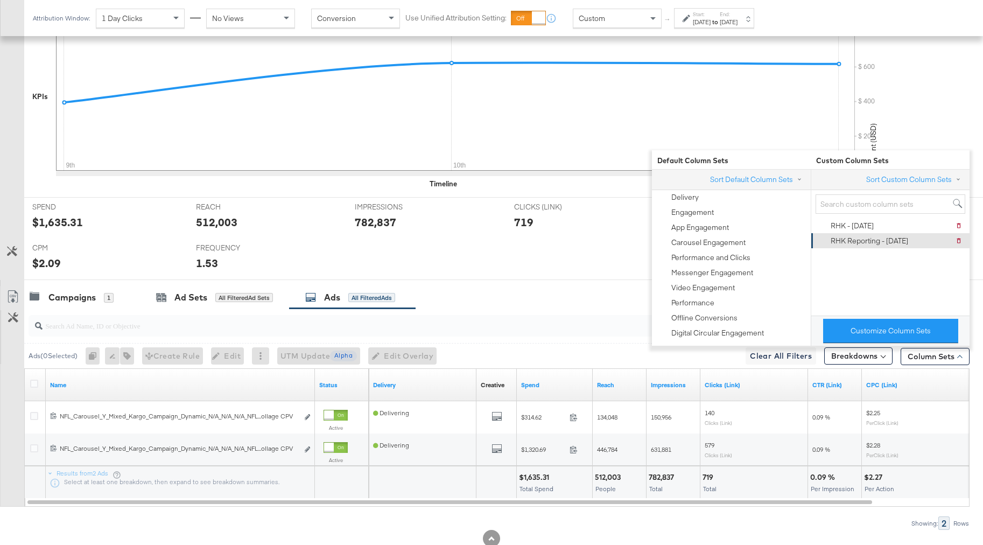
click at [883, 236] on div "RHK Reporting - 9.12.25" at bounding box center [869, 241] width 78 height 10
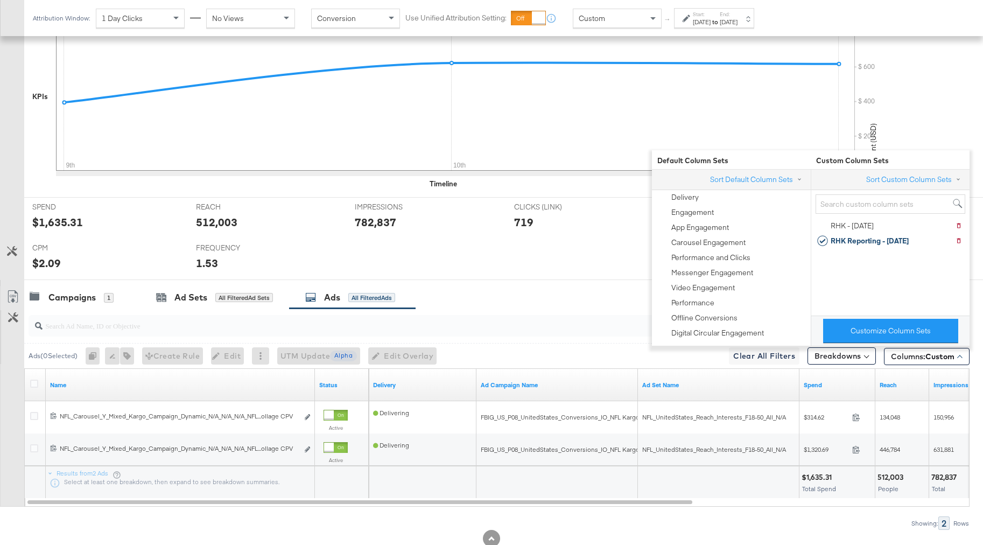
click at [560, 274] on div "SPEND SPEND $1,635.31 REACH REACH 512,003 IMPRESSIONS IMPRESSIONS 782,837 CLICK…" at bounding box center [503, 238] width 959 height 83
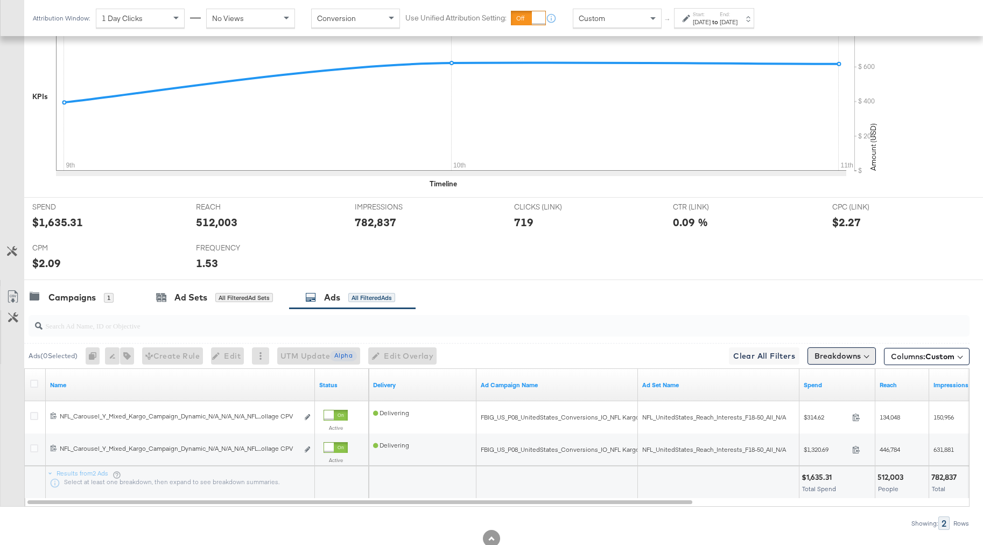
click at [847, 361] on button "Breakdowns" at bounding box center [841, 355] width 68 height 17
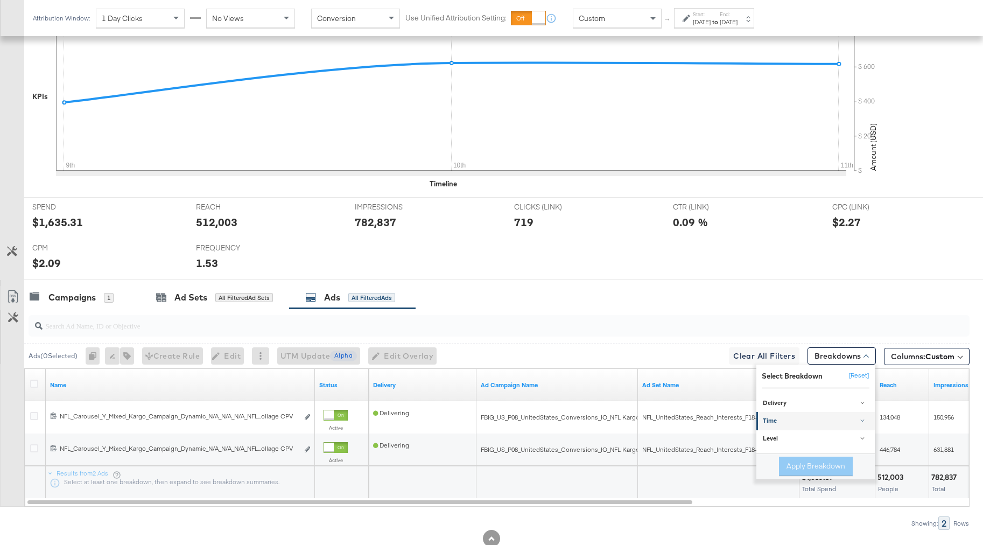
click at [785, 425] on div "Time" at bounding box center [816, 421] width 107 height 9
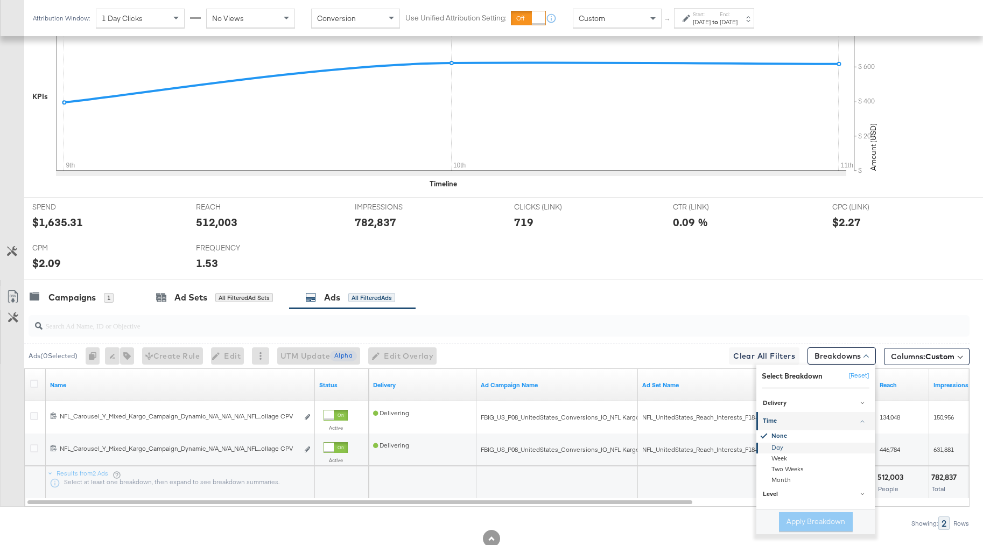
click at [773, 447] on div "Day" at bounding box center [816, 447] width 117 height 11
click at [802, 526] on button "Apply Breakdown" at bounding box center [816, 521] width 74 height 19
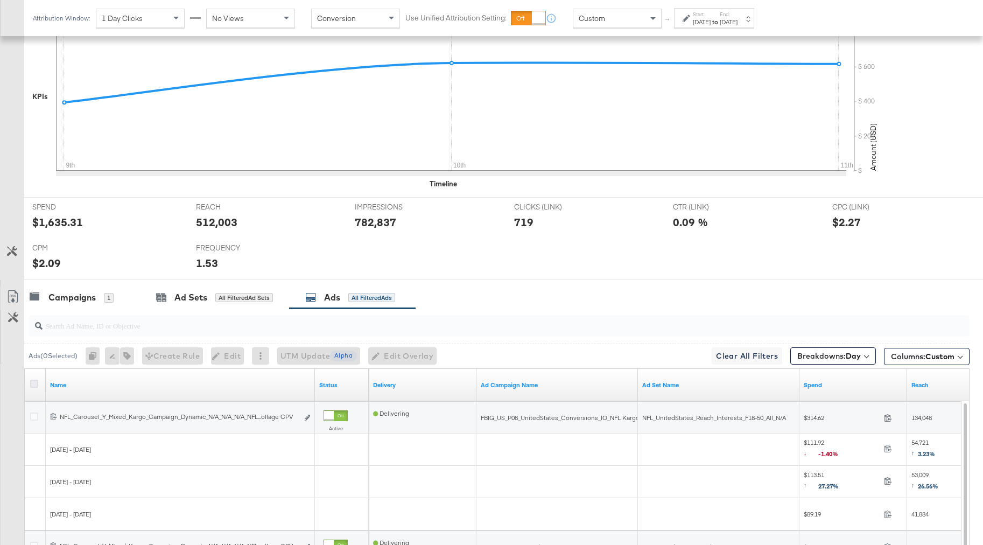
click at [31, 384] on icon at bounding box center [34, 383] width 8 height 8
click at [0, 0] on input "checkbox" at bounding box center [0, 0] width 0 height 0
click at [14, 295] on icon at bounding box center [12, 296] width 13 height 13
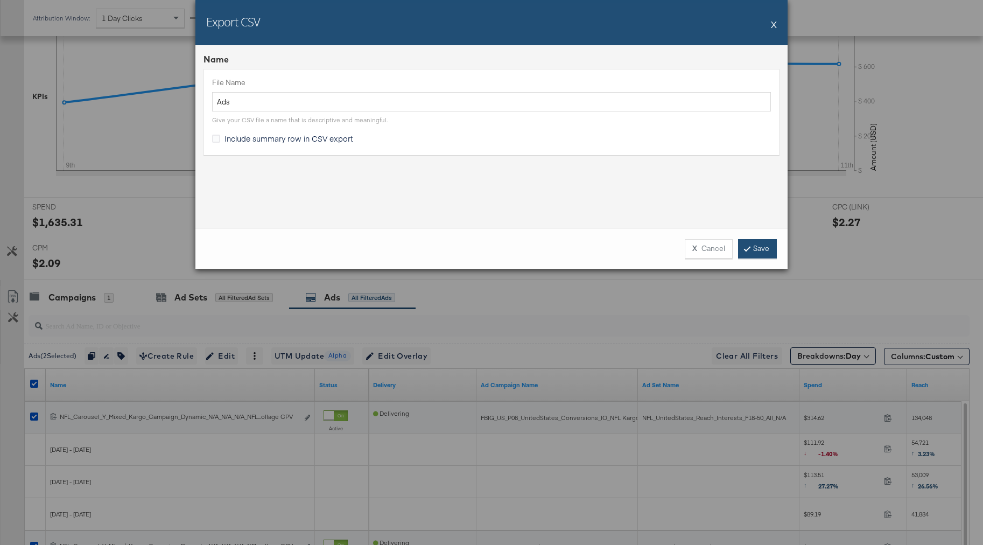
click at [753, 248] on link "Save" at bounding box center [757, 248] width 39 height 19
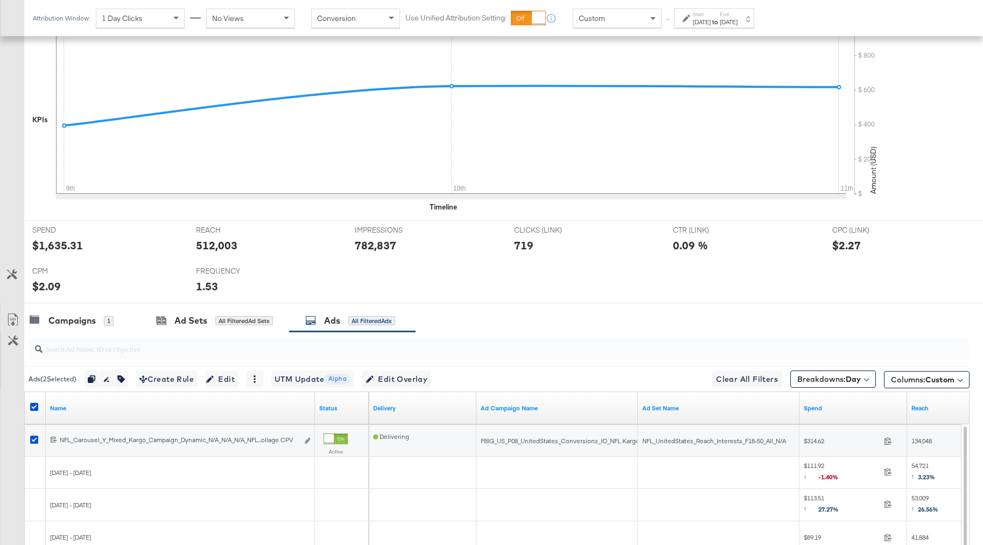
scroll to position [291, 0]
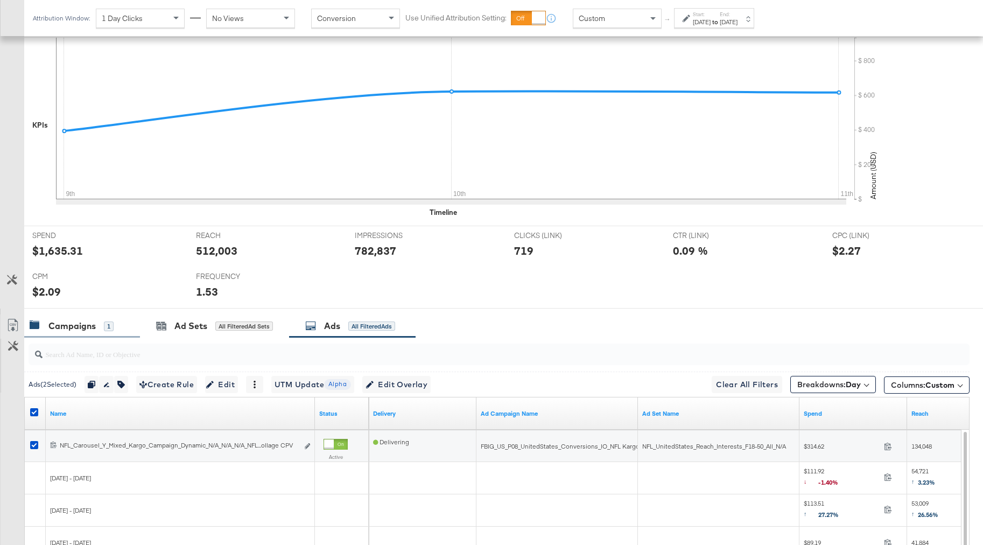
click at [62, 325] on div "Campaigns" at bounding box center [71, 326] width 47 height 12
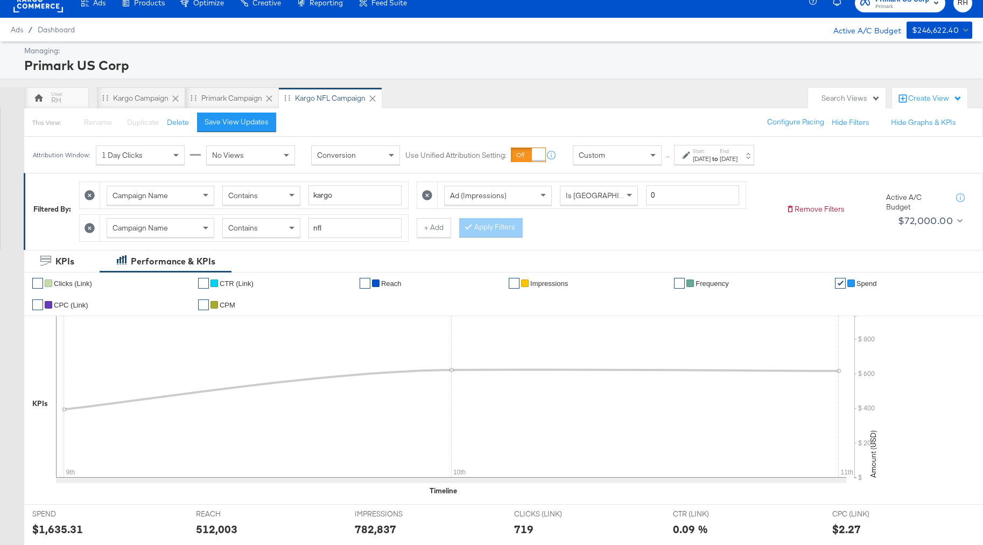
scroll to position [0, 0]
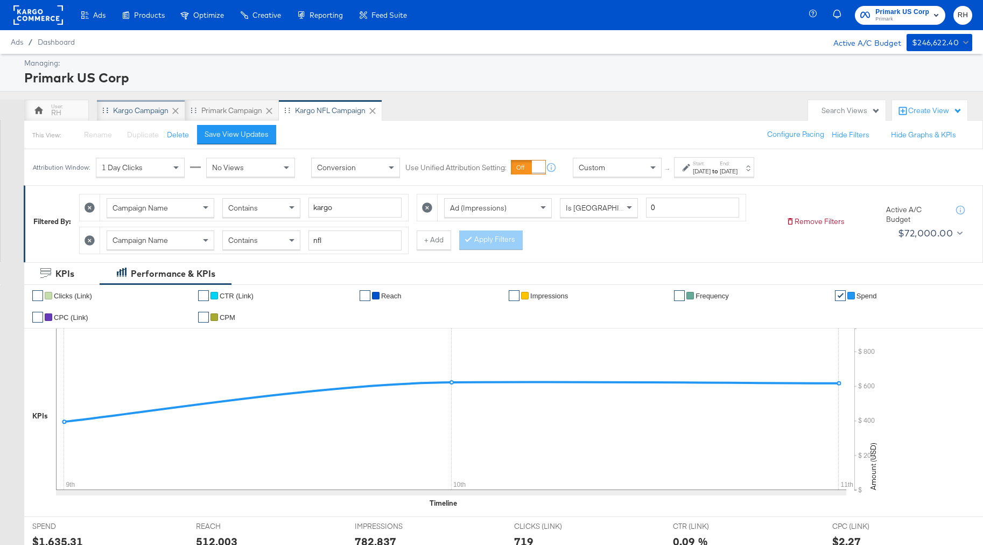
click at [143, 101] on div "Kargo Campaign" at bounding box center [141, 111] width 88 height 22
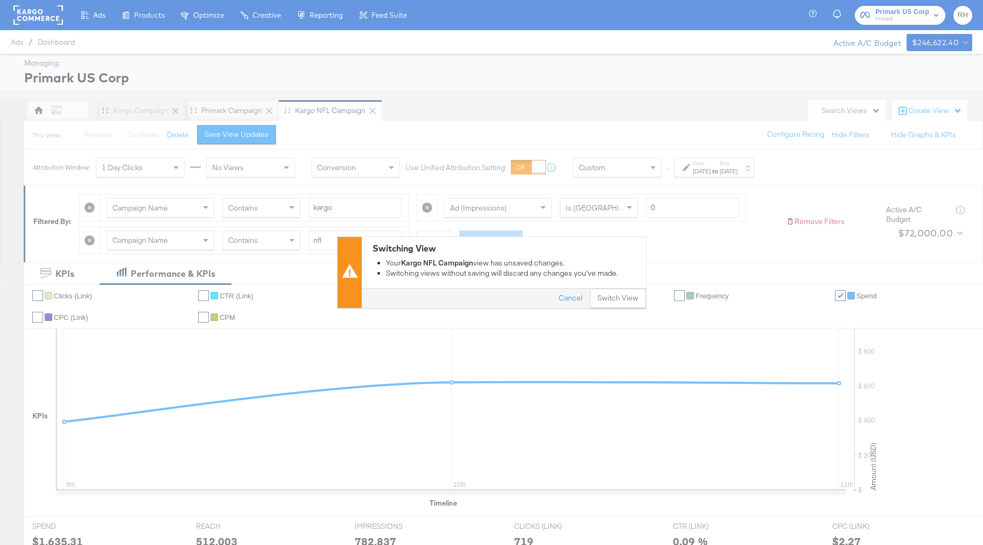
click at [581, 139] on div "Switching View Your Kargo NFL Campaign view has unsaved changes. Switching view…" at bounding box center [491, 272] width 983 height 545
click at [570, 300] on button "Cancel" at bounding box center [570, 298] width 39 height 19
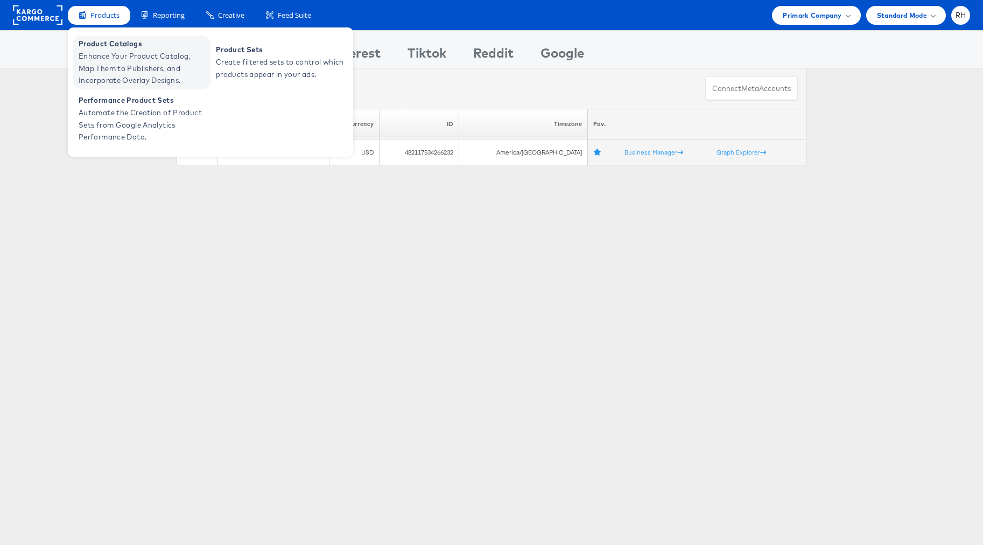
click at [110, 74] on span "Enhance Your Product Catalog, Map Them to Publishers, and Incorporate Overlay D…" at bounding box center [143, 68] width 129 height 37
